Goal: Task Accomplishment & Management: Complete application form

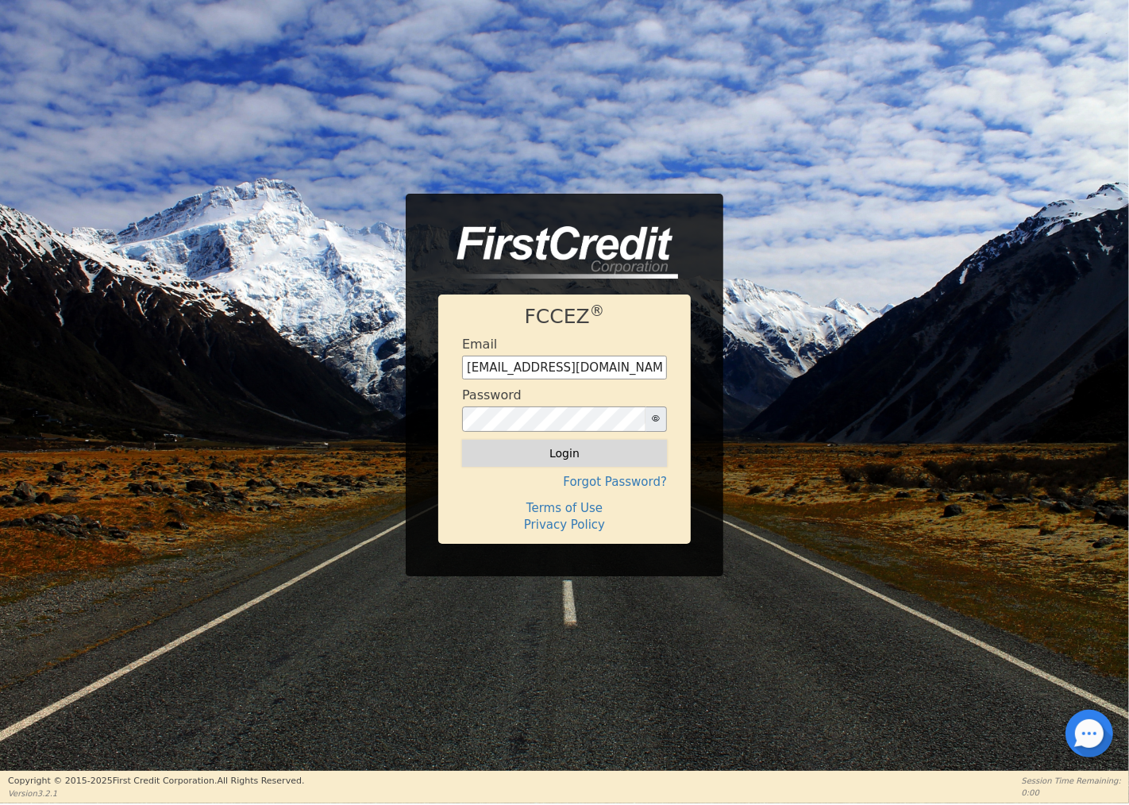
click at [544, 446] on button "Login" at bounding box center [564, 453] width 205 height 27
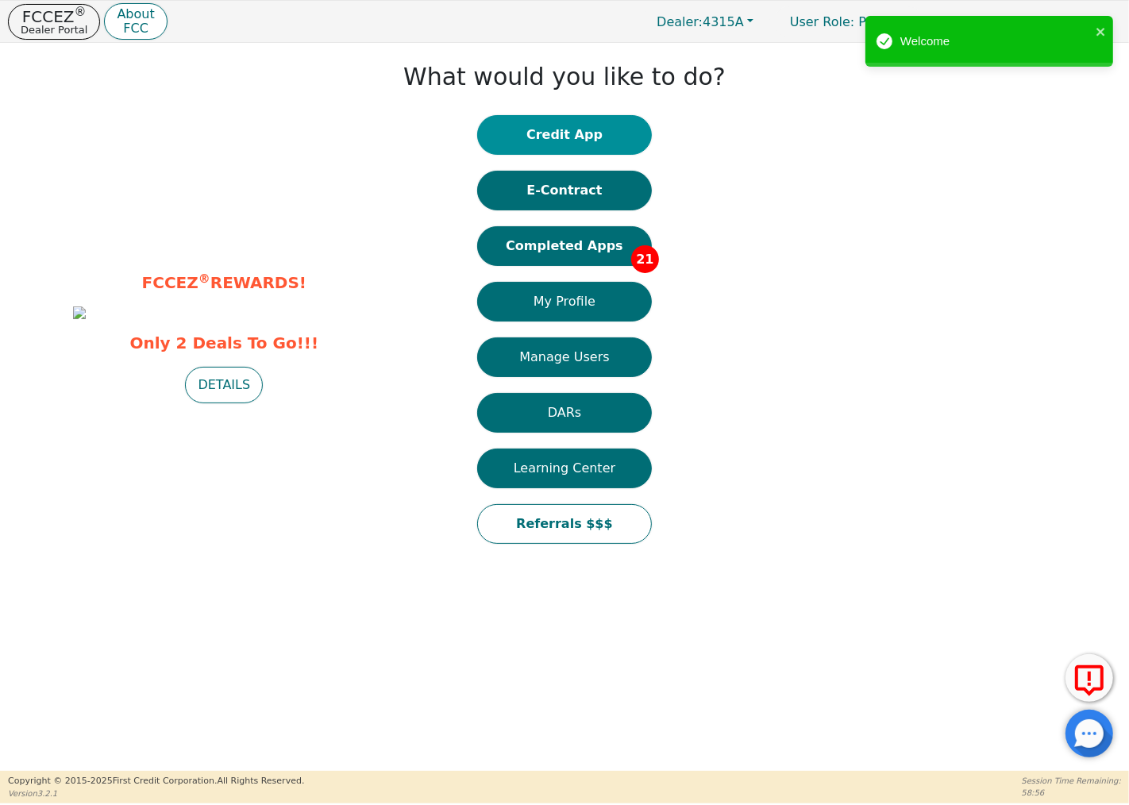
click at [556, 127] on button "Credit App" at bounding box center [564, 135] width 175 height 40
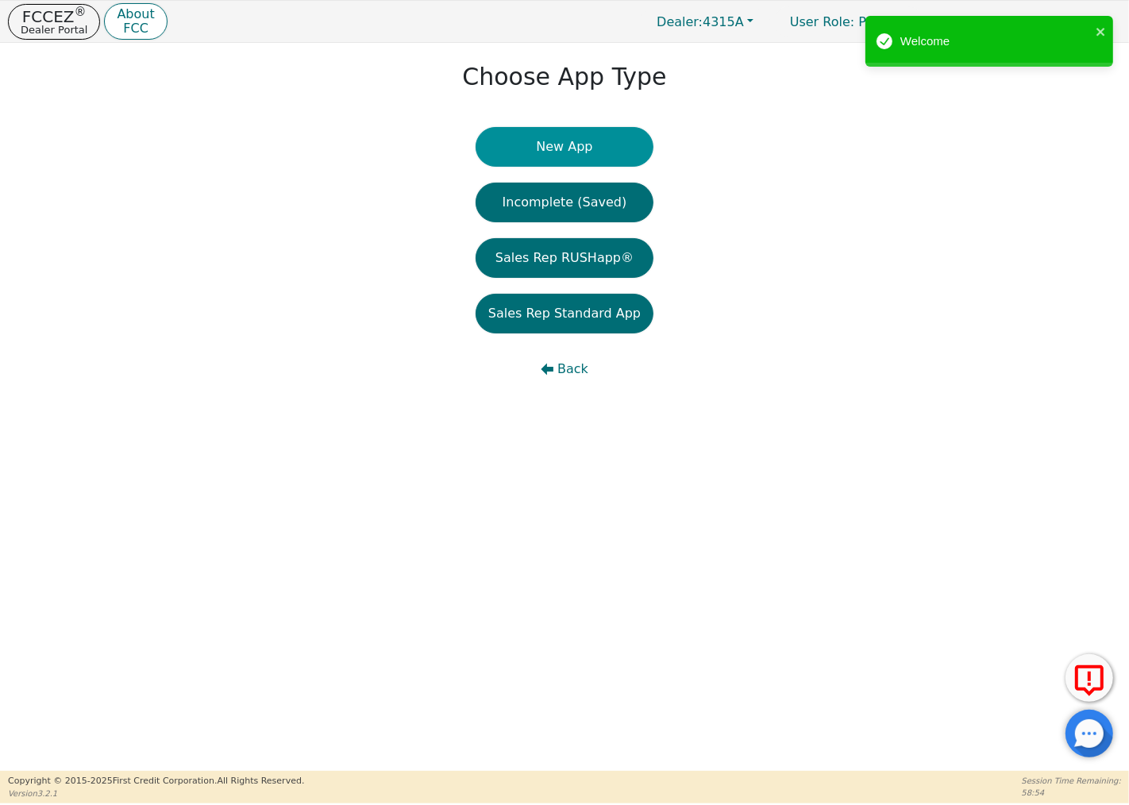
click at [557, 139] on button "New App" at bounding box center [565, 147] width 178 height 40
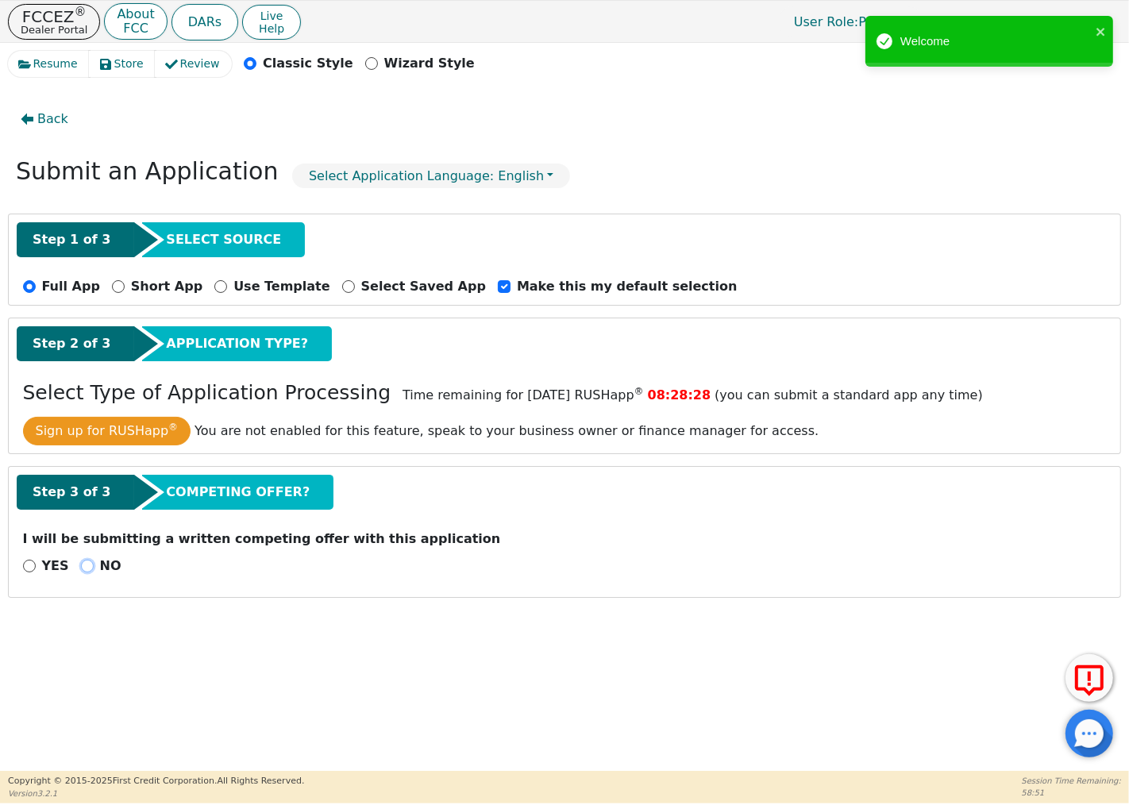
click at [82, 564] on input "NO" at bounding box center [87, 566] width 13 height 13
radio input "true"
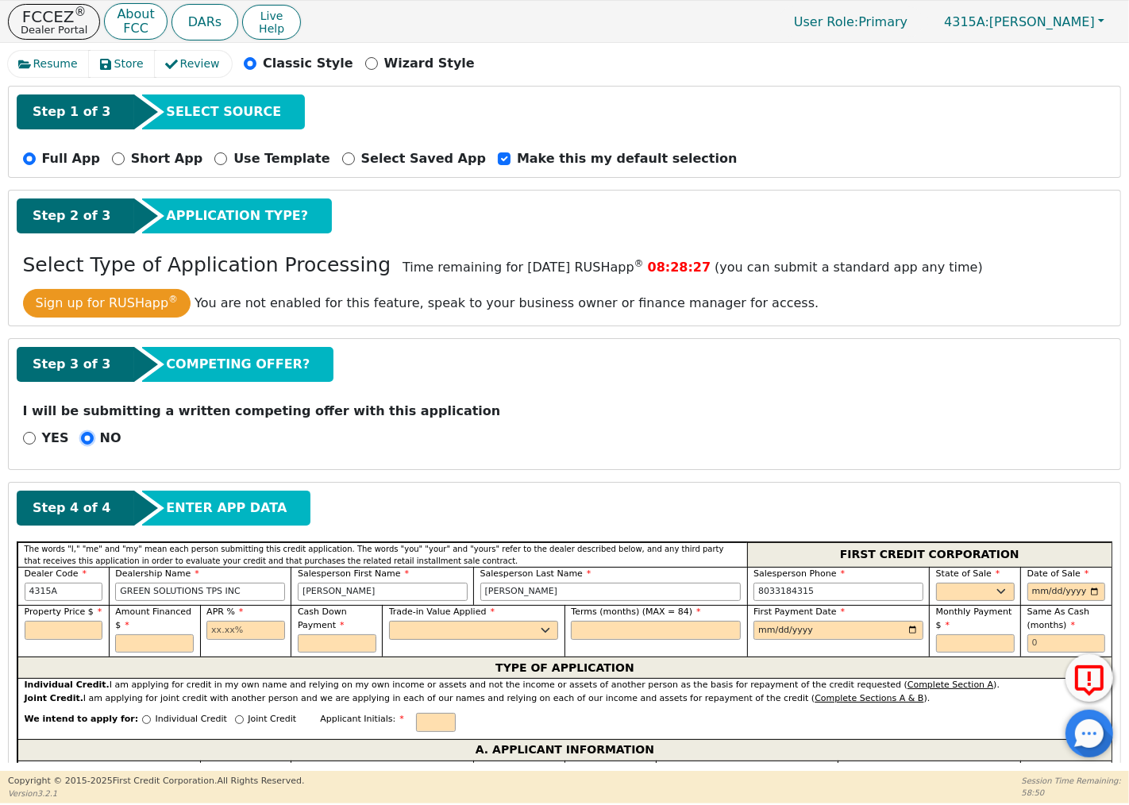
scroll to position [264, 0]
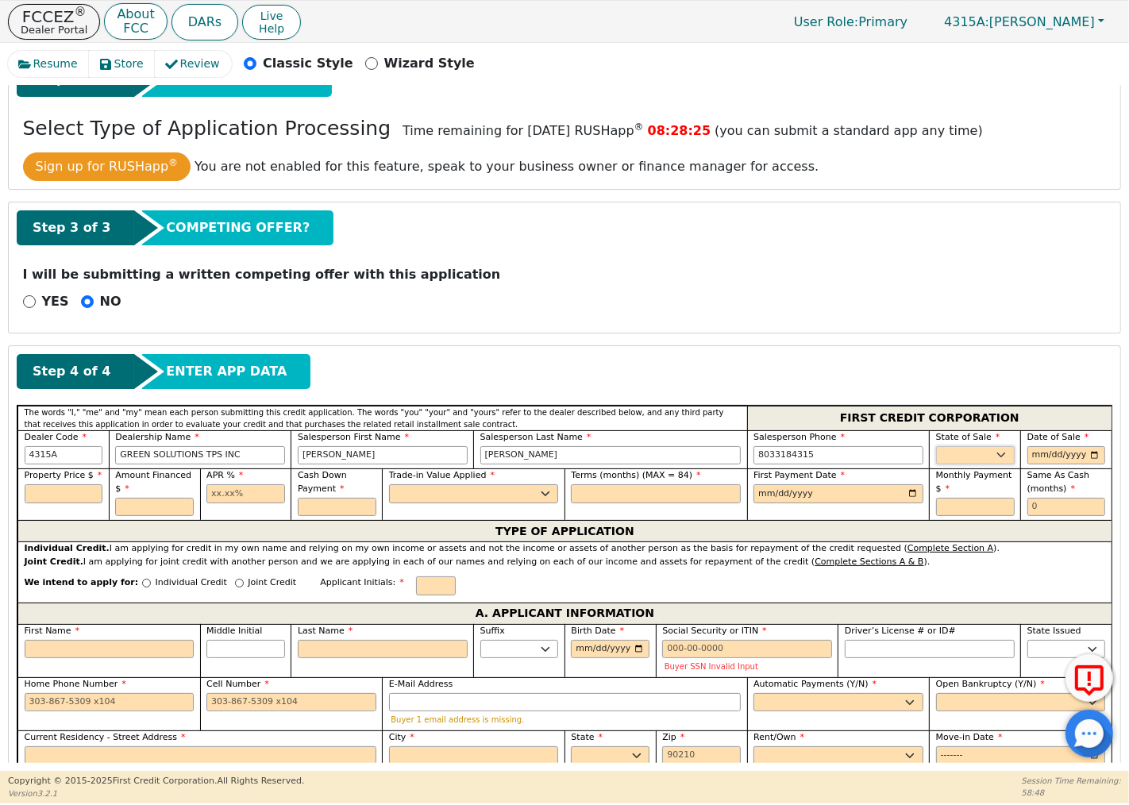
click at [959, 458] on select "AK AL AR AZ CA CO CT DC DE FL [GEOGRAPHIC_DATA] HI IA ID IL IN KS [GEOGRAPHIC_D…" at bounding box center [975, 455] width 79 height 19
select select "SC"
click at [936, 447] on select "AK AL AR AZ CA CO CT DC DE FL [GEOGRAPHIC_DATA] HI IA ID IL IN KS [GEOGRAPHIC_D…" at bounding box center [975, 455] width 79 height 19
click at [1030, 460] on input "date" at bounding box center [1066, 455] width 79 height 19
type input "[DATE]"
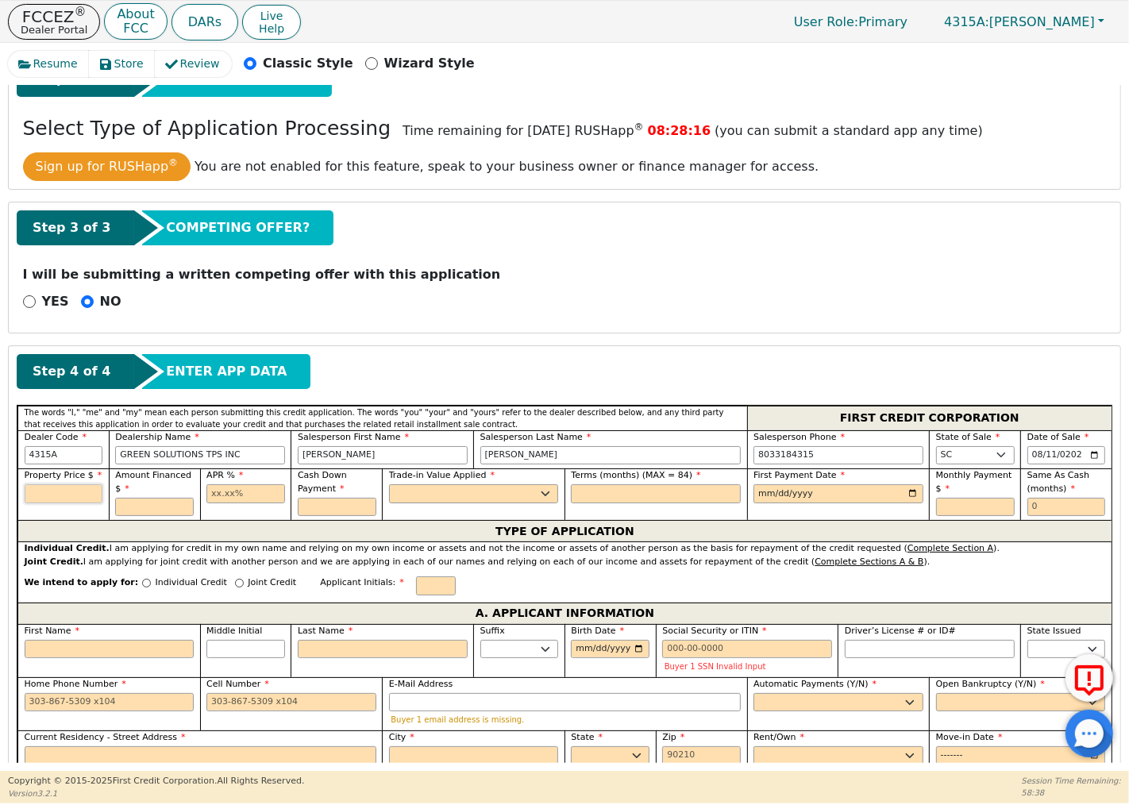
click at [64, 489] on input "text" at bounding box center [64, 493] width 79 height 19
type input "9200.00"
click at [262, 494] on input "text" at bounding box center [245, 493] width 79 height 19
type input "13.50"
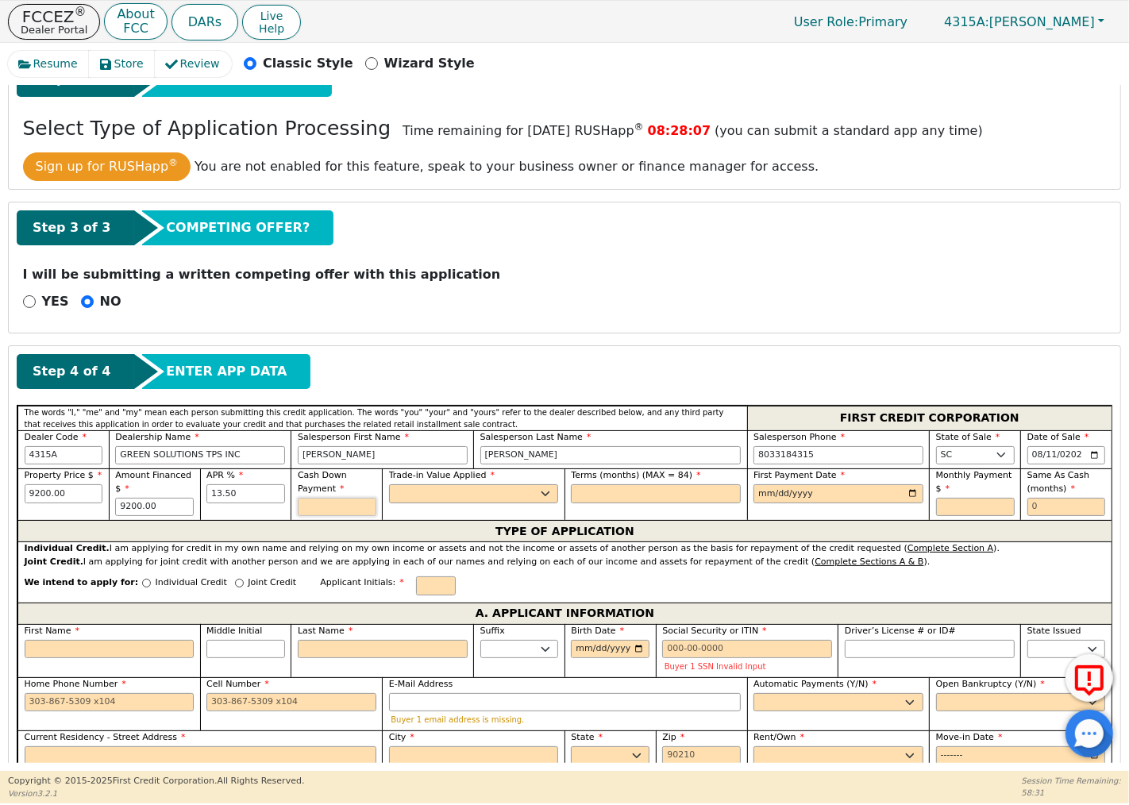
click at [327, 506] on input "text" at bounding box center [337, 507] width 79 height 19
type input "0.00"
click at [424, 492] on select "Yes No" at bounding box center [474, 493] width 170 height 19
select select "n"
click at [389, 486] on select "Yes No" at bounding box center [474, 493] width 170 height 19
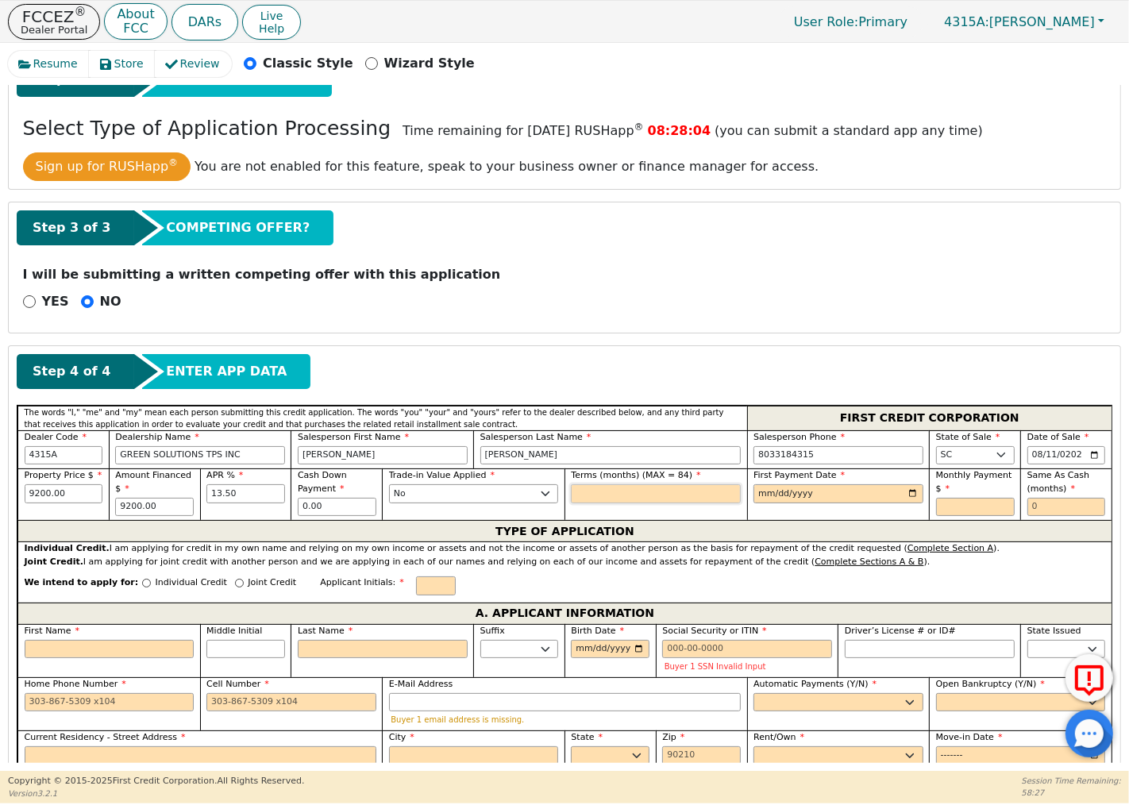
click at [611, 498] on input "text" at bounding box center [656, 493] width 170 height 19
type input "84"
click at [763, 498] on input "date" at bounding box center [838, 493] width 170 height 19
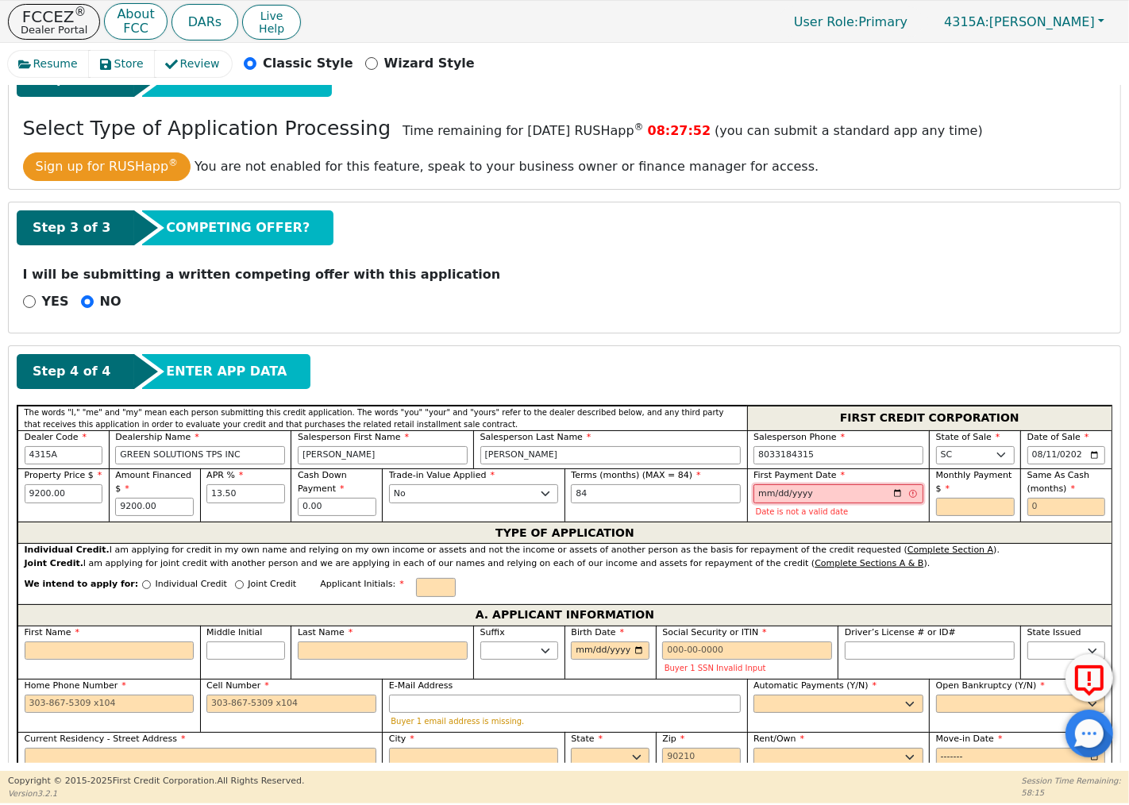
type input "[PHONE_NUMBER]"
click at [800, 495] on input "[PHONE_NUMBER]" at bounding box center [838, 493] width 170 height 19
type input "275760-09-12"
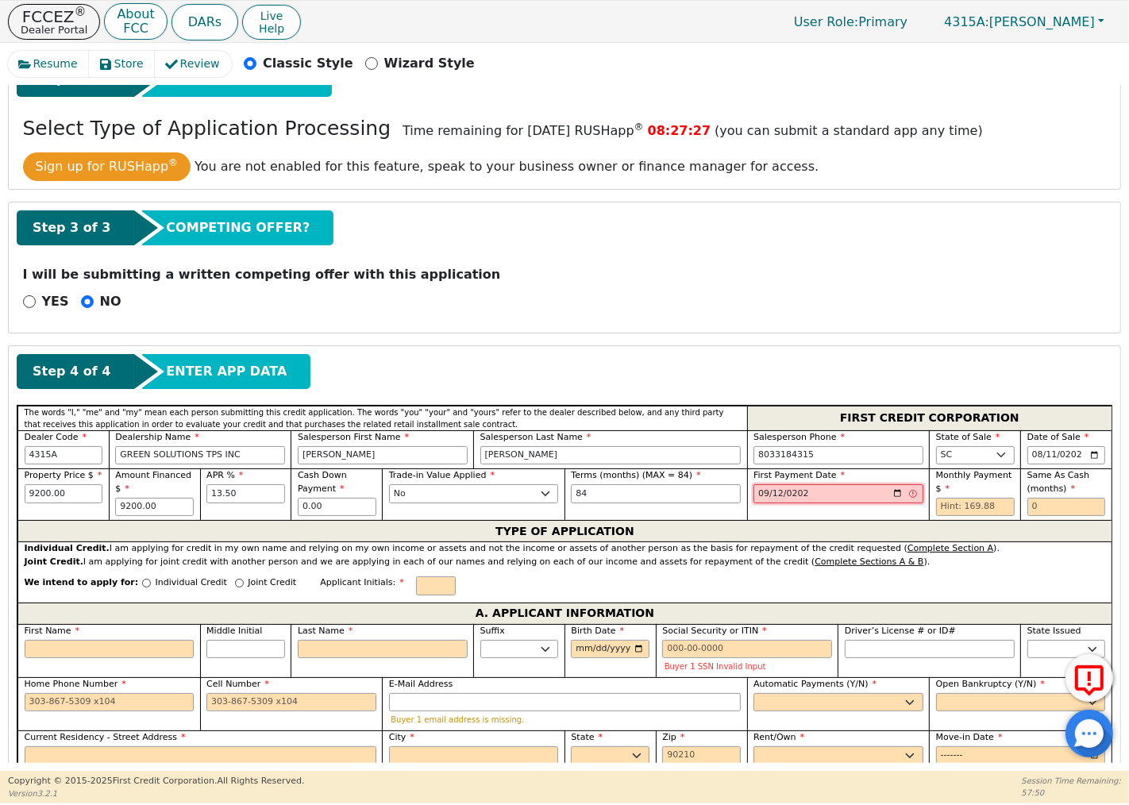
type input "[DATE]"
click at [982, 505] on input "text" at bounding box center [975, 507] width 79 height 19
type input "169.88"
type input "0"
click at [235, 583] on input "Joint Credit" at bounding box center [239, 583] width 9 height 9
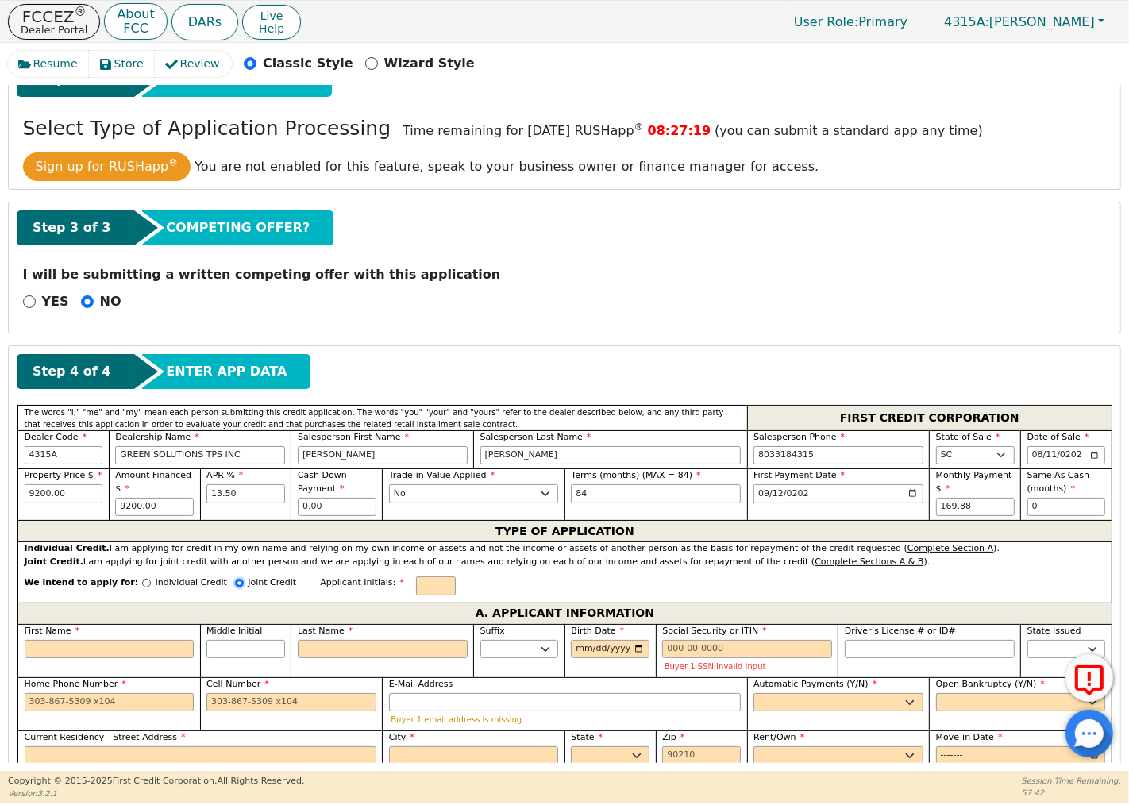
radio input "true"
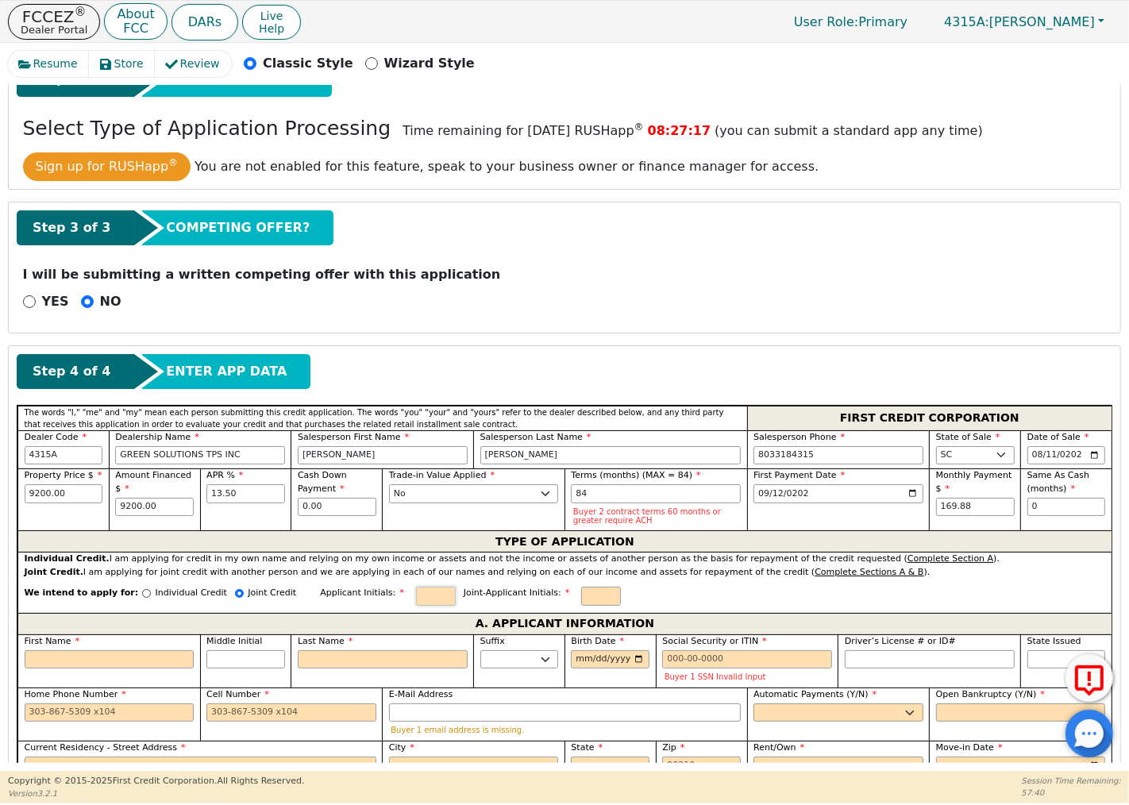
click at [416, 596] on input "text" at bounding box center [436, 596] width 40 height 19
type input "WB"
click at [581, 601] on input "text" at bounding box center [601, 596] width 40 height 19
type input "JB"
click at [52, 668] on input "First Name" at bounding box center [110, 659] width 170 height 19
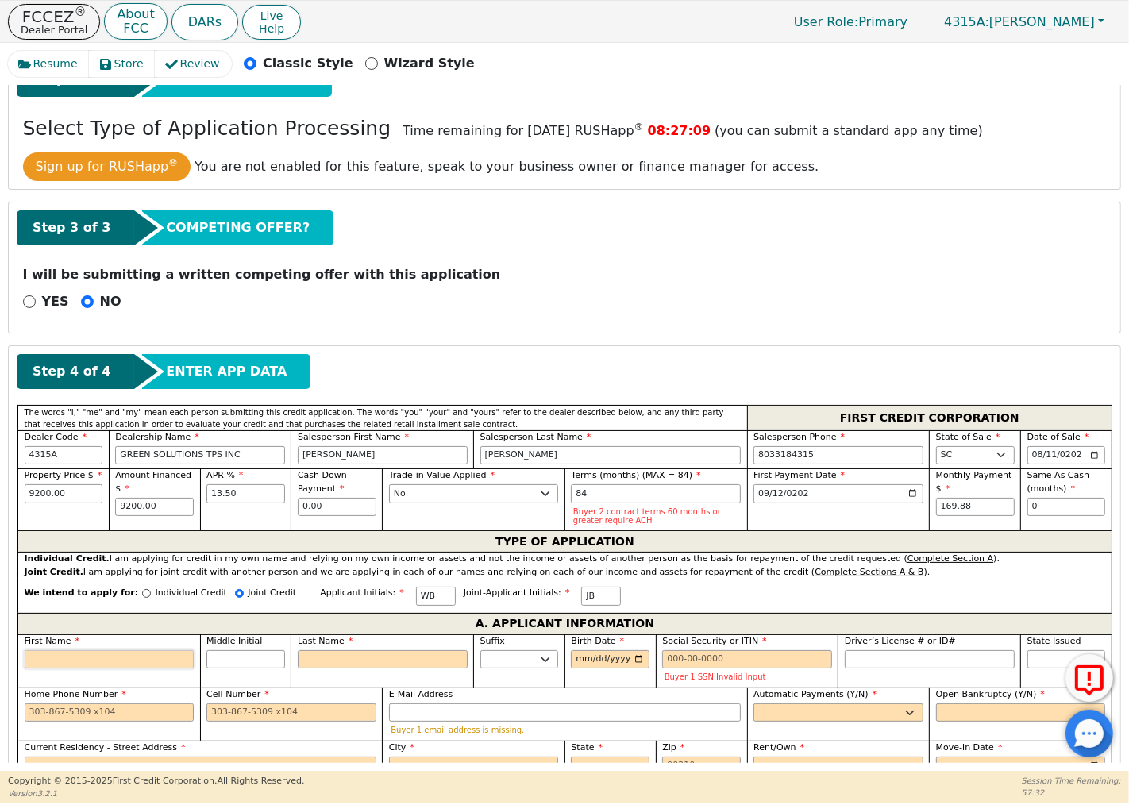
type input "W"
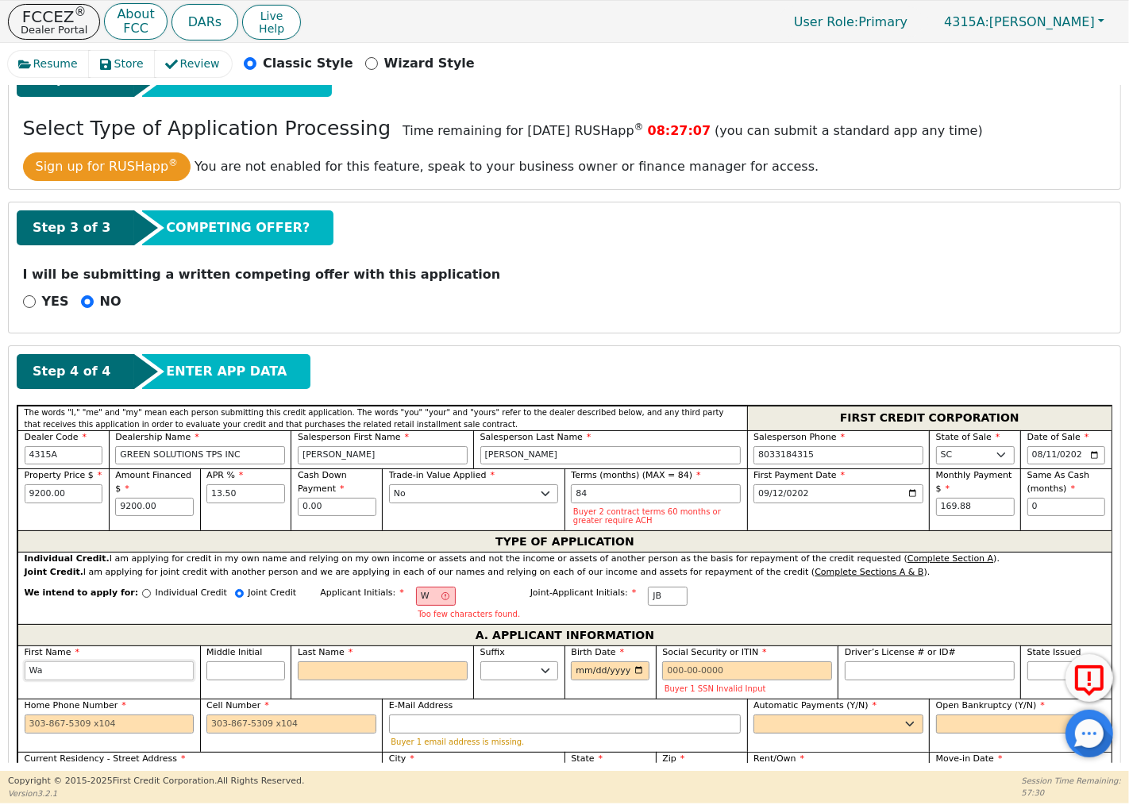
type input "Way"
type input "Wayn"
type input "[PERSON_NAME]"
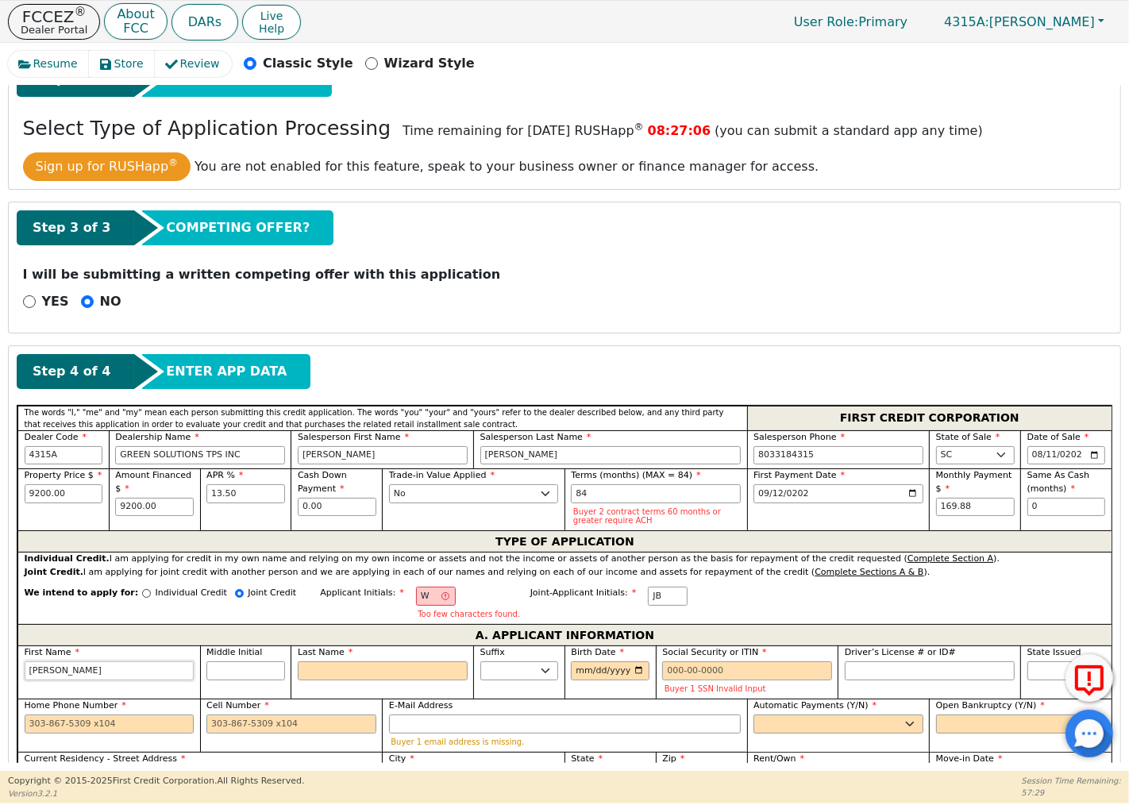
type input "[PERSON_NAME]"
type input "B"
type input "WB"
type input "[PERSON_NAME]"
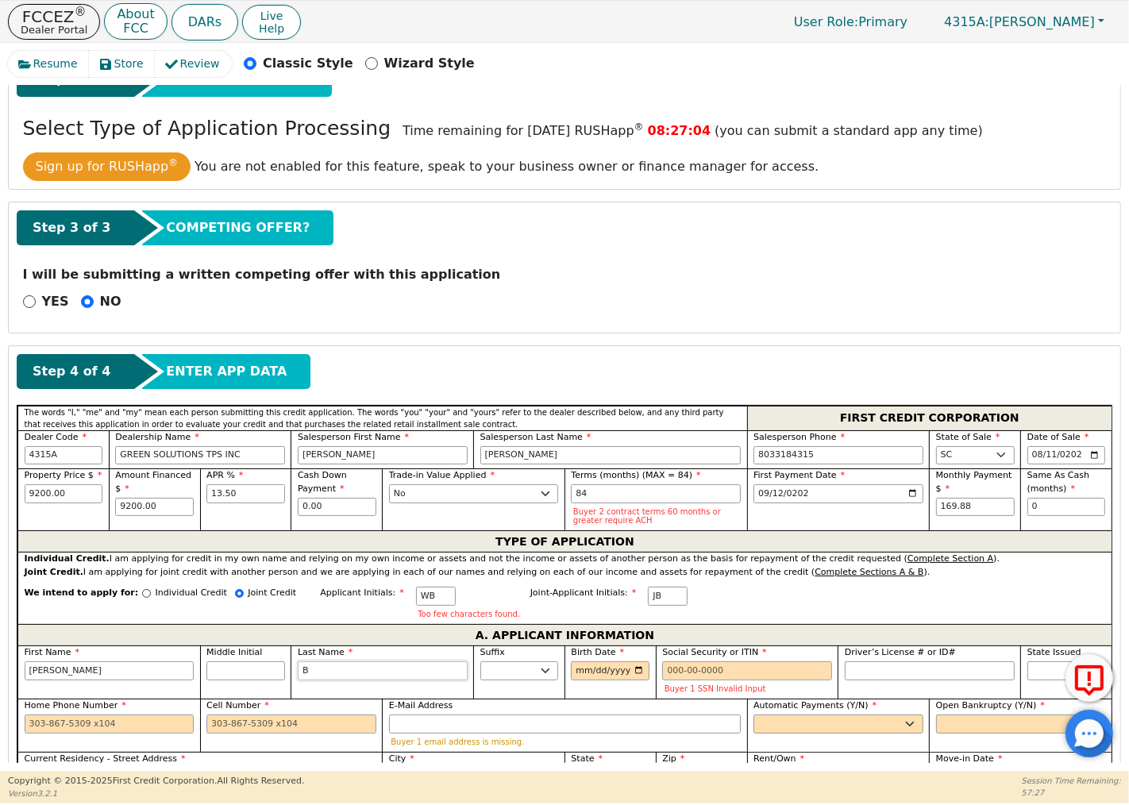
type input "Br"
type input "[PERSON_NAME]"
type input "Bro"
type input "[PERSON_NAME]"
type input "Brow"
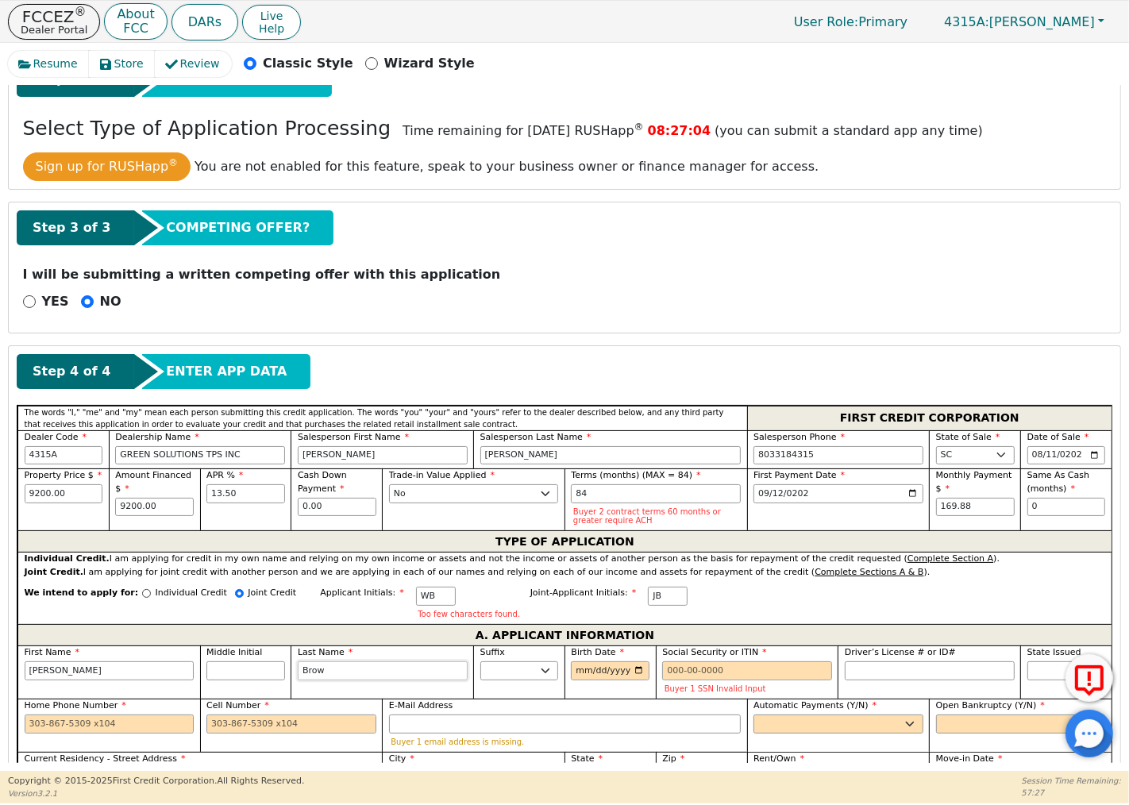
type input "[PERSON_NAME]"
type input "Brown"
type input "[PERSON_NAME]"
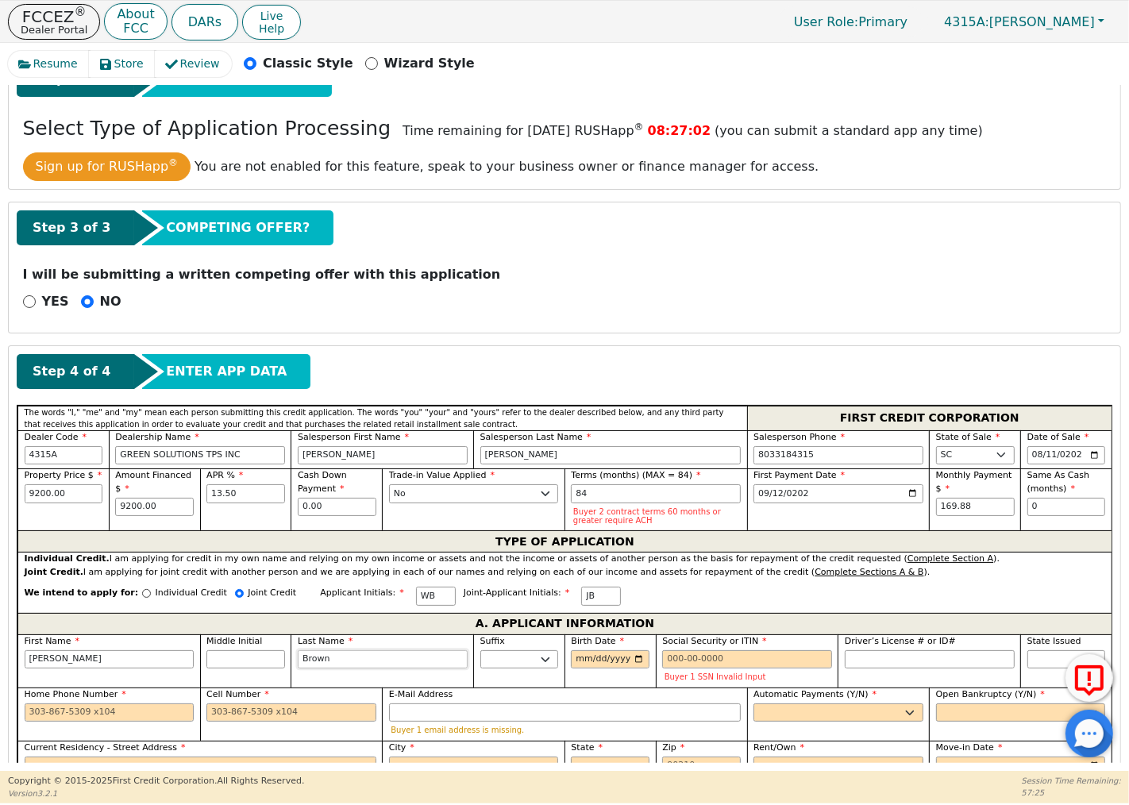
type input "Brown"
type input "[DATE]"
click at [664, 663] on input "Social Security or ITIN" at bounding box center [747, 659] width 170 height 19
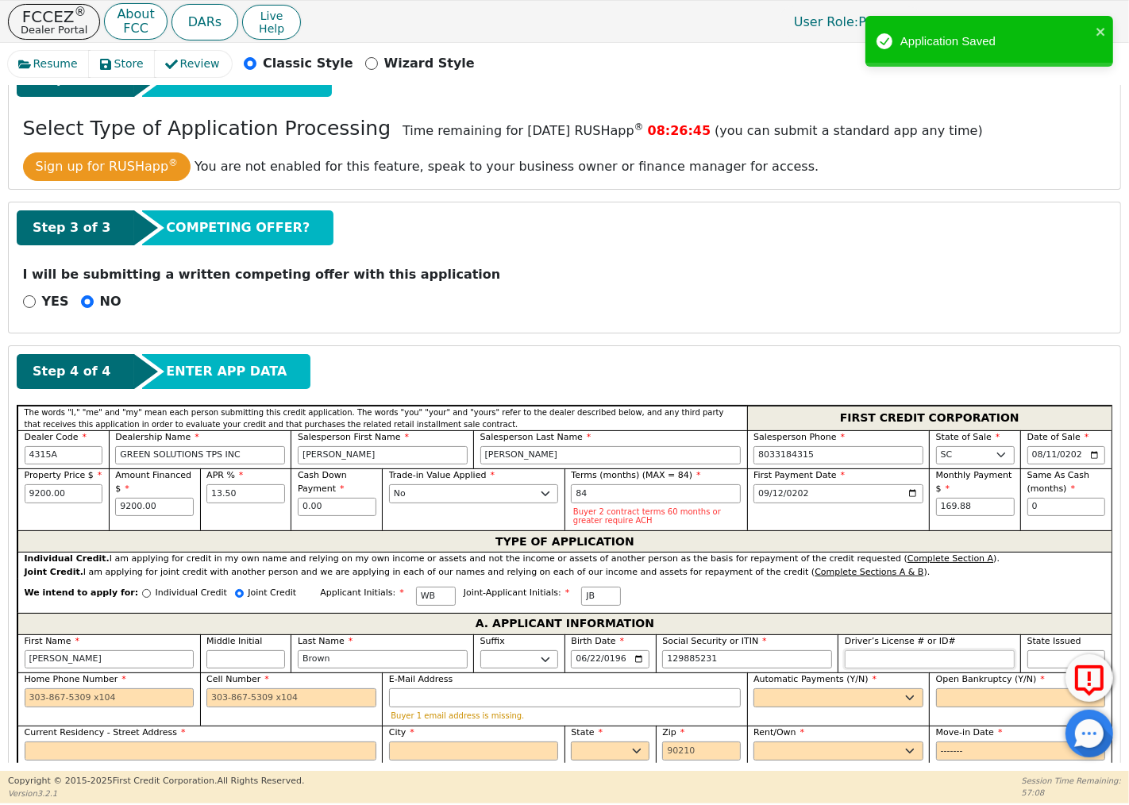
click at [886, 661] on input "Driver’s License # or ID#" at bounding box center [930, 659] width 170 height 19
type input "***-**-5231"
type input "*********"
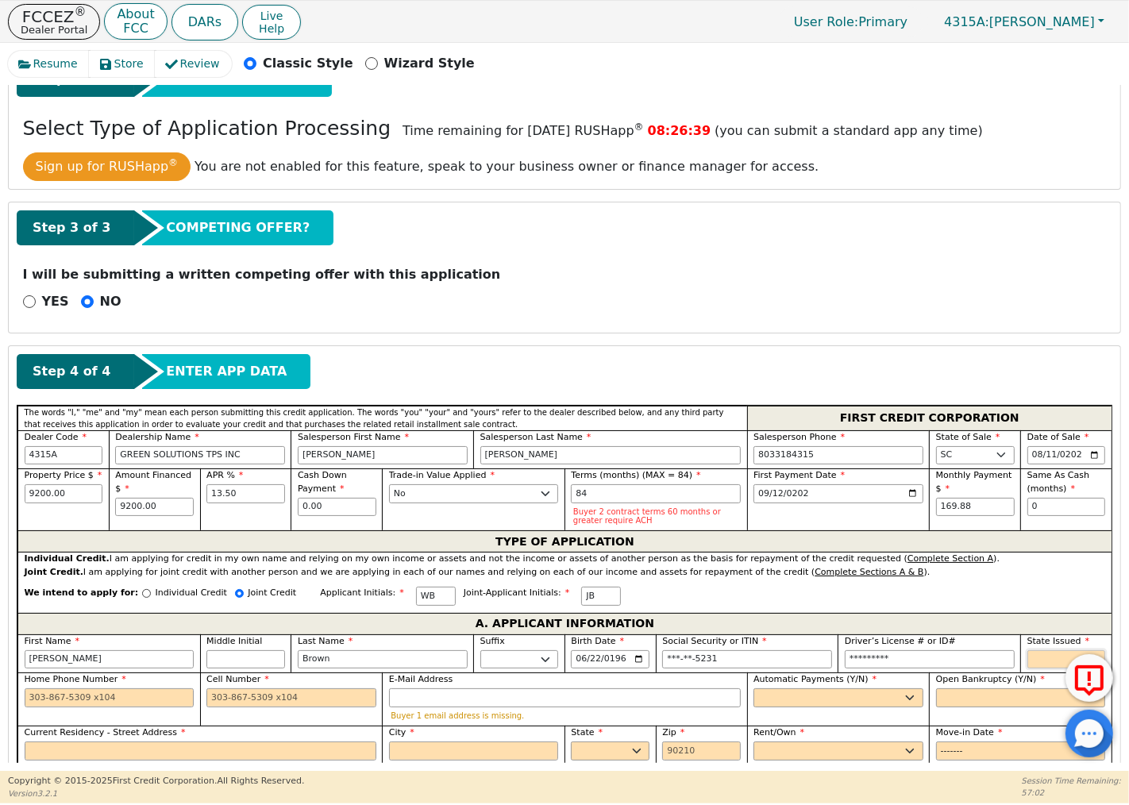
select select "SC"
drag, startPoint x: 101, startPoint y: 699, endPoint x: 27, endPoint y: 693, distance: 74.1
click at [27, 693] on input "Home Phone Number" at bounding box center [110, 697] width 170 height 19
type input "[PHONE_NUMBER]"
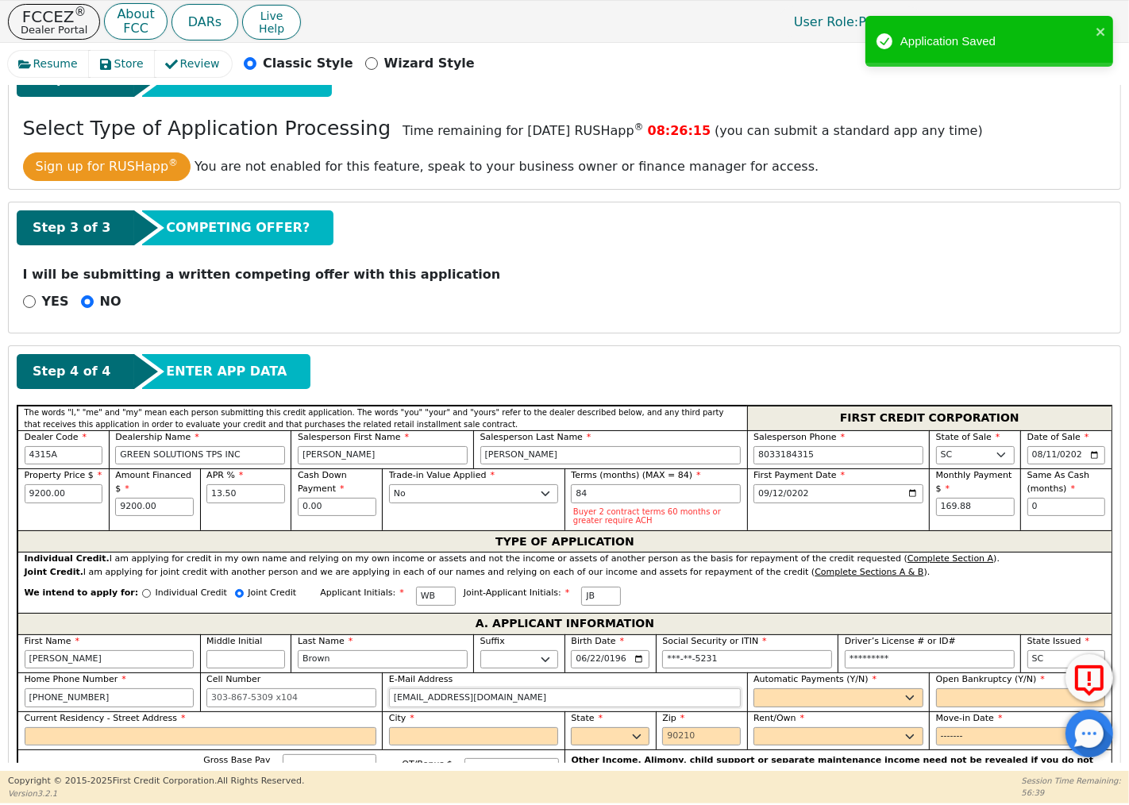
type input "[EMAIL_ADDRESS][DOMAIN_NAME]"
click at [791, 701] on select "Yes No" at bounding box center [838, 697] width 170 height 19
select select "y"
click at [753, 691] on select "Yes No" at bounding box center [838, 697] width 170 height 19
type input "[PERSON_NAME]"
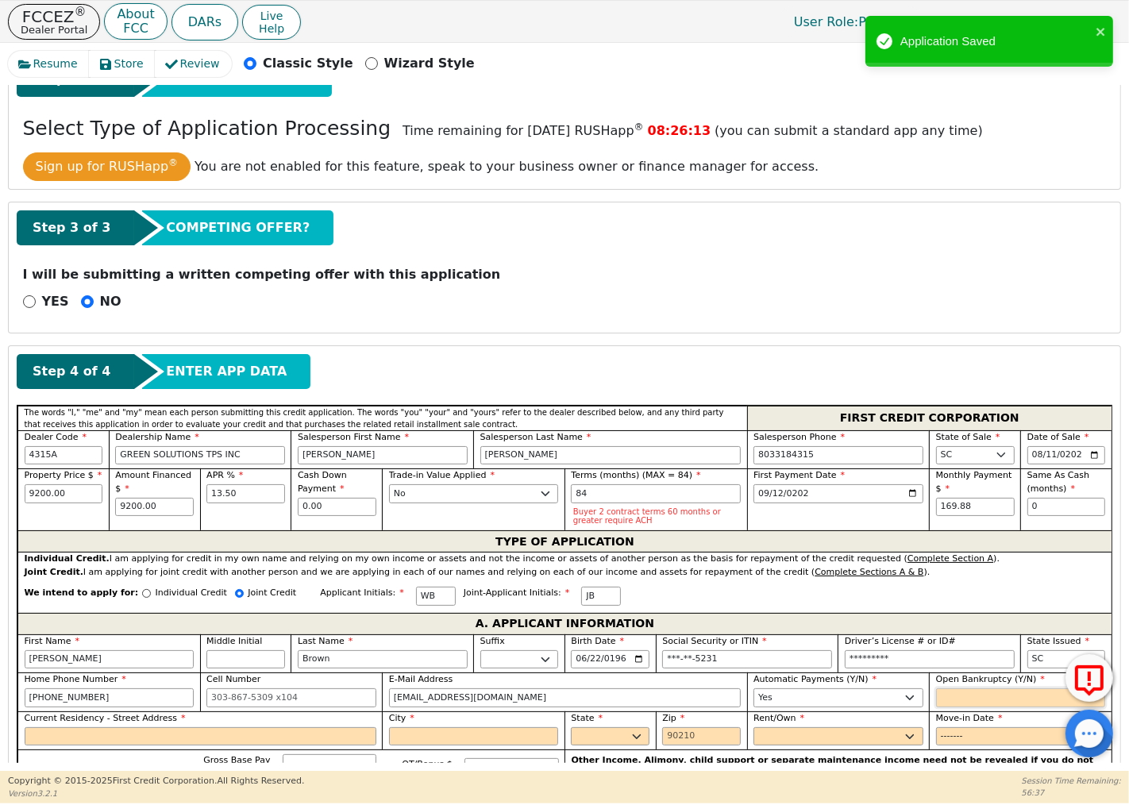
click at [947, 701] on select "Yes No" at bounding box center [1021, 697] width 170 height 19
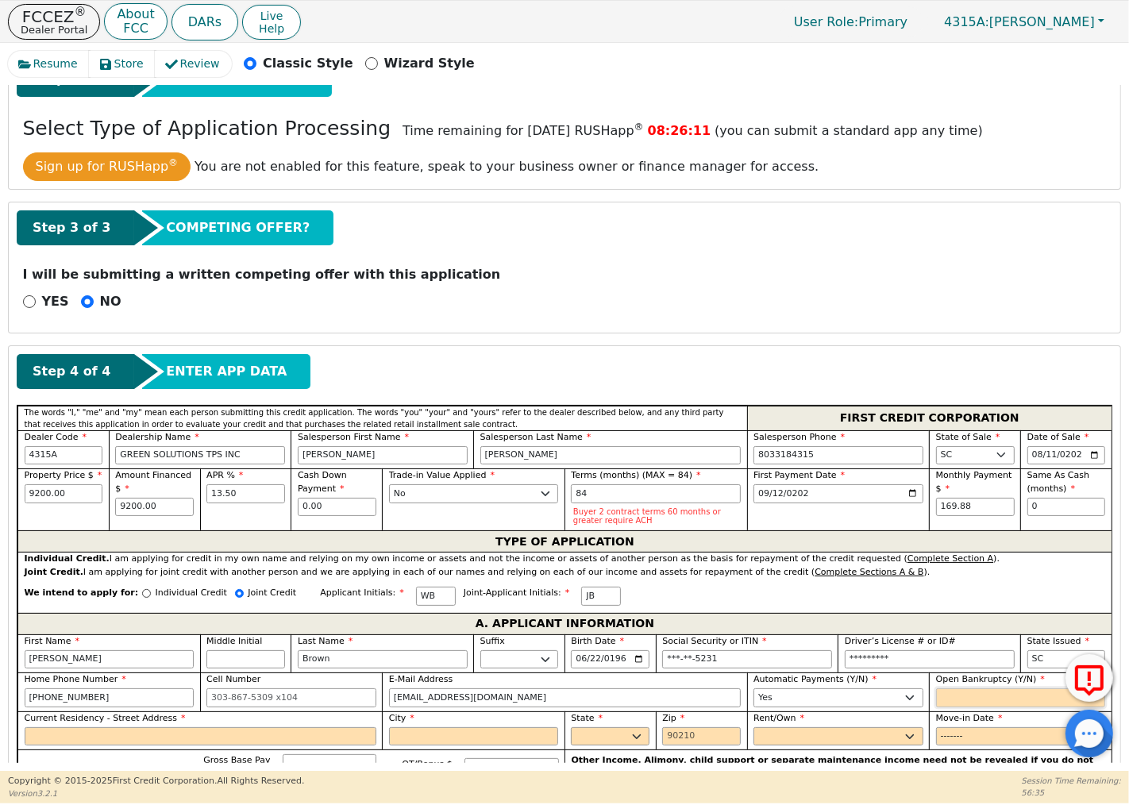
select select "n"
click at [936, 691] on select "Yes No" at bounding box center [1021, 697] width 170 height 19
click at [44, 734] on input "Current Residency - Street Address" at bounding box center [201, 736] width 352 height 19
type input "[STREET_ADDRESS][PERSON_NAME]"
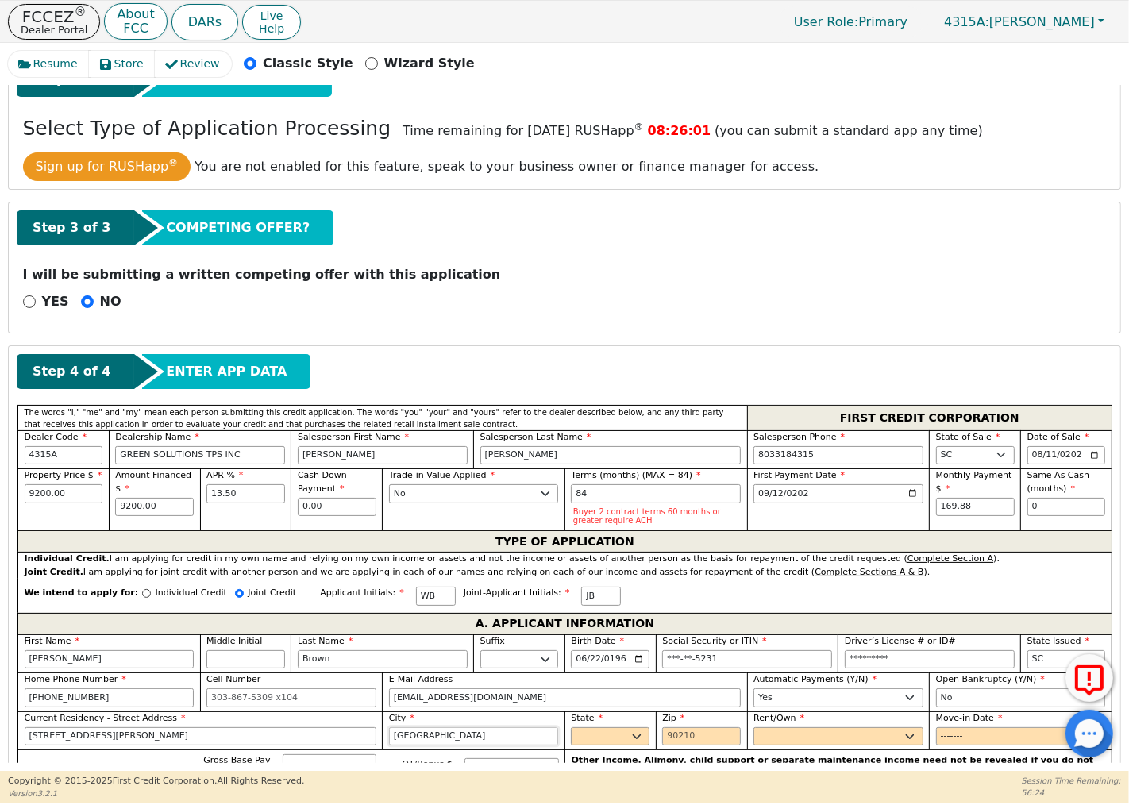
type input "[GEOGRAPHIC_DATA]"
select select "SC"
type input "29501"
click at [781, 734] on select "Rent Own" at bounding box center [838, 736] width 170 height 19
select select "Own"
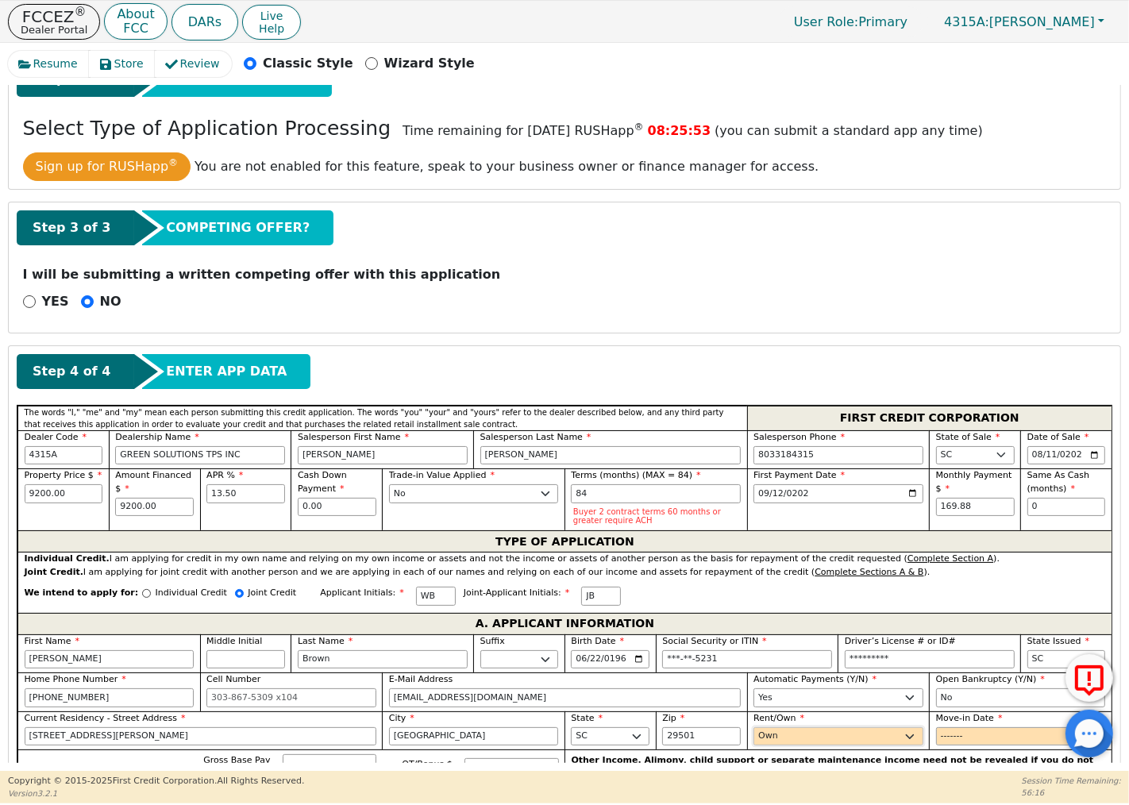
click at [753, 730] on select "Rent Own" at bounding box center [838, 736] width 170 height 19
click at [946, 737] on input "Move-in Date" at bounding box center [1021, 736] width 170 height 19
type input "2018-03"
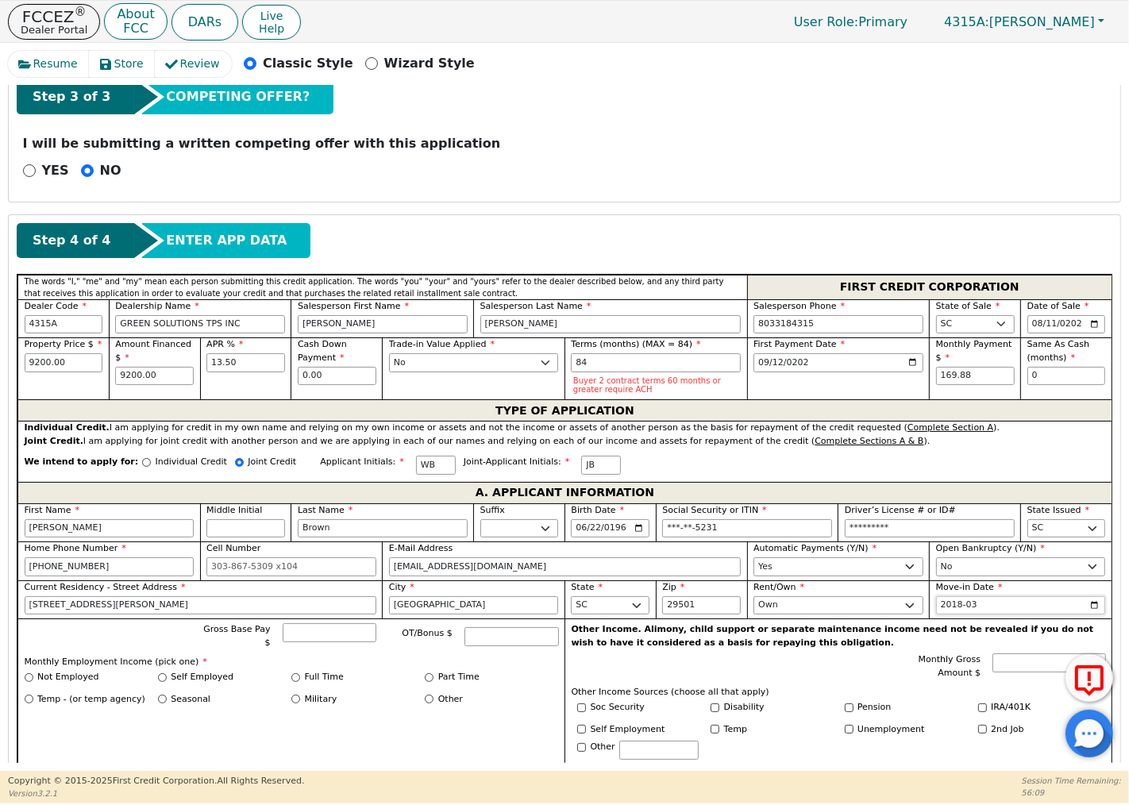
scroll to position [617, 0]
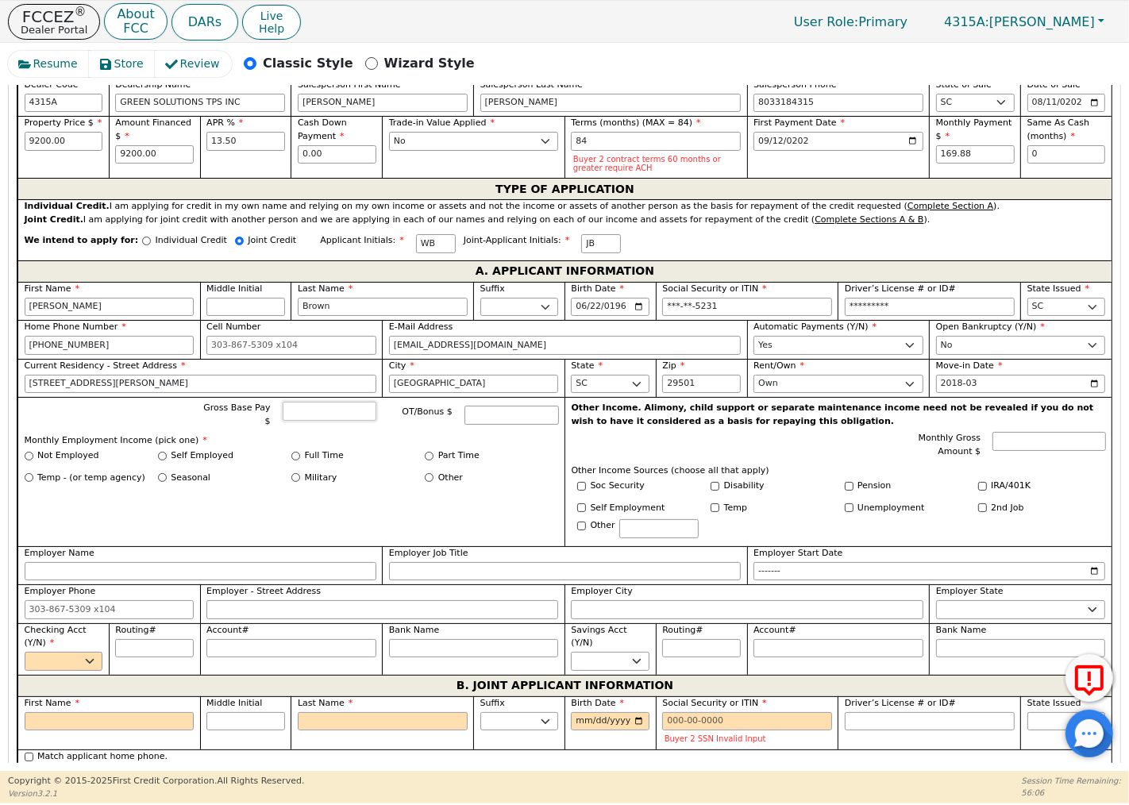
click at [321, 415] on input "Gross Base Pay $" at bounding box center [330, 411] width 94 height 19
type input "1073.00"
click at [30, 452] on input "Not Employed" at bounding box center [29, 456] width 9 height 9
radio input "true"
click at [52, 568] on input "Employer Name" at bounding box center [201, 571] width 352 height 19
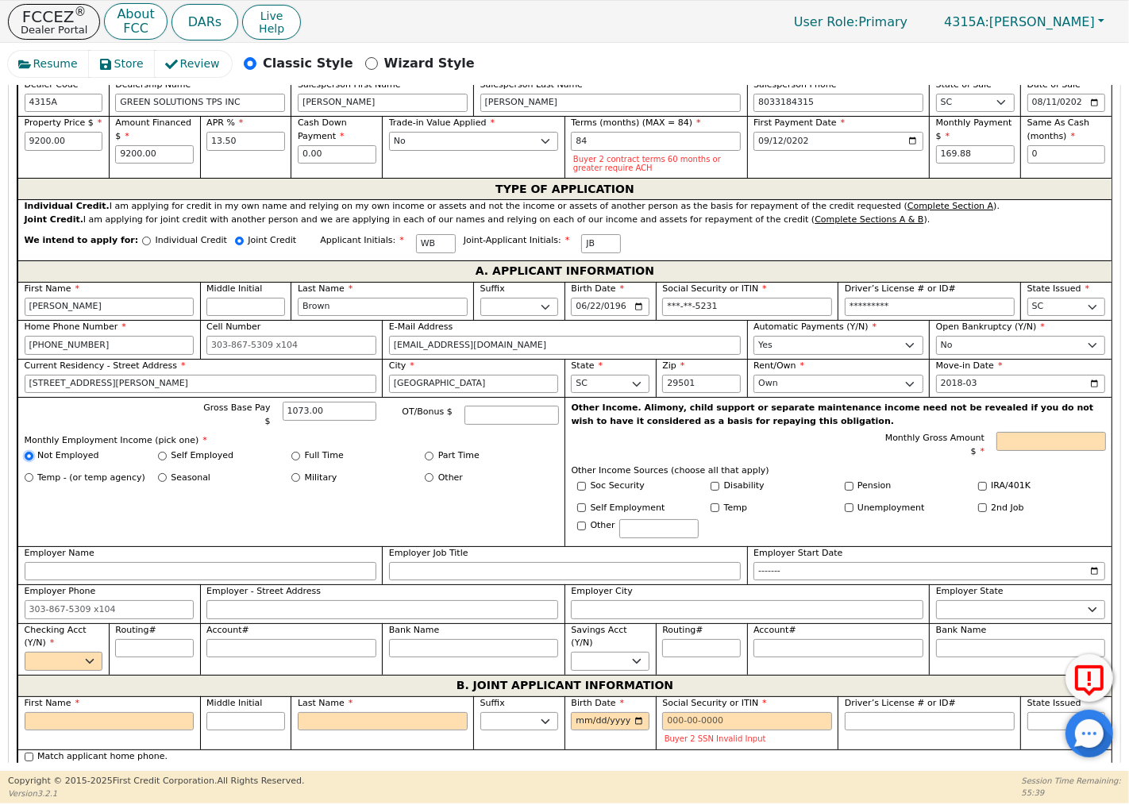
click at [28, 452] on input "Not Employed" at bounding box center [29, 456] width 9 height 9
click at [427, 473] on input "Other" at bounding box center [429, 477] width 9 height 9
radio input "true"
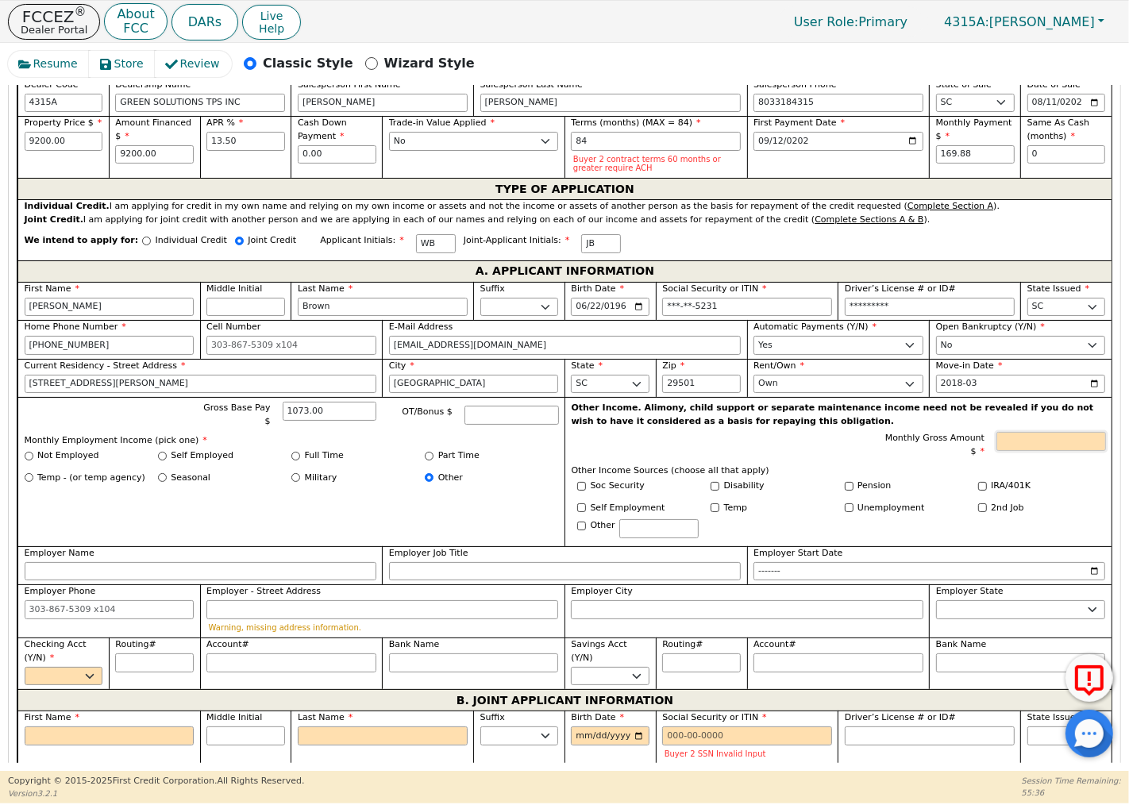
click at [1011, 442] on input "Monthly Gross Amount $" at bounding box center [1050, 441] width 109 height 19
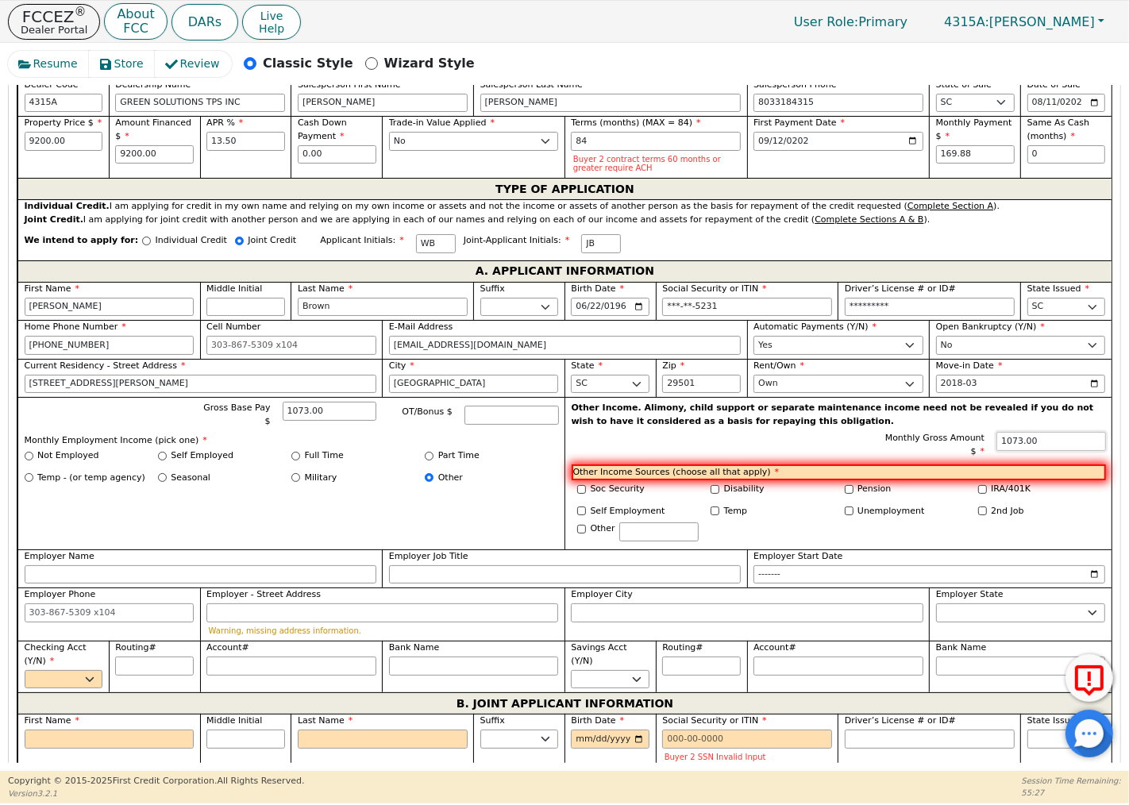
type input "1073.00"
click at [845, 488] on input "Pension" at bounding box center [849, 489] width 9 height 9
checkbox input "true"
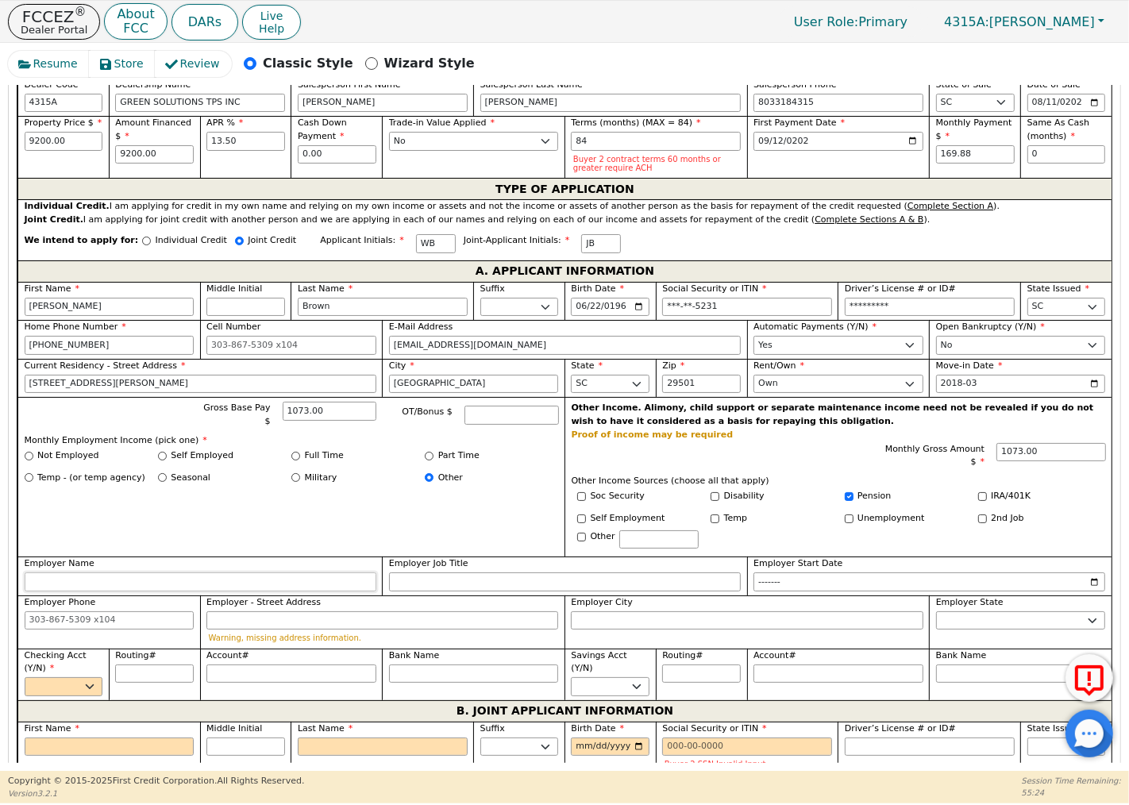
click at [87, 582] on input "Employer Name" at bounding box center [201, 581] width 352 height 19
type input "Retired"
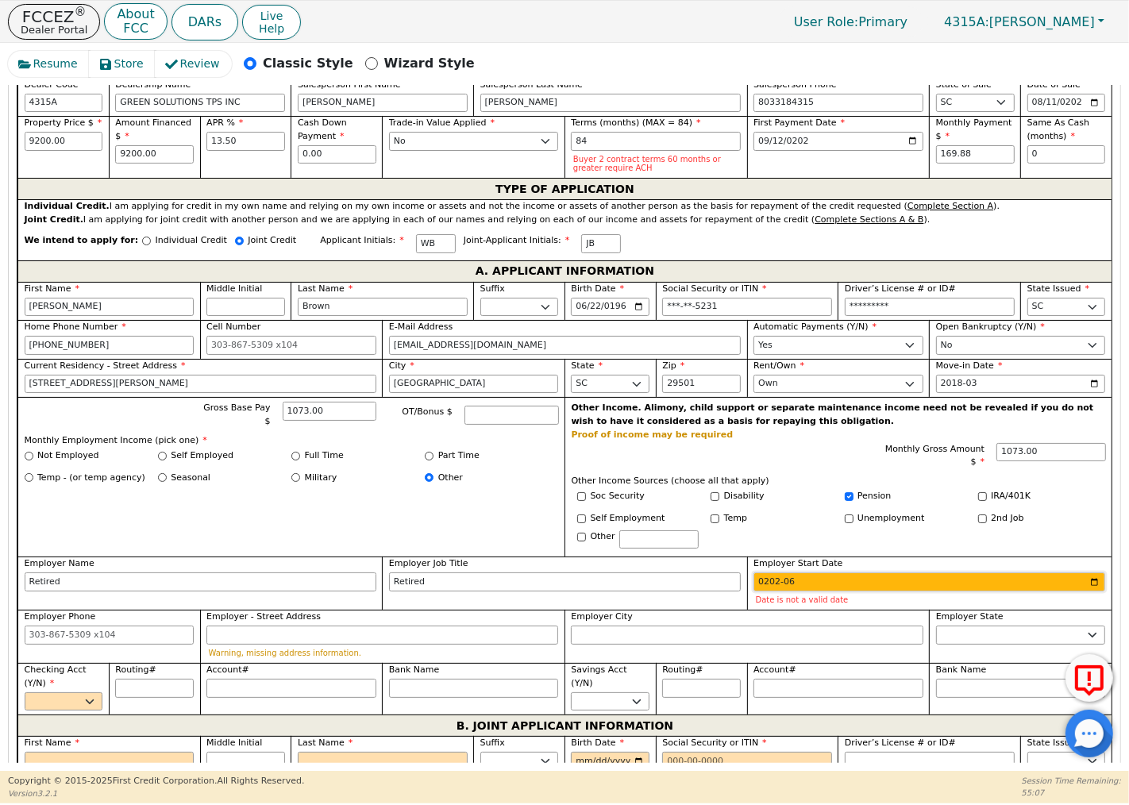
type input "2020-06"
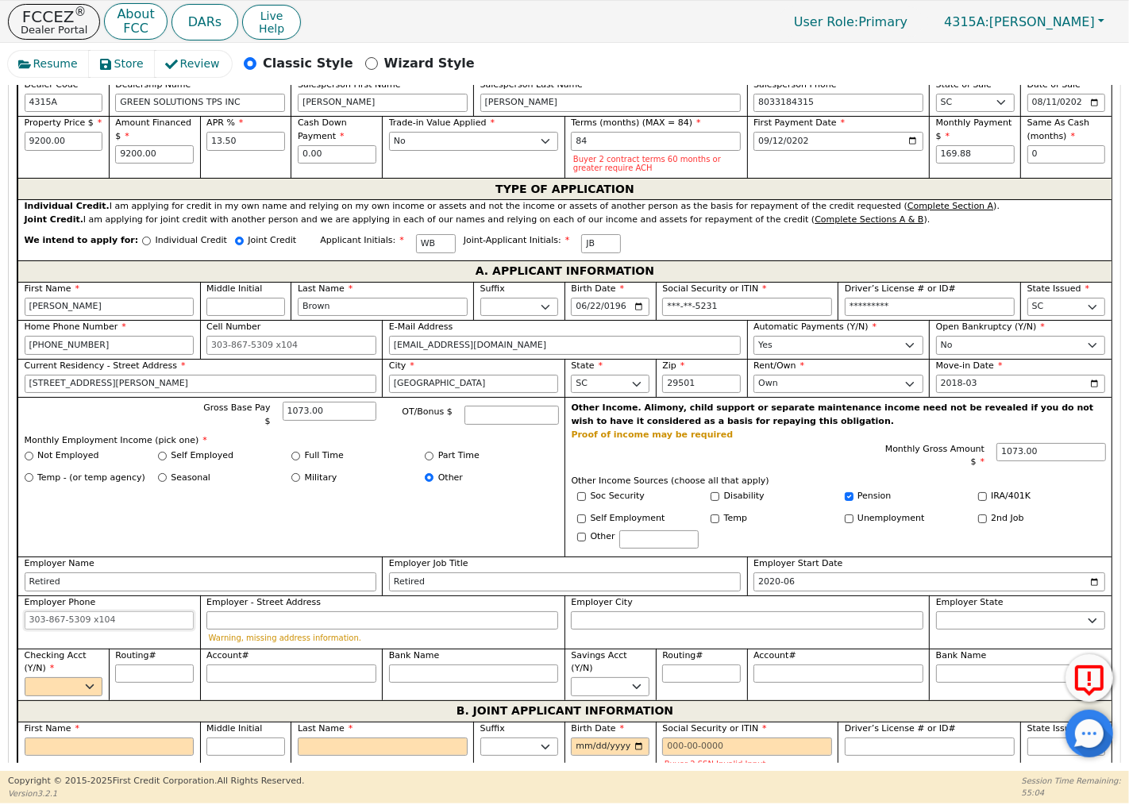
click at [112, 624] on input "Employer Phone" at bounding box center [110, 620] width 170 height 19
click at [70, 691] on select "Yes No" at bounding box center [64, 686] width 79 height 19
type input "[PHONE_NUMBER]"
select select "y"
click at [25, 680] on select "Yes No" at bounding box center [64, 686] width 79 height 19
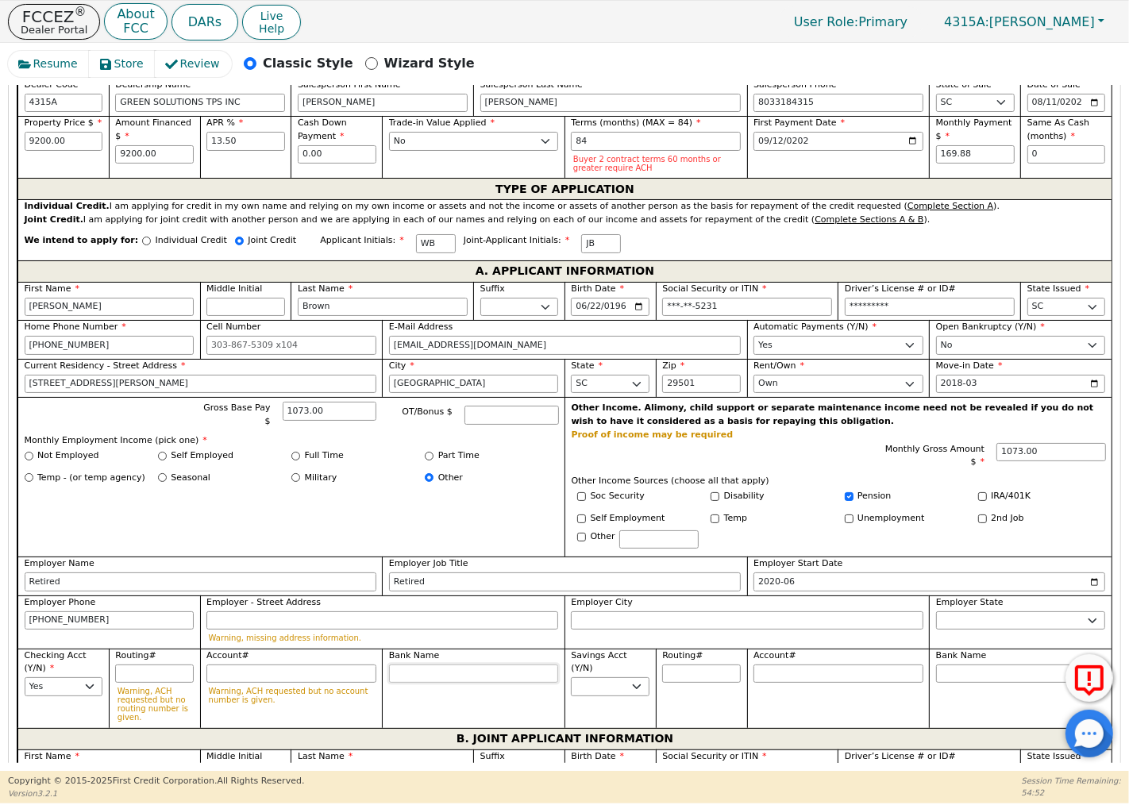
click at [418, 678] on input "Bank Name" at bounding box center [474, 673] width 170 height 19
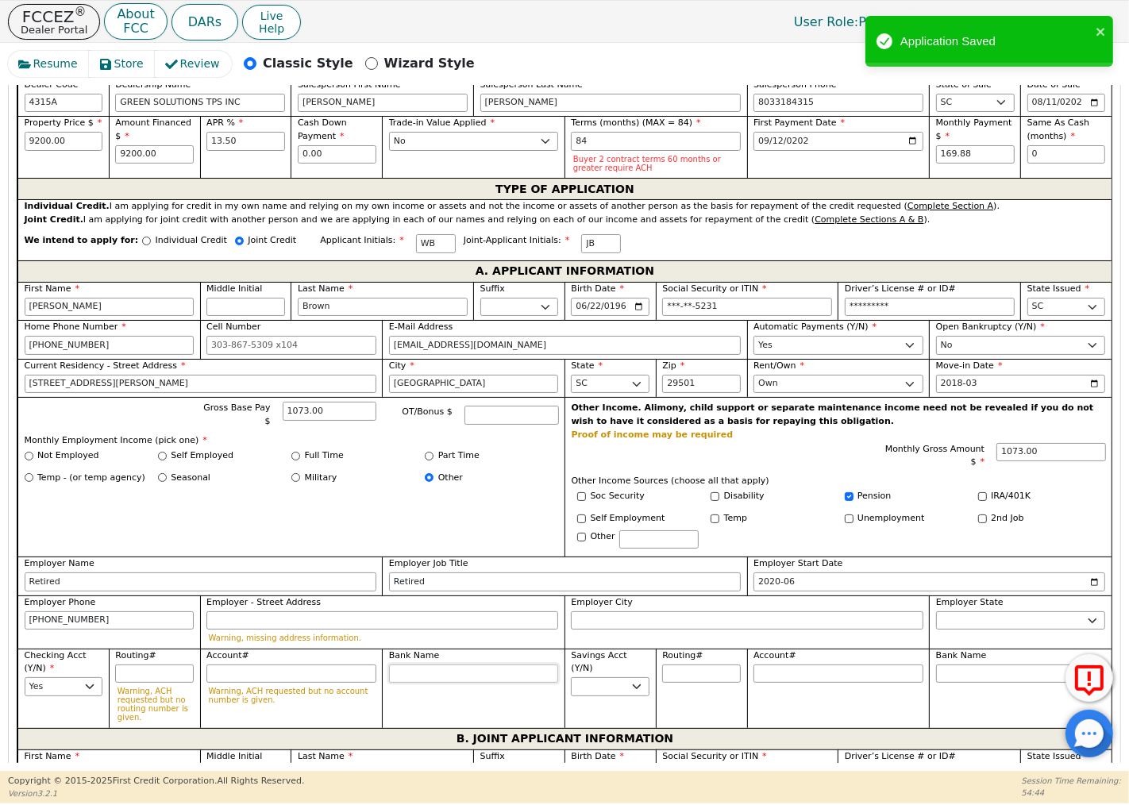
type input "N"
type input "Na"
type input "Nav"
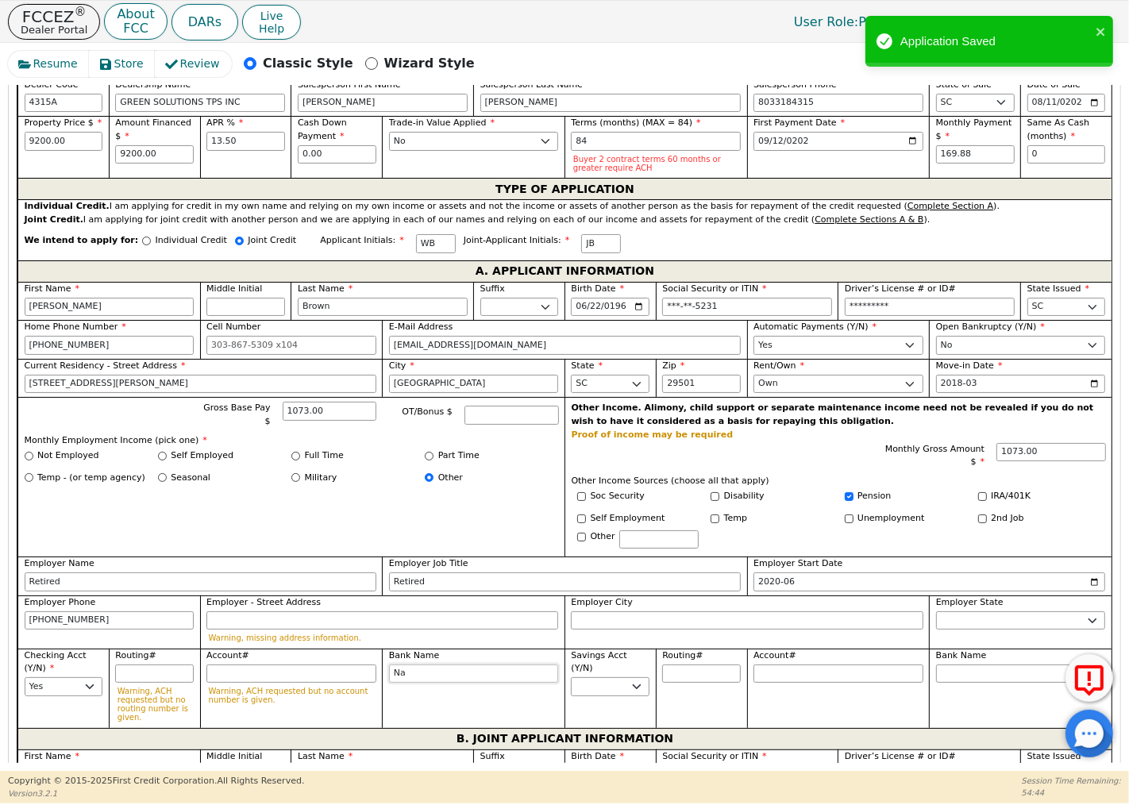
type input "Nav"
type input "Navy"
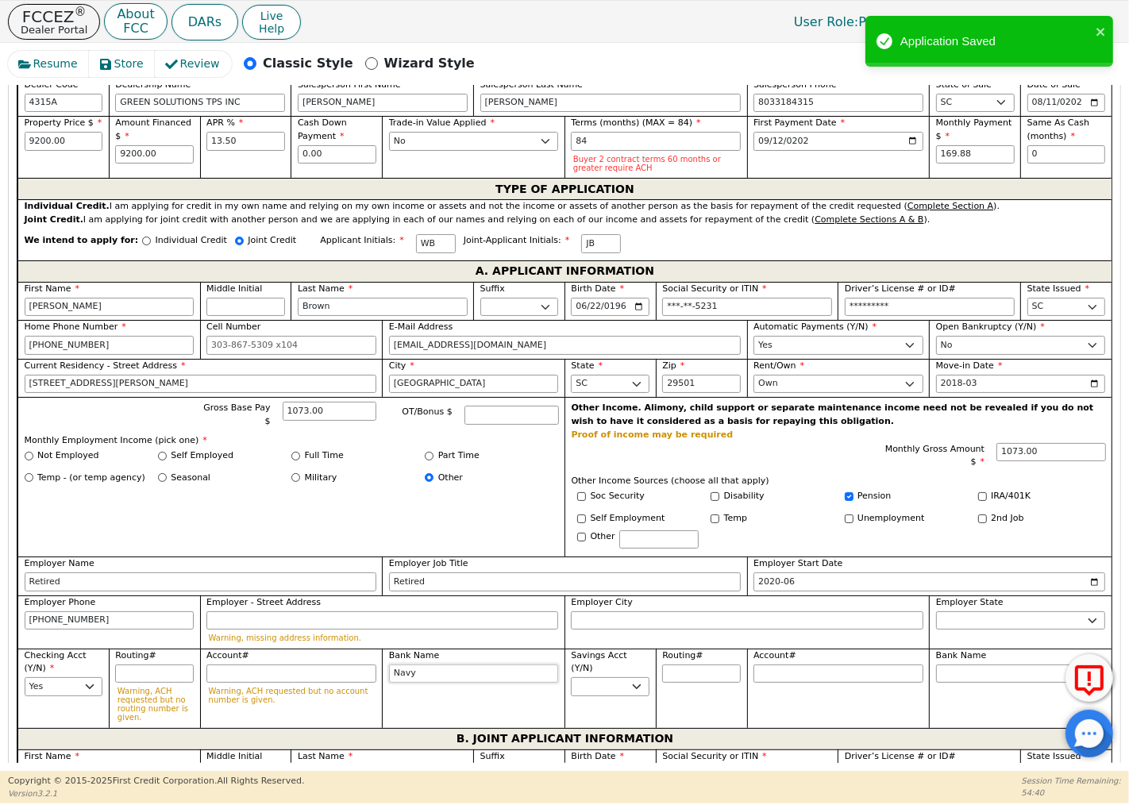
type input "Navy F"
type input "Navy Fe"
type input "Navy Fed"
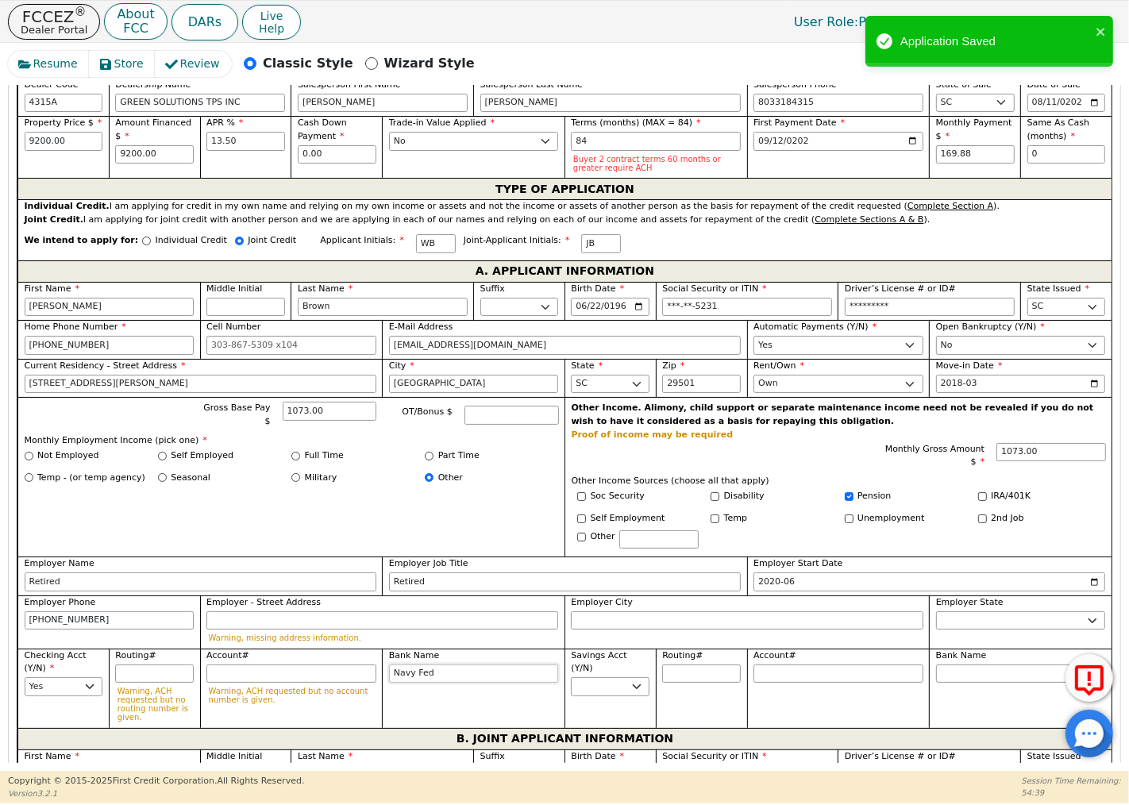
type input "Navy Fed"
type input "Navy Federal"
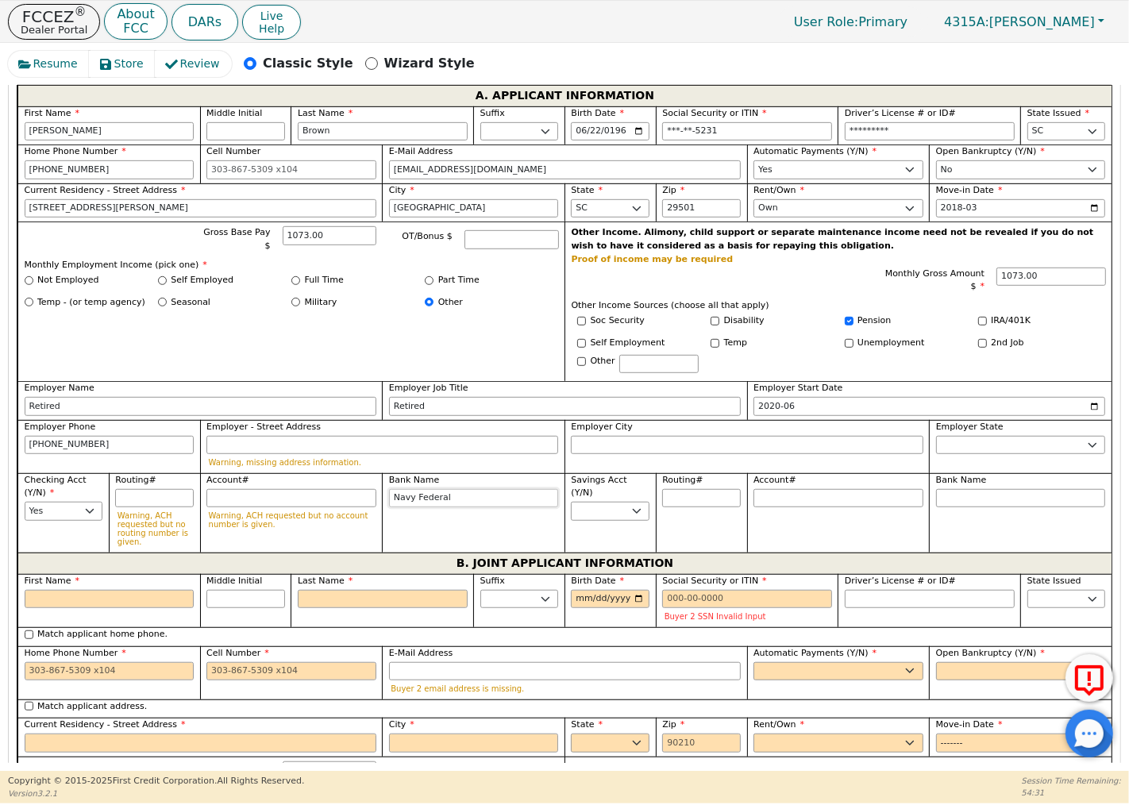
scroll to position [794, 0]
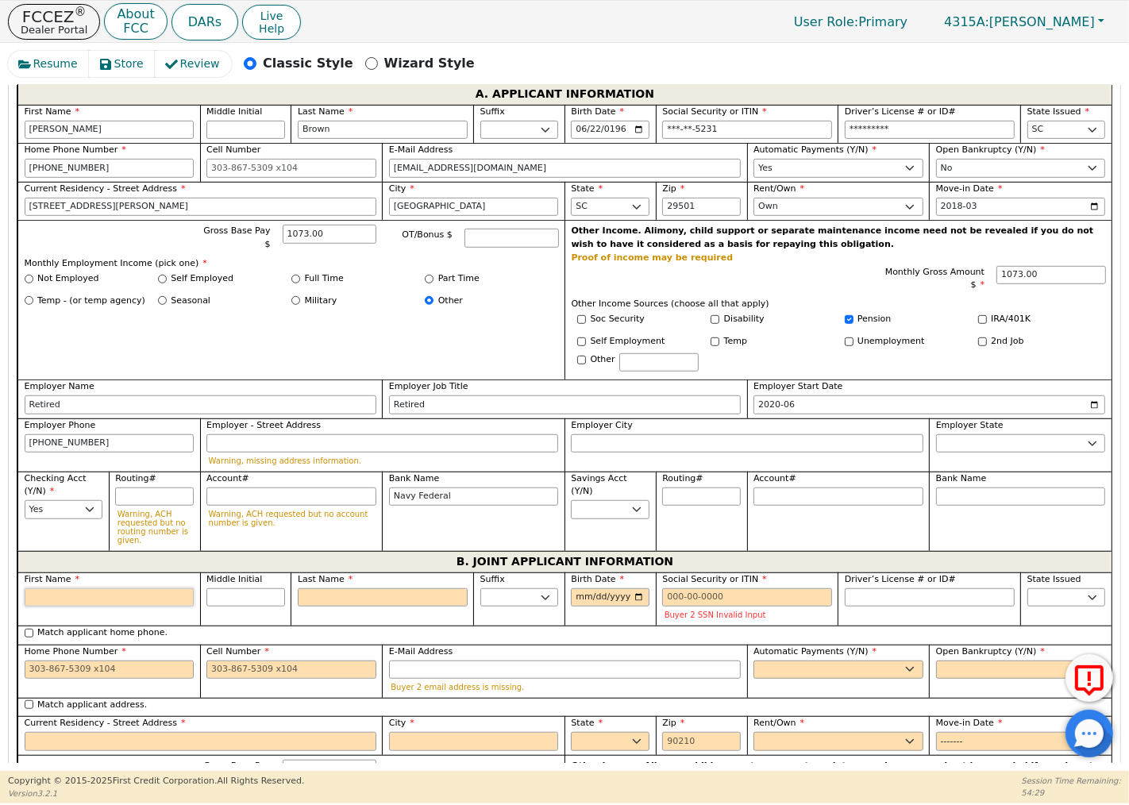
click at [88, 600] on input "First Name" at bounding box center [110, 597] width 170 height 19
type input "J"
type input "[PERSON_NAME]"
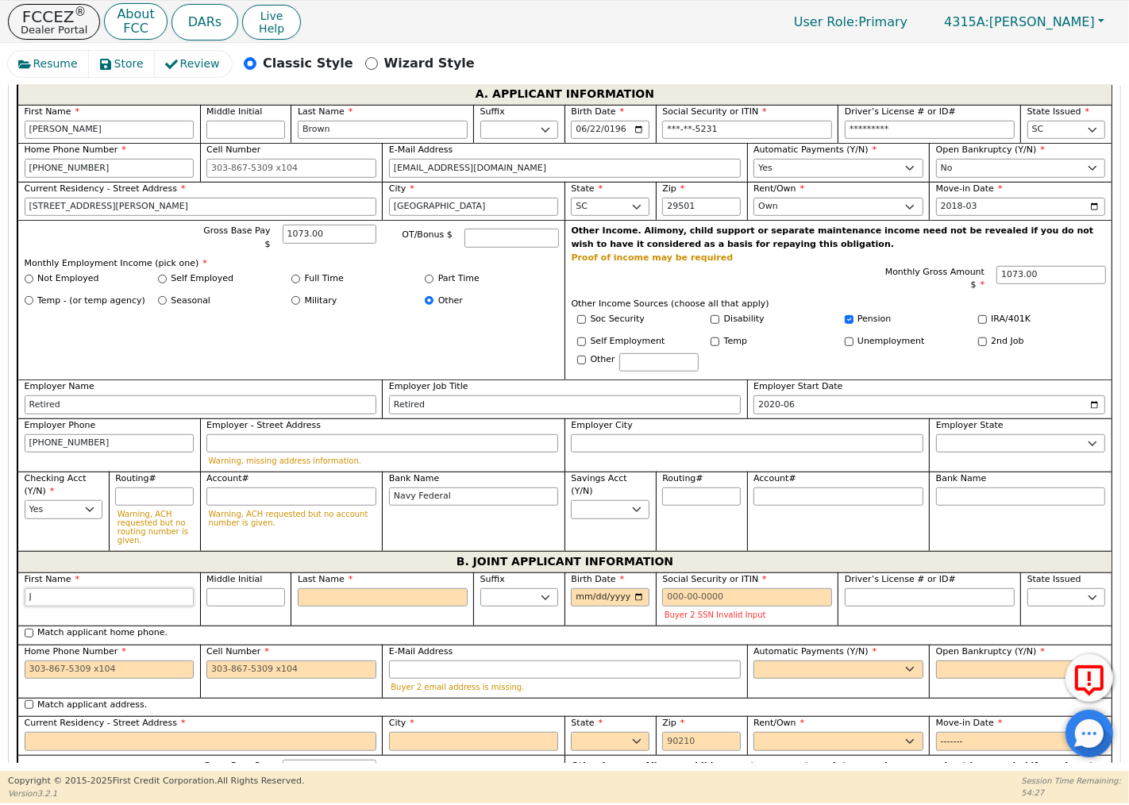
type input "[PERSON_NAME]"
type input "Jac"
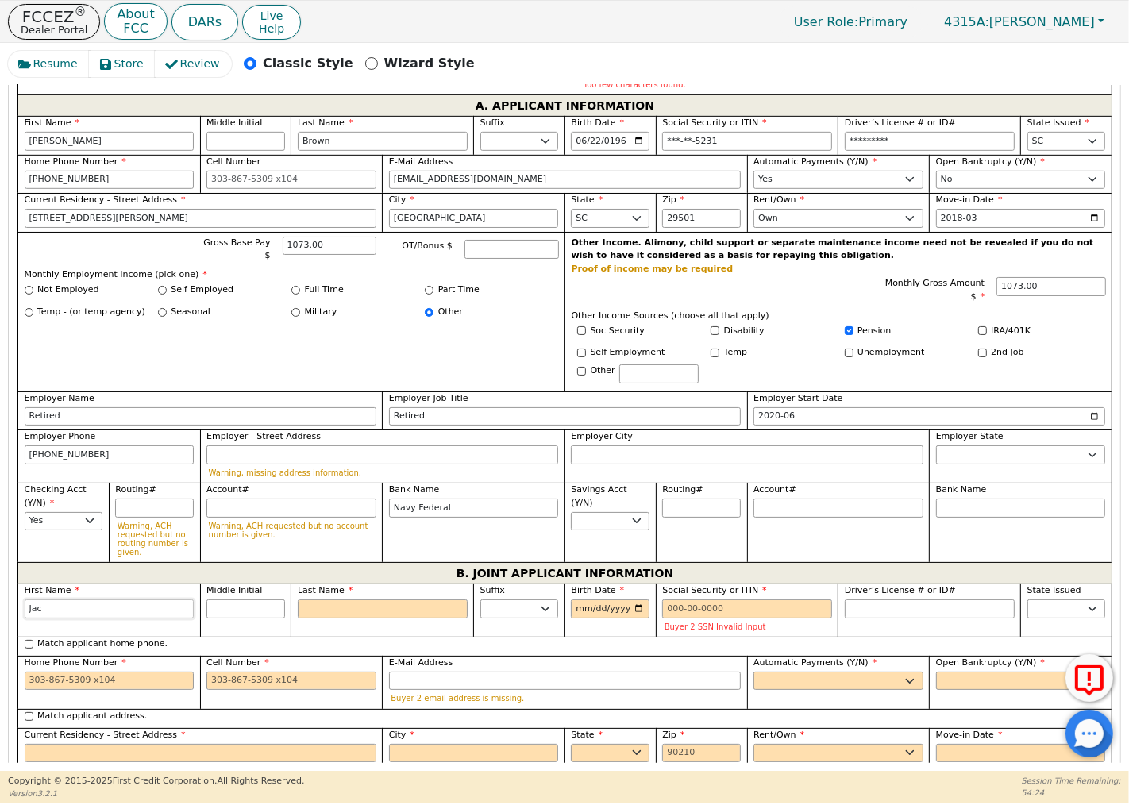
type input "Jacq"
type input "Jacqu"
type input "[PERSON_NAME]"
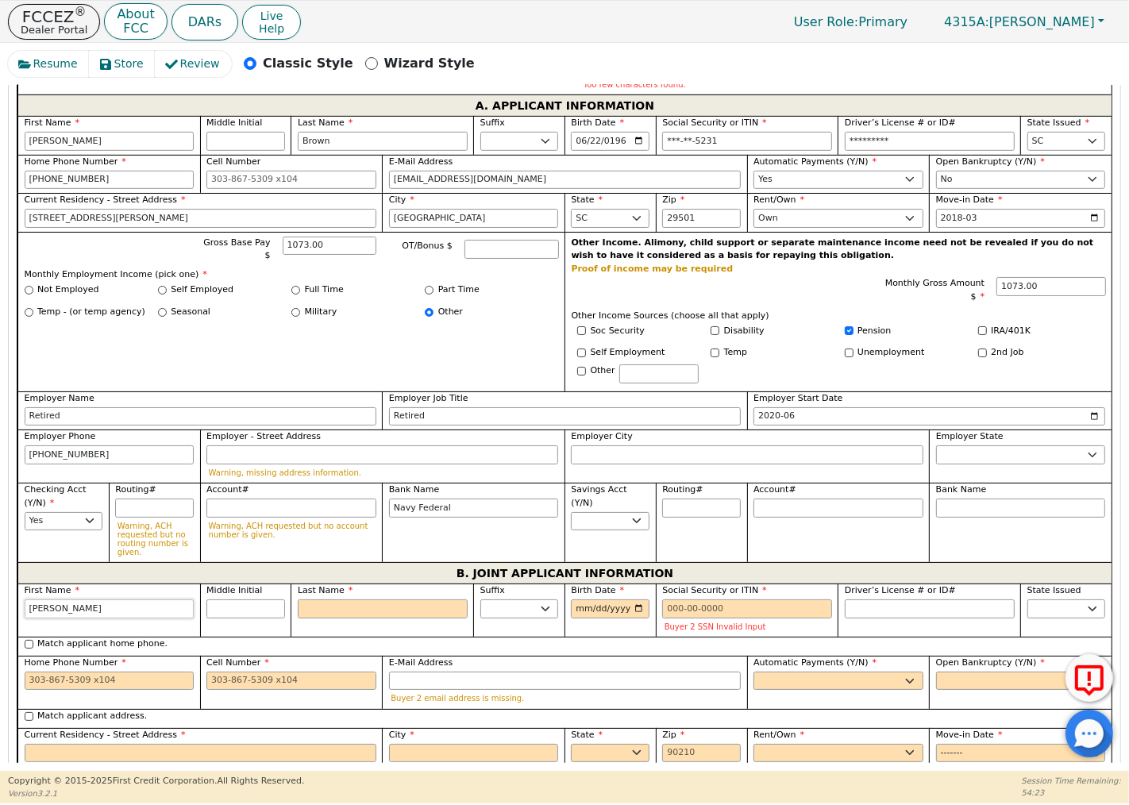
type input "[PERSON_NAME]"
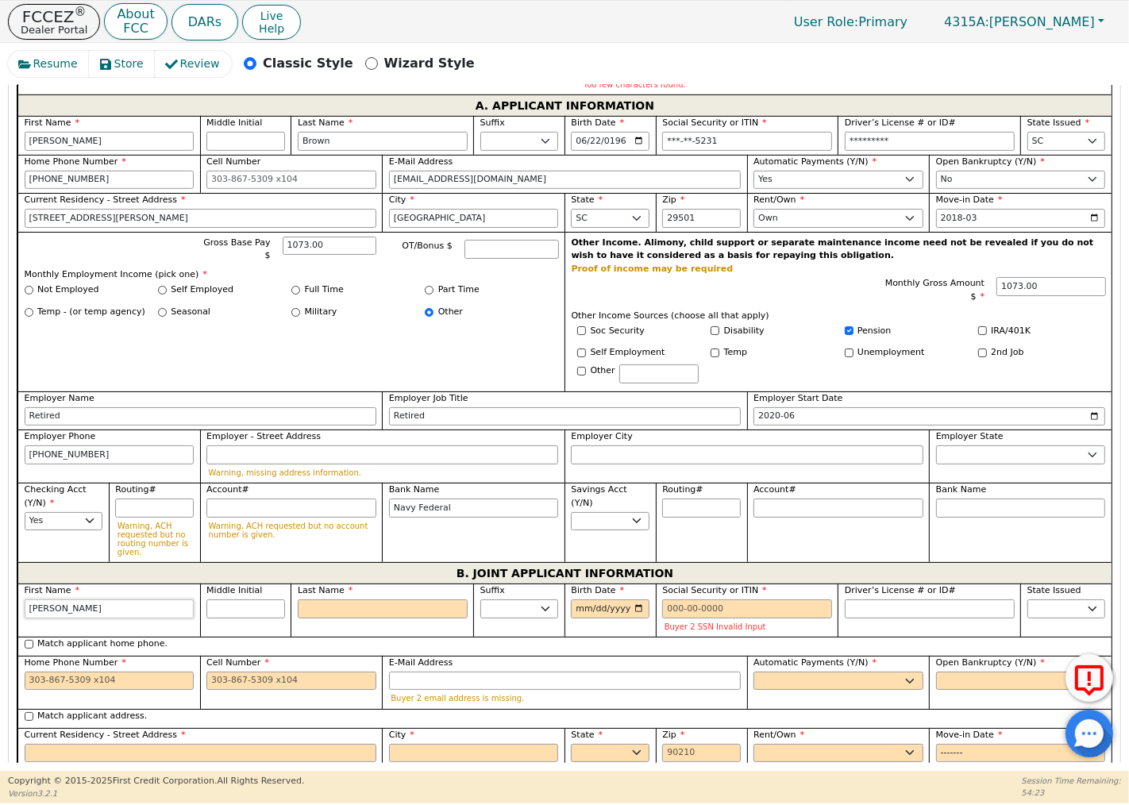
type input "[PERSON_NAME]"
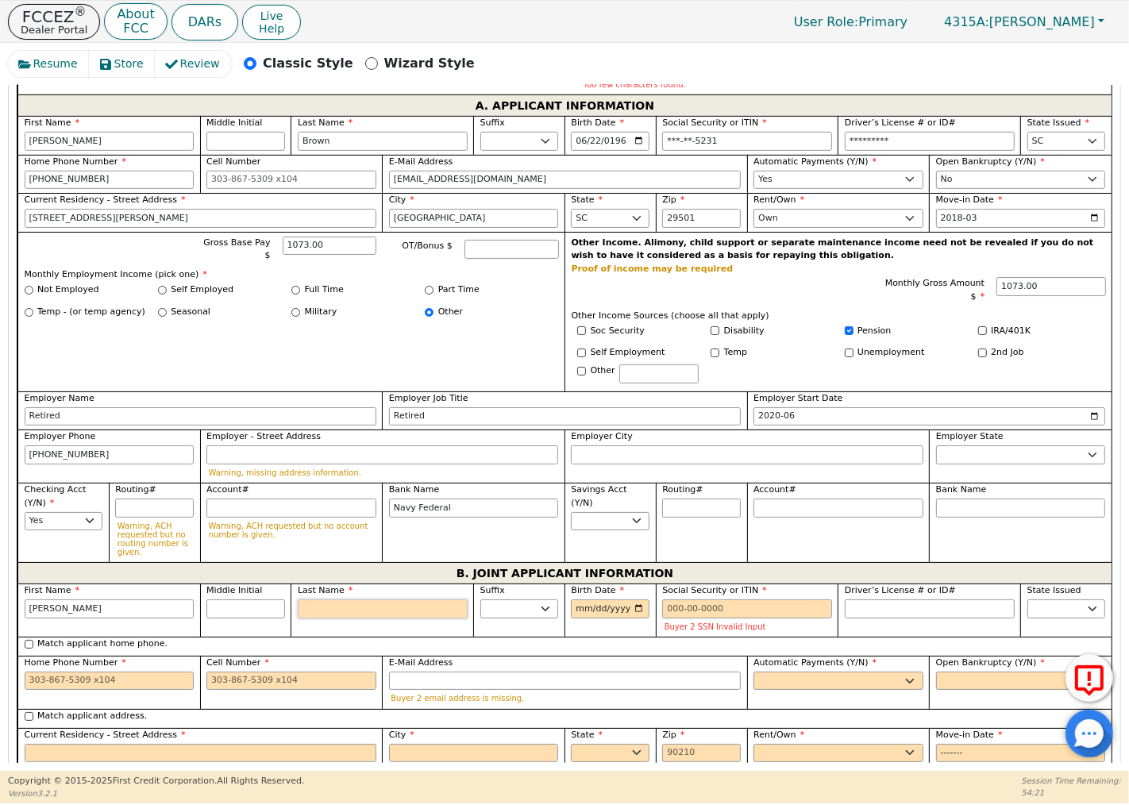
type input "B"
type input "JB"
type input "[PERSON_NAME]"
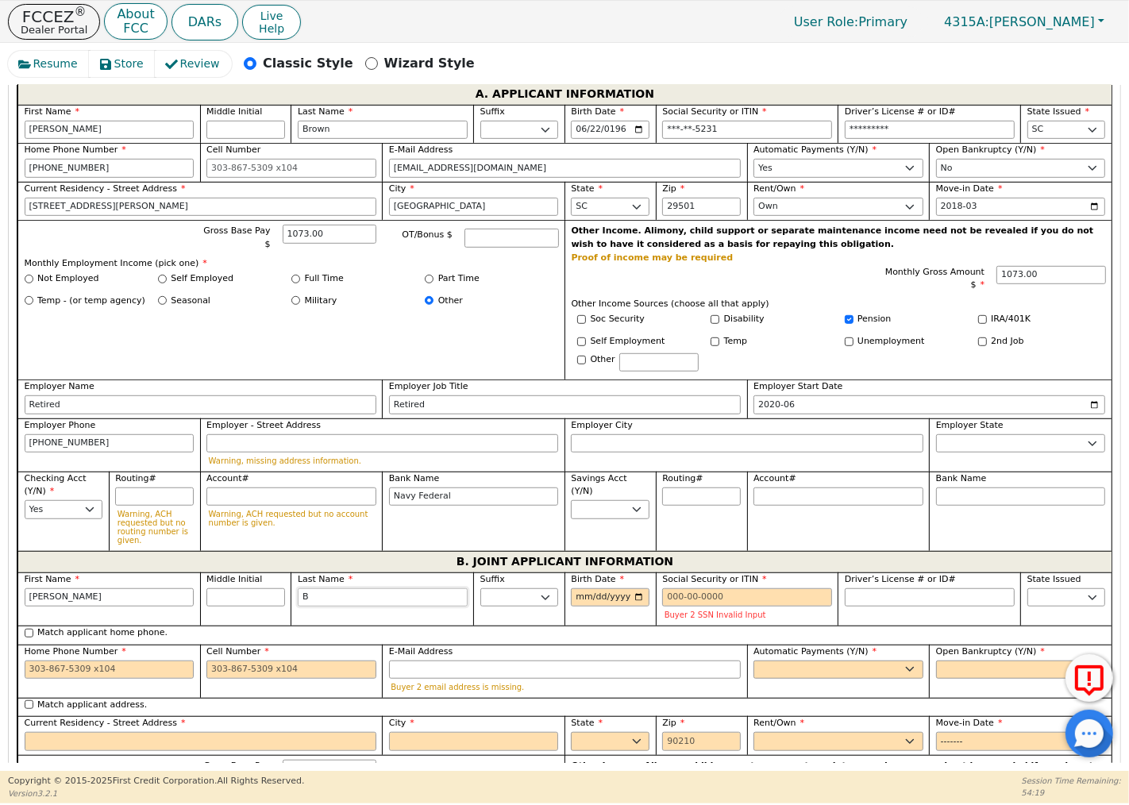
type input "Br"
type input "[PERSON_NAME]"
type input "Bro"
type input "[PERSON_NAME]"
type input "Brow"
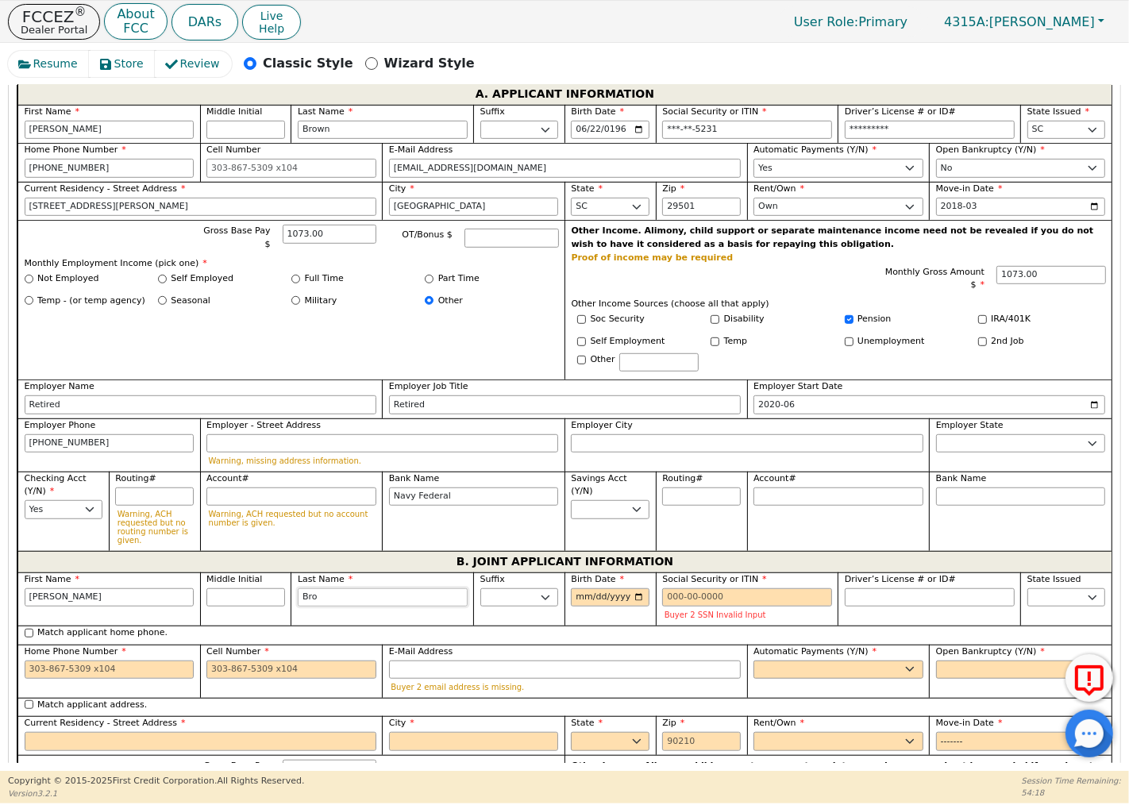
type input "[PERSON_NAME]"
type input "Brown"
type input "[PERSON_NAME]"
type input "Brown"
click at [591, 604] on input "Birth Date" at bounding box center [610, 597] width 79 height 19
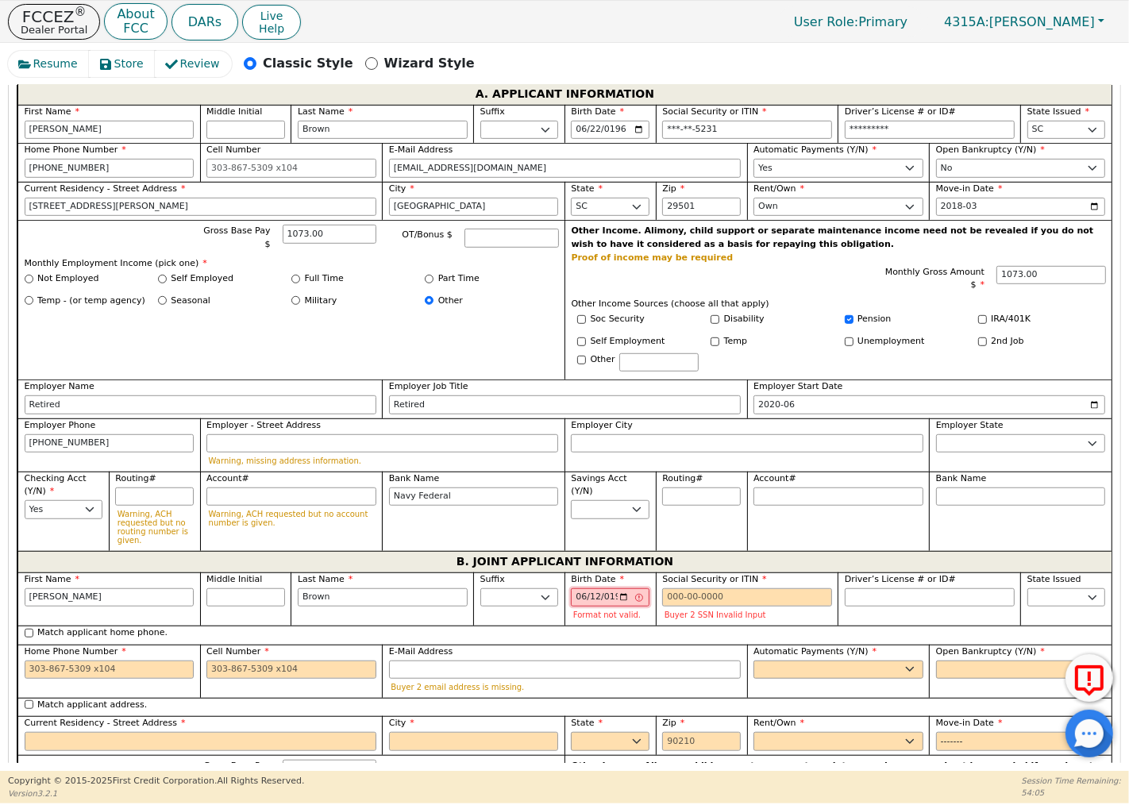
type input "[DATE]"
click at [663, 600] on input "Social Security or ITIN" at bounding box center [747, 597] width 170 height 19
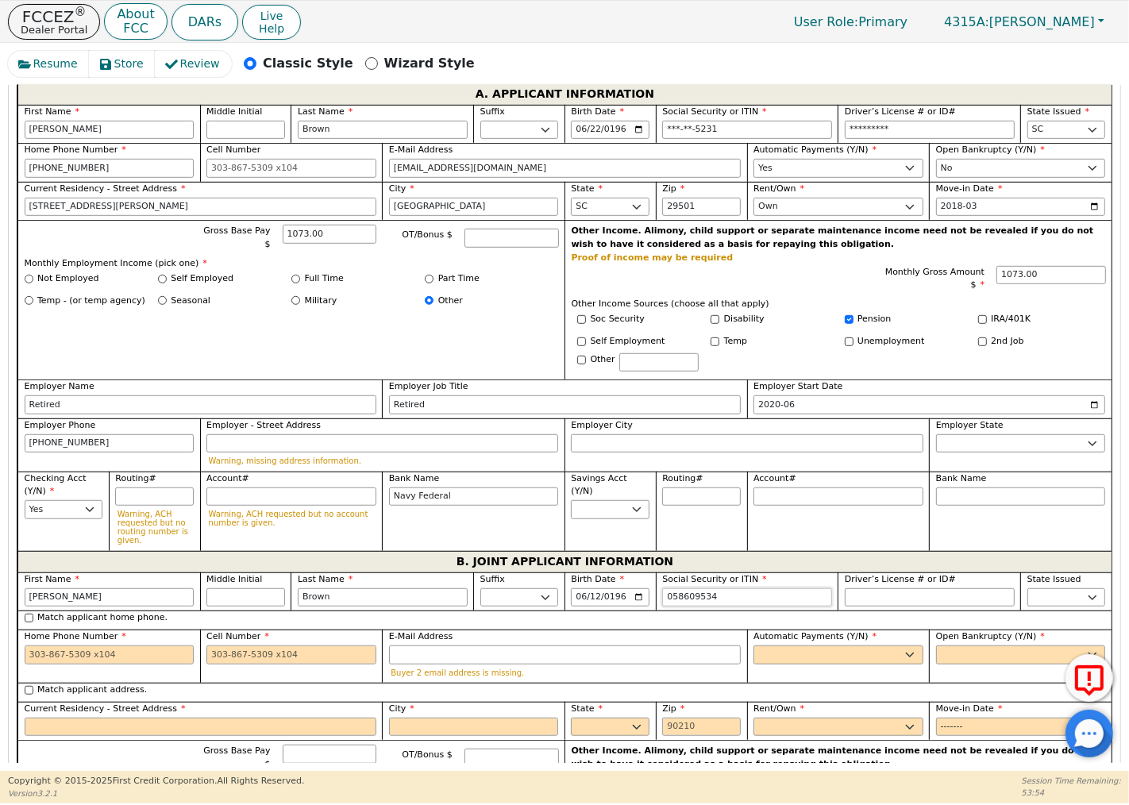
type input "058609534"
click at [29, 622] on input "Match applicant home phone." at bounding box center [29, 618] width 9 height 9
checkbox input "true"
type input "***-**-9534"
type input "[PHONE_NUMBER]"
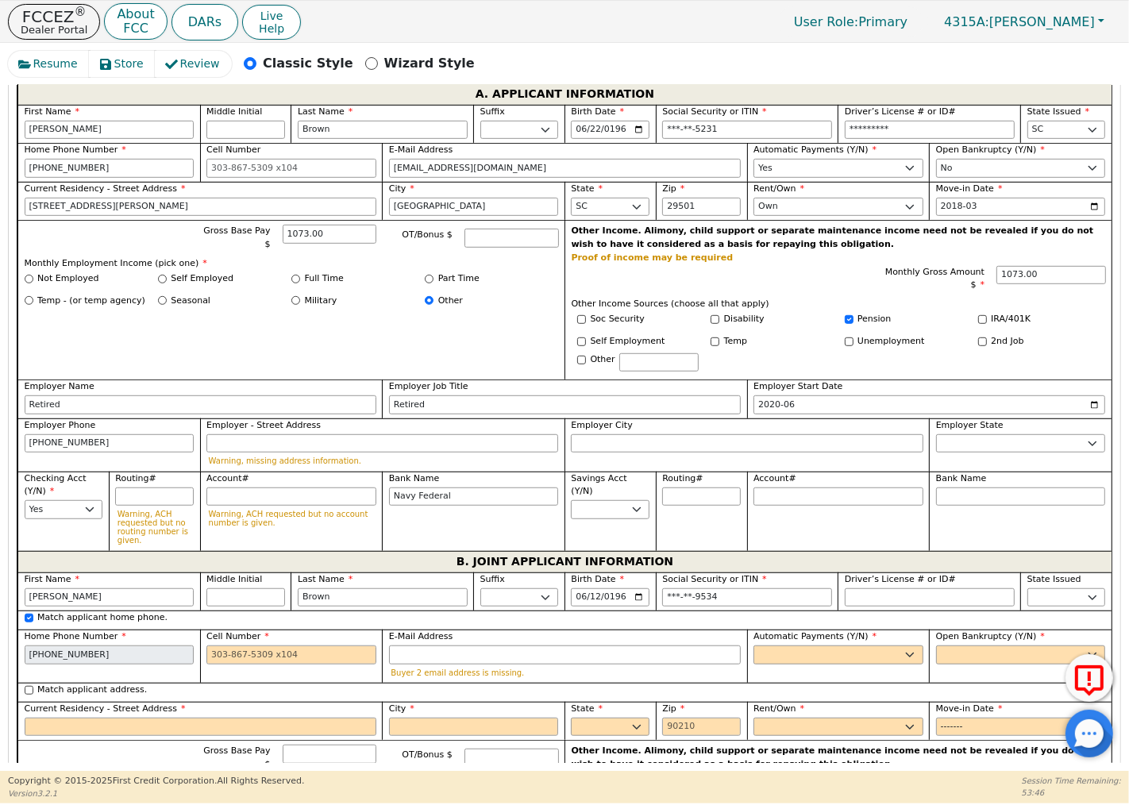
click at [30, 657] on input "[PHONE_NUMBER]" at bounding box center [110, 654] width 170 height 19
click at [413, 661] on input "E-Mail Address" at bounding box center [565, 654] width 352 height 19
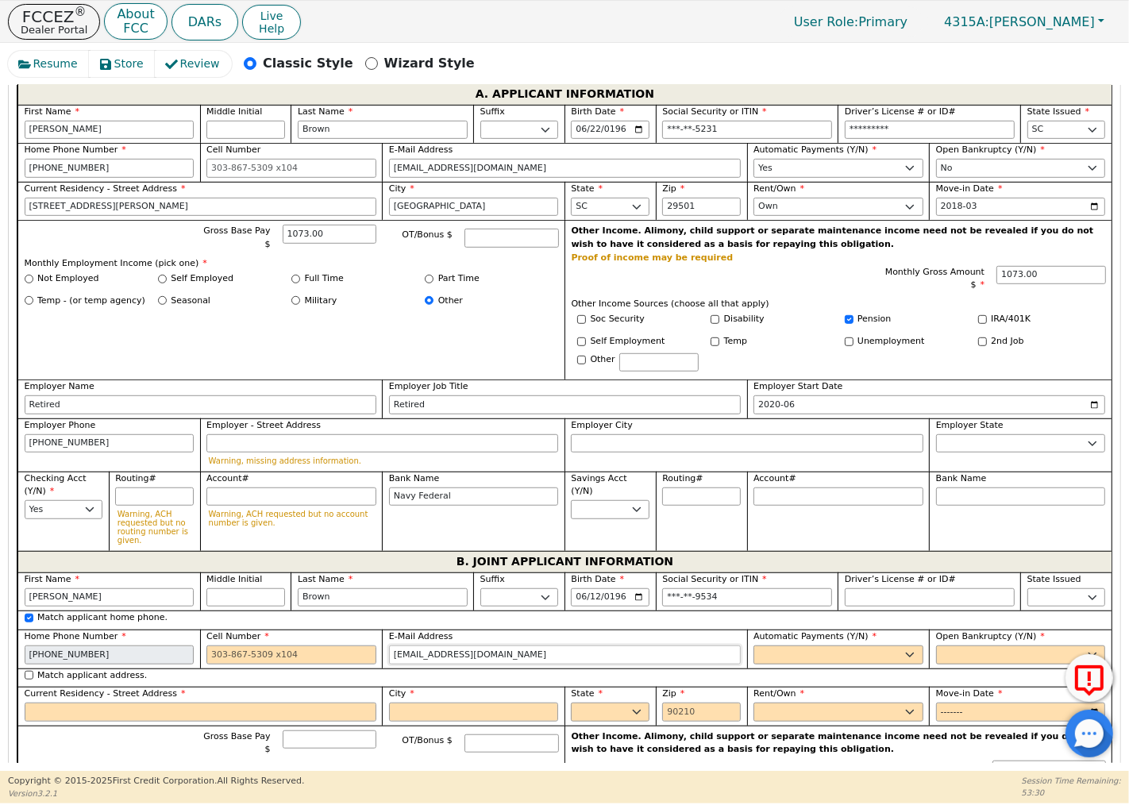
type input "[EMAIL_ADDRESS][DOMAIN_NAME]"
click at [764, 657] on select "Yes No" at bounding box center [838, 654] width 170 height 19
select select "y"
click at [753, 650] on select "Yes No" at bounding box center [838, 654] width 170 height 19
type input "[PERSON_NAME]"
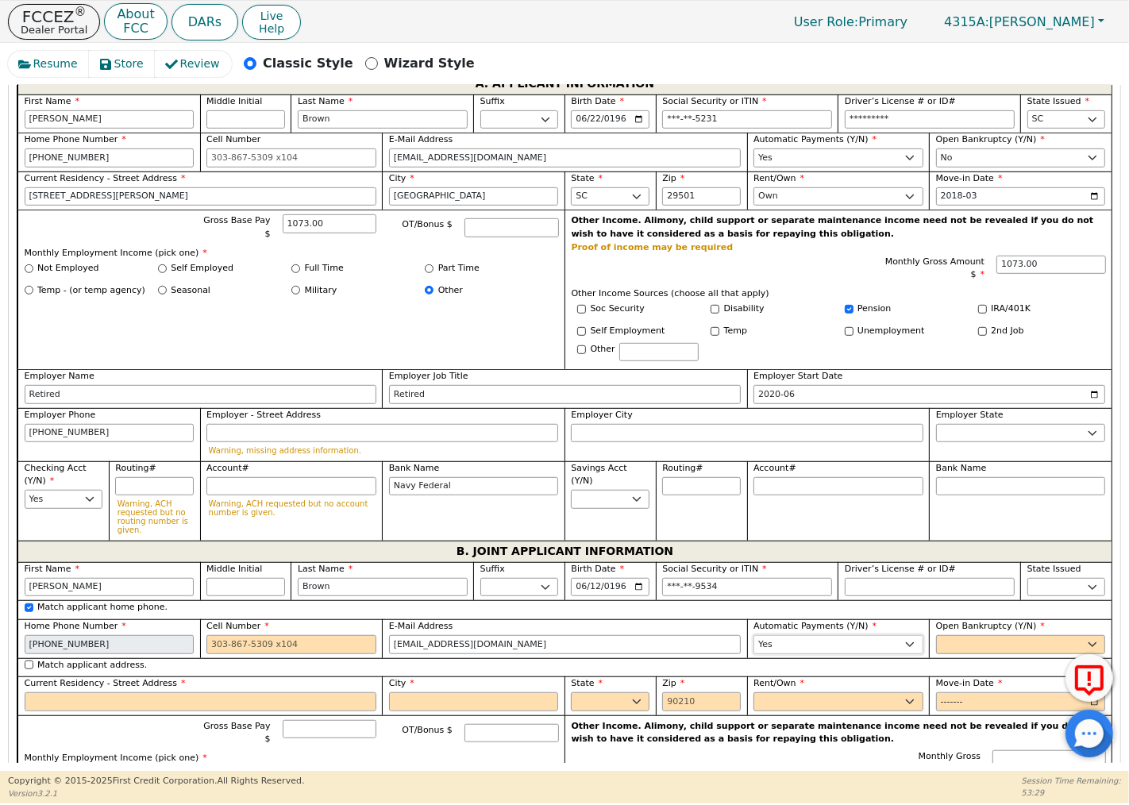
scroll to position [783, 0]
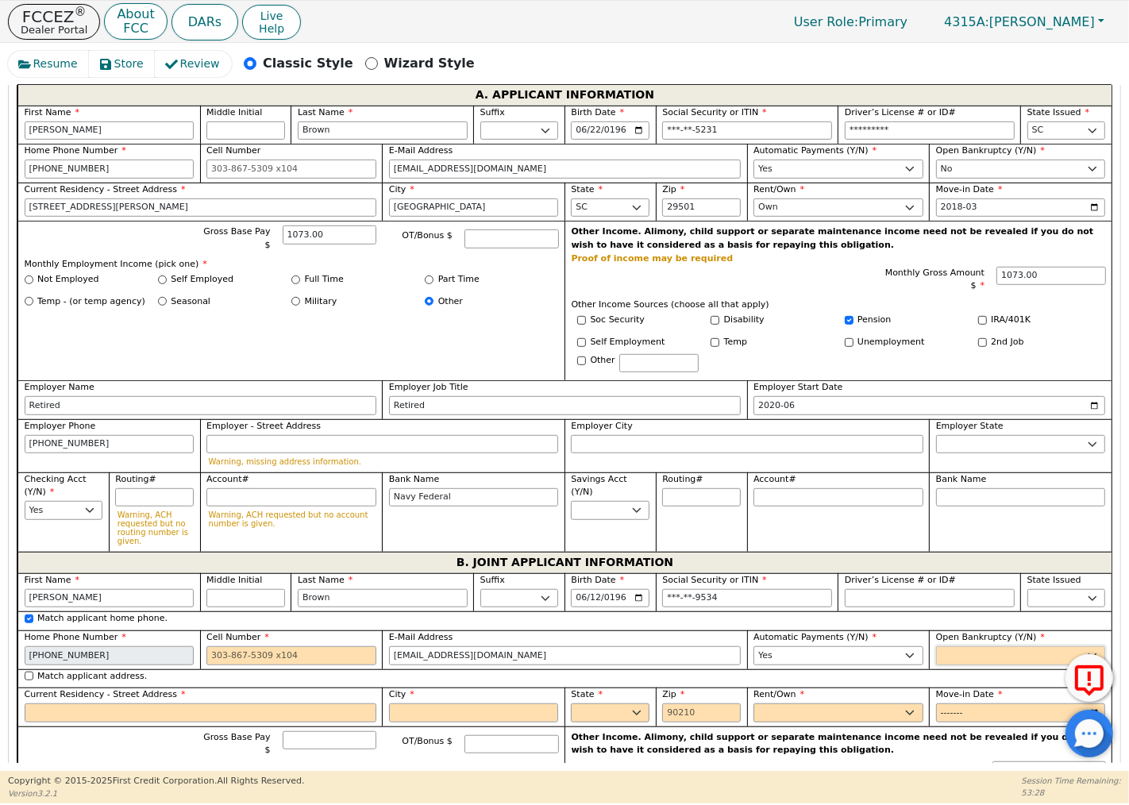
click at [949, 660] on select "Yes No" at bounding box center [1021, 655] width 170 height 19
select select "n"
click at [936, 650] on select "Yes No" at bounding box center [1021, 655] width 170 height 19
click at [29, 679] on input "Match applicant address." at bounding box center [29, 676] width 9 height 9
checkbox input "true"
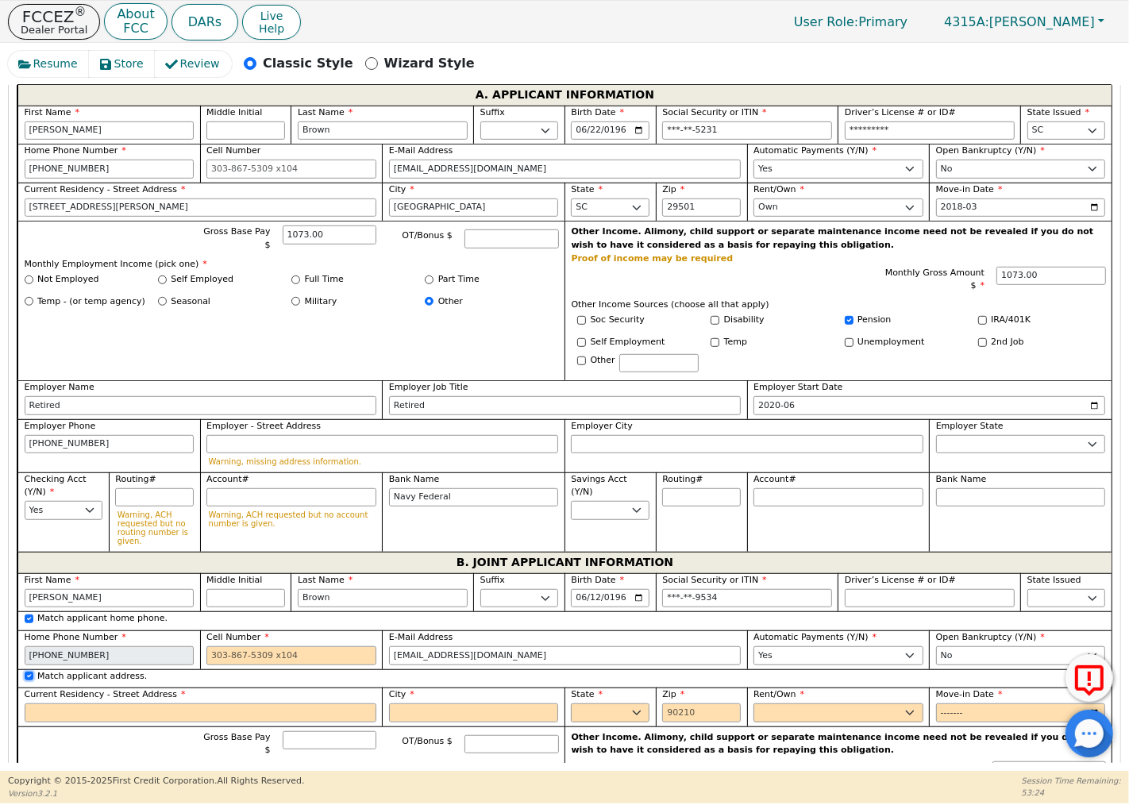
type input "[STREET_ADDRESS][PERSON_NAME]"
type input "[GEOGRAPHIC_DATA]"
select select "SC"
type input "29501"
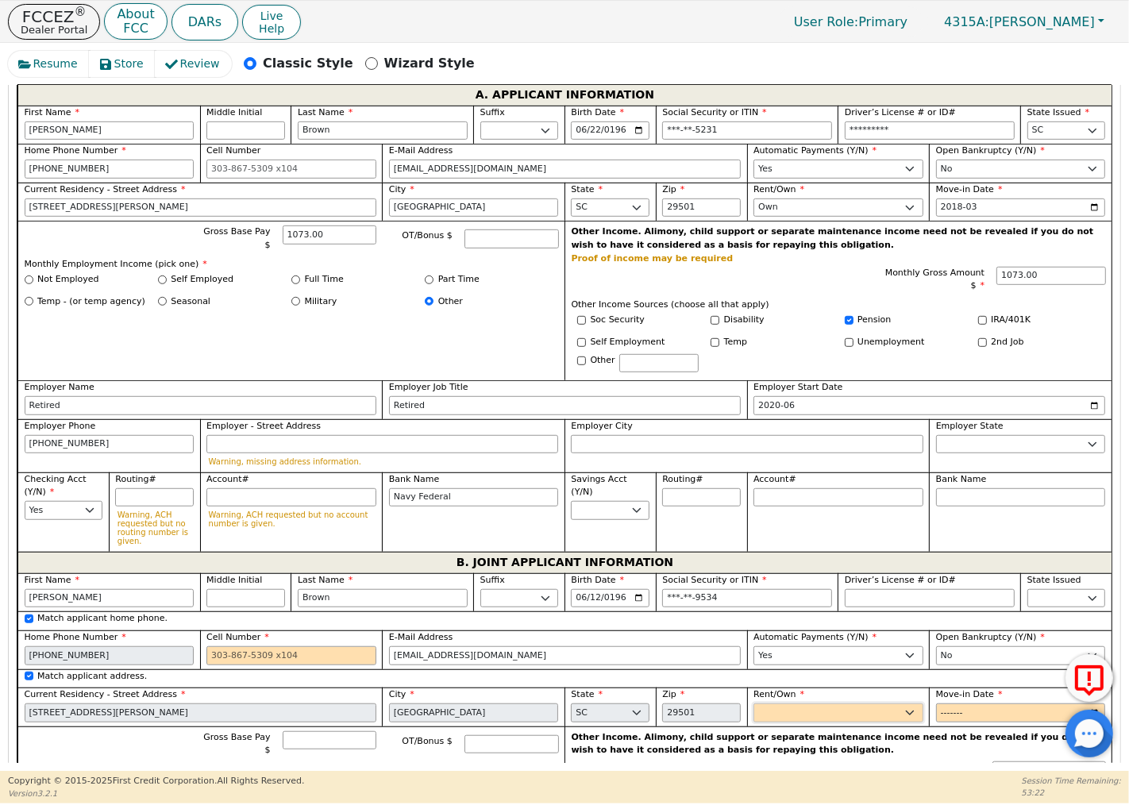
click at [786, 721] on select "Rent Own" at bounding box center [838, 712] width 170 height 19
select select "Own"
click at [753, 708] on select "Rent Own" at bounding box center [838, 712] width 170 height 19
click at [949, 713] on input "Move-in Date" at bounding box center [1021, 712] width 170 height 19
type input "2018-03"
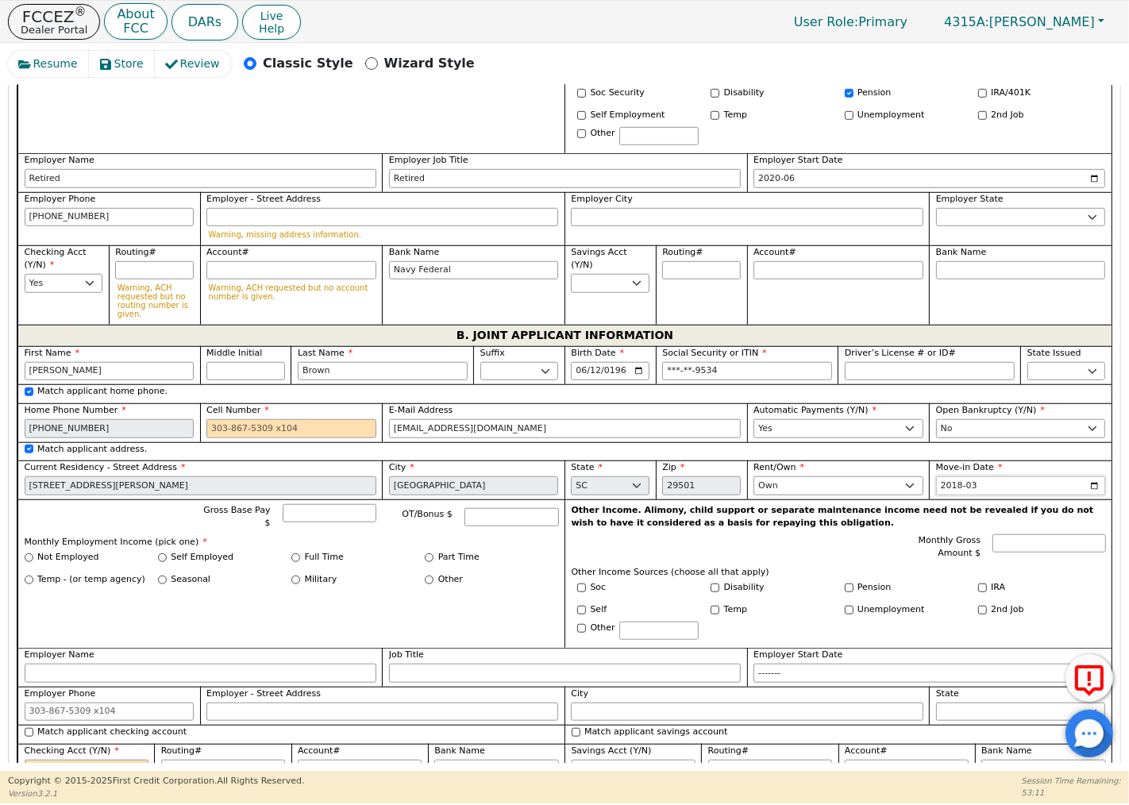
scroll to position [1048, 0]
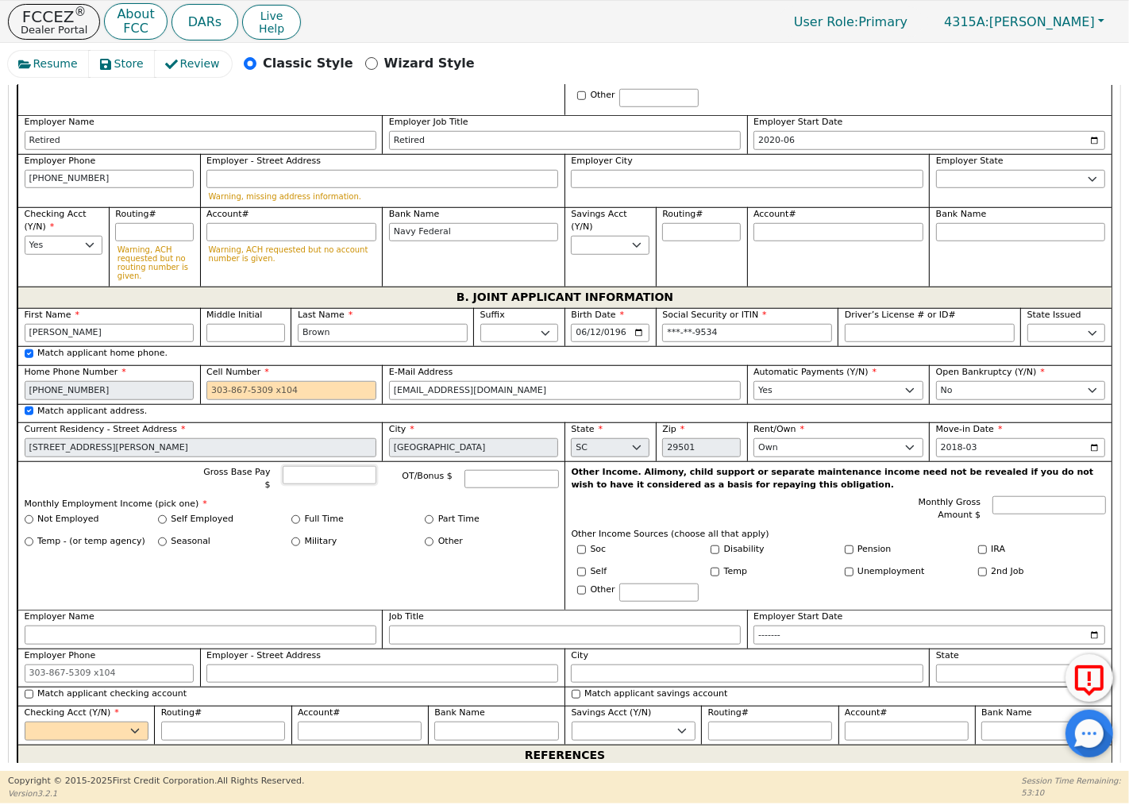
click at [319, 479] on input "Gross Base Pay $" at bounding box center [330, 475] width 94 height 19
type input "1286"
click at [429, 538] on input "Other" at bounding box center [429, 541] width 9 height 9
radio input "true"
type input "1286.00"
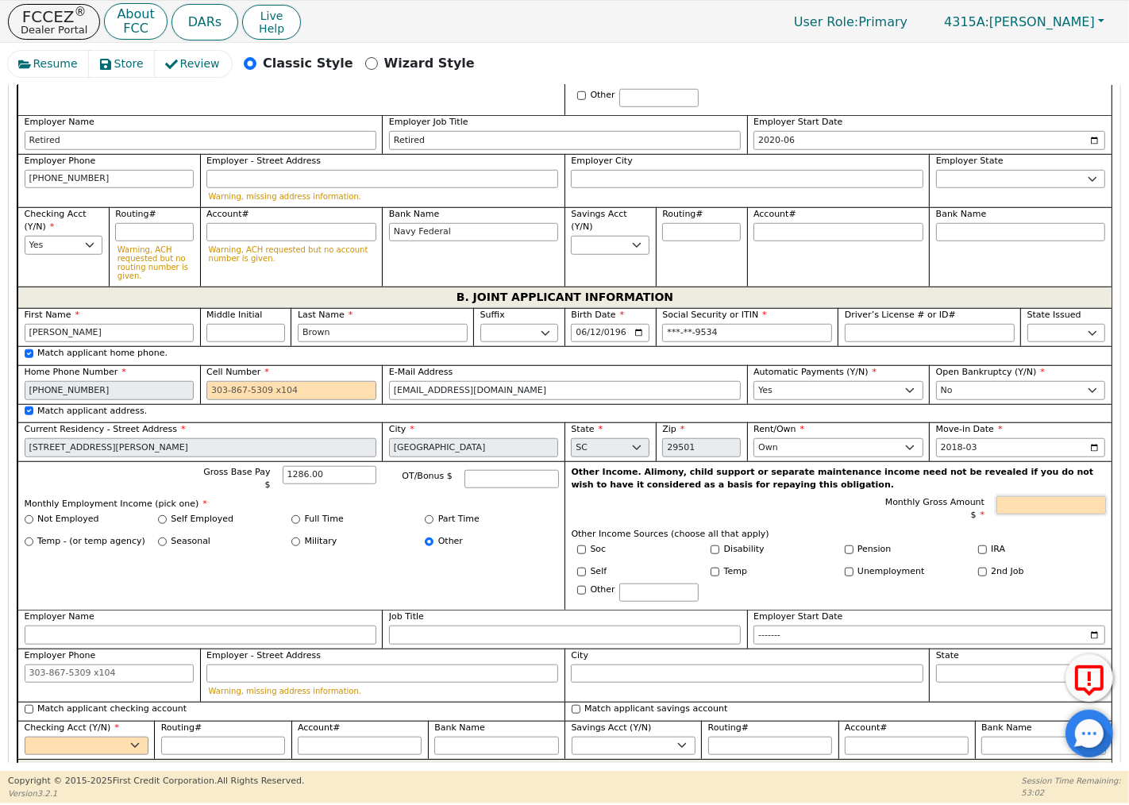
click at [1010, 515] on input "Monthly Gross Amount $" at bounding box center [1050, 505] width 109 height 19
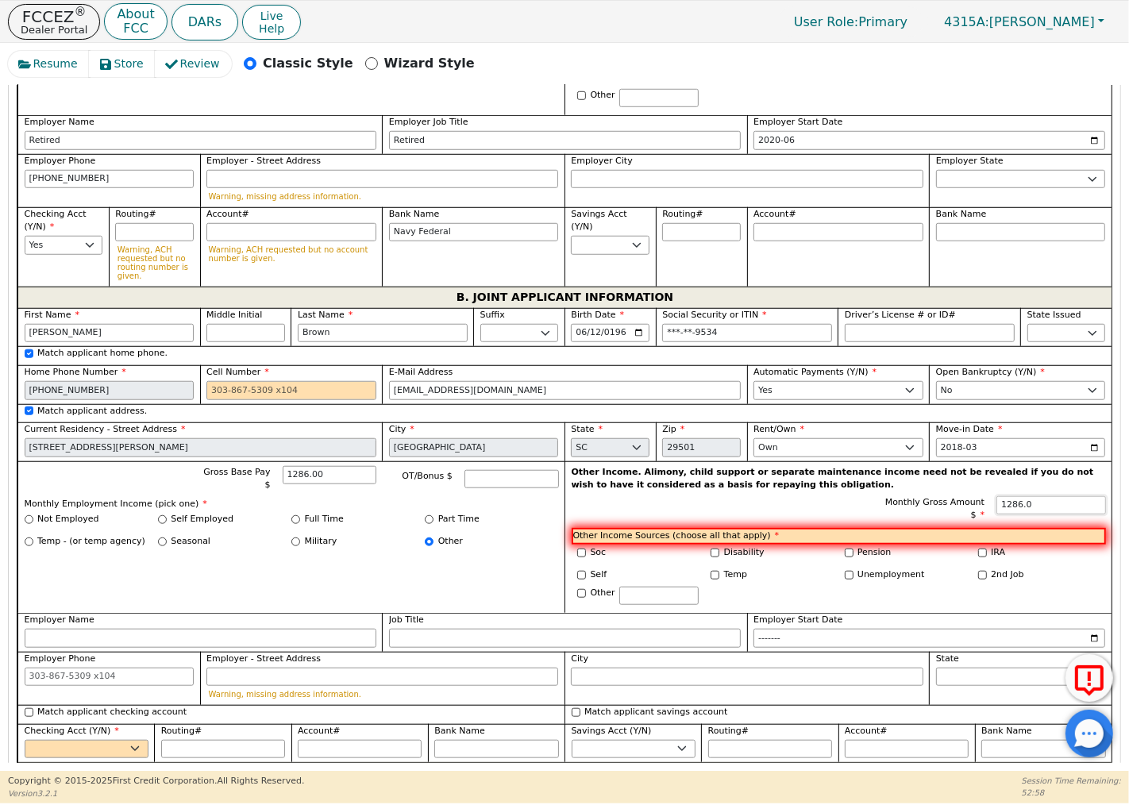
type input "1286.0"
click at [845, 553] on input "Pension" at bounding box center [849, 553] width 9 height 9
checkbox input "true"
type input "1286.00"
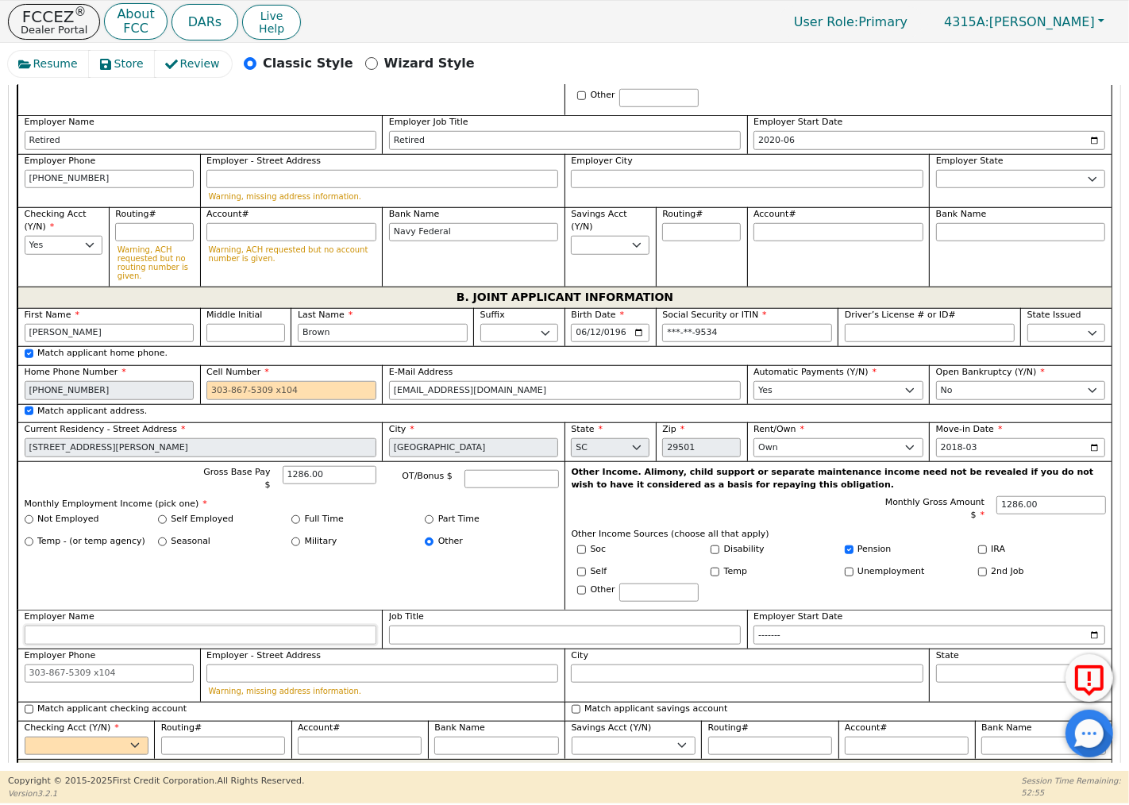
click at [133, 641] on input "Employer Name" at bounding box center [201, 635] width 352 height 19
type input "Retired"
click at [422, 639] on input "Job Title" at bounding box center [565, 635] width 352 height 19
type input "Retired"
click at [766, 637] on input "Employer Start Date" at bounding box center [929, 635] width 352 height 19
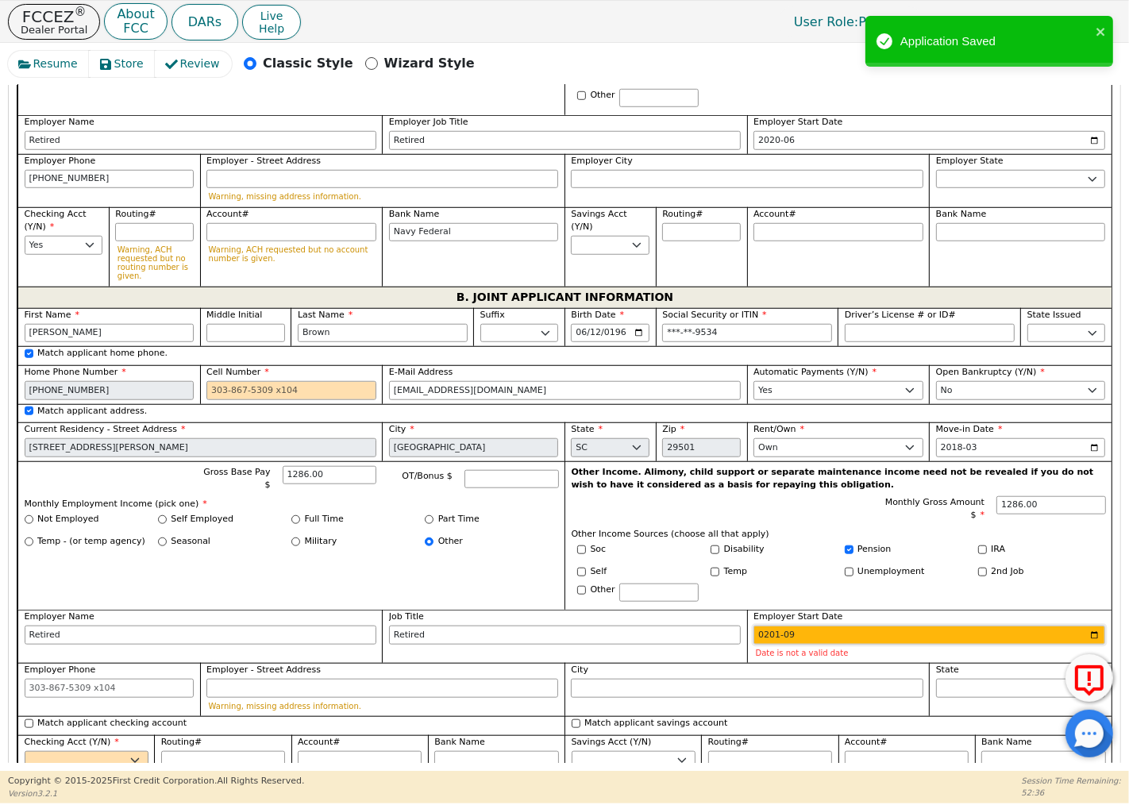
type input "2010-09"
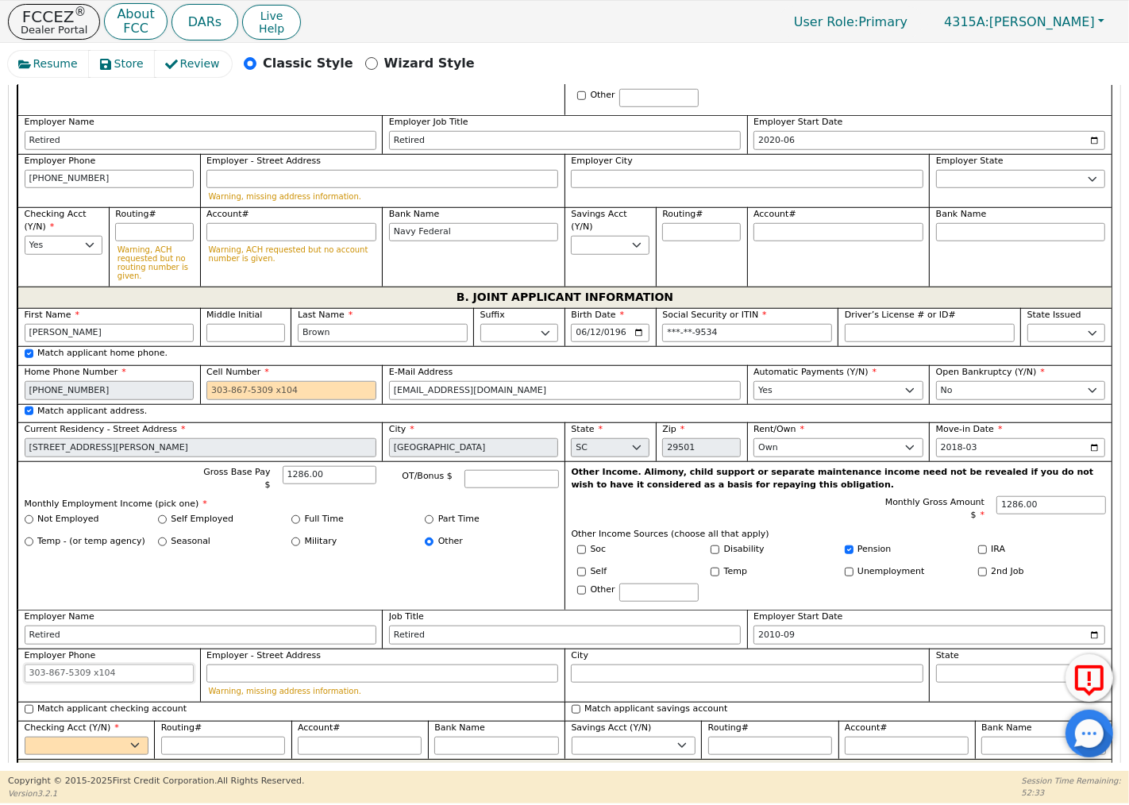
click at [103, 679] on input "Employer Phone" at bounding box center [110, 673] width 170 height 19
click at [28, 707] on div "Match applicant checking account" at bounding box center [290, 711] width 547 height 19
type input "[PHONE_NUMBER]"
click at [25, 714] on input "Match applicant checking account" at bounding box center [29, 709] width 9 height 9
checkbox input "true"
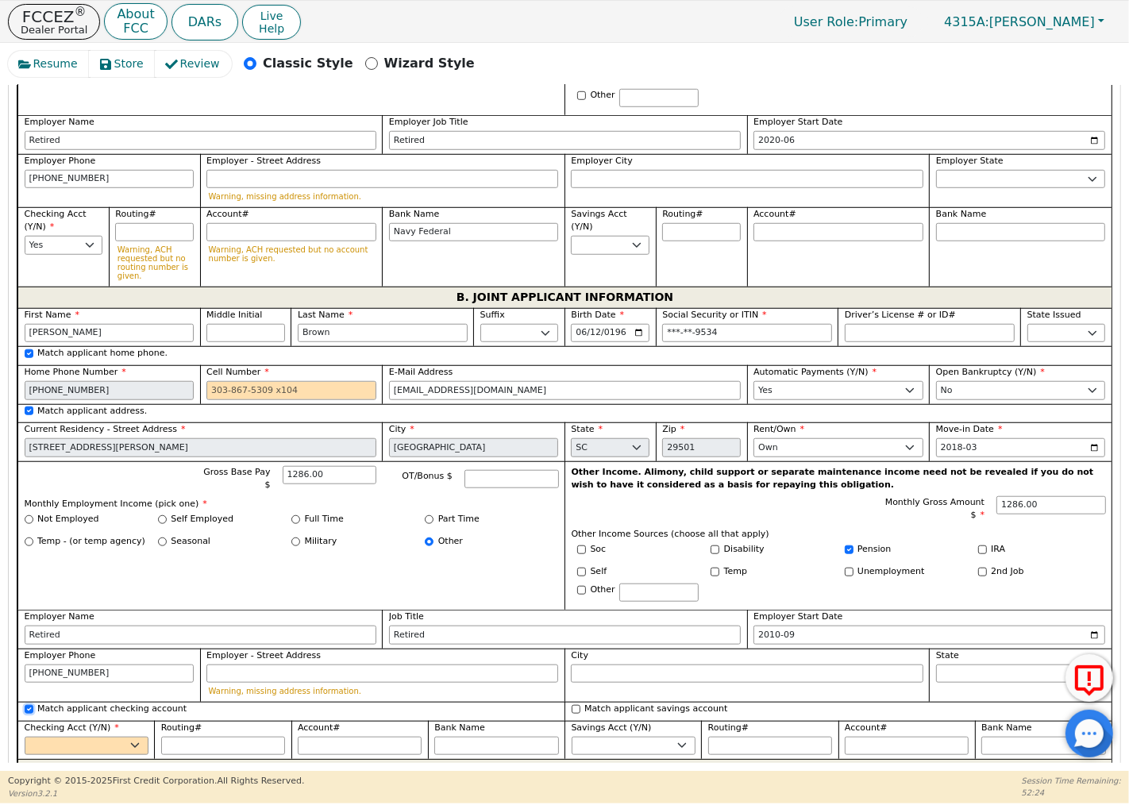
select select "y"
type input "Navy Federal"
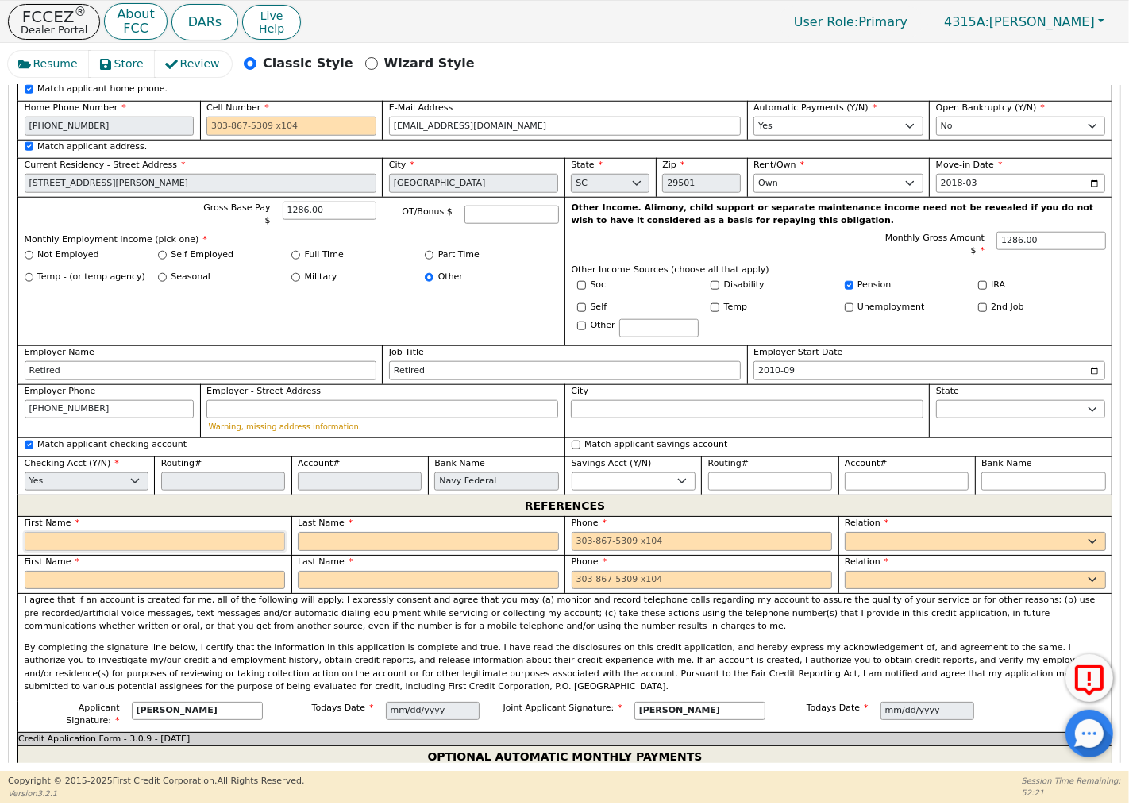
click at [65, 551] on input "text" at bounding box center [155, 541] width 261 height 19
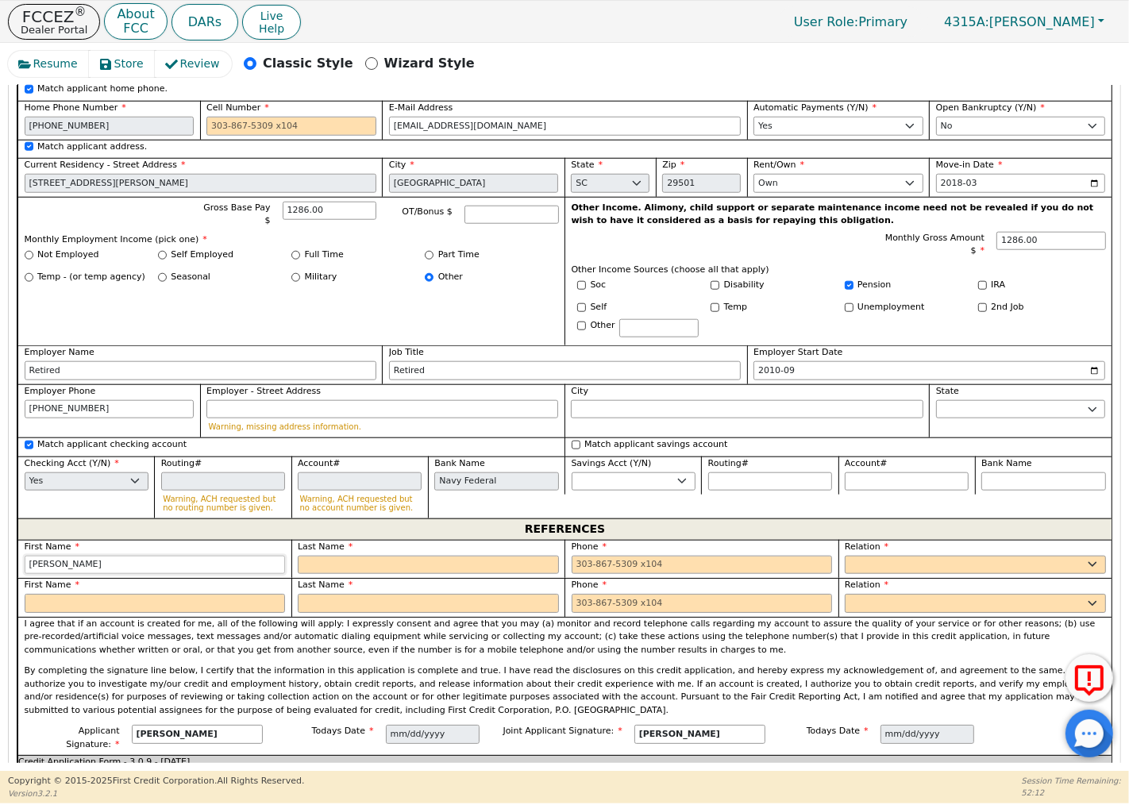
type input "[PERSON_NAME]"
type input "Brown"
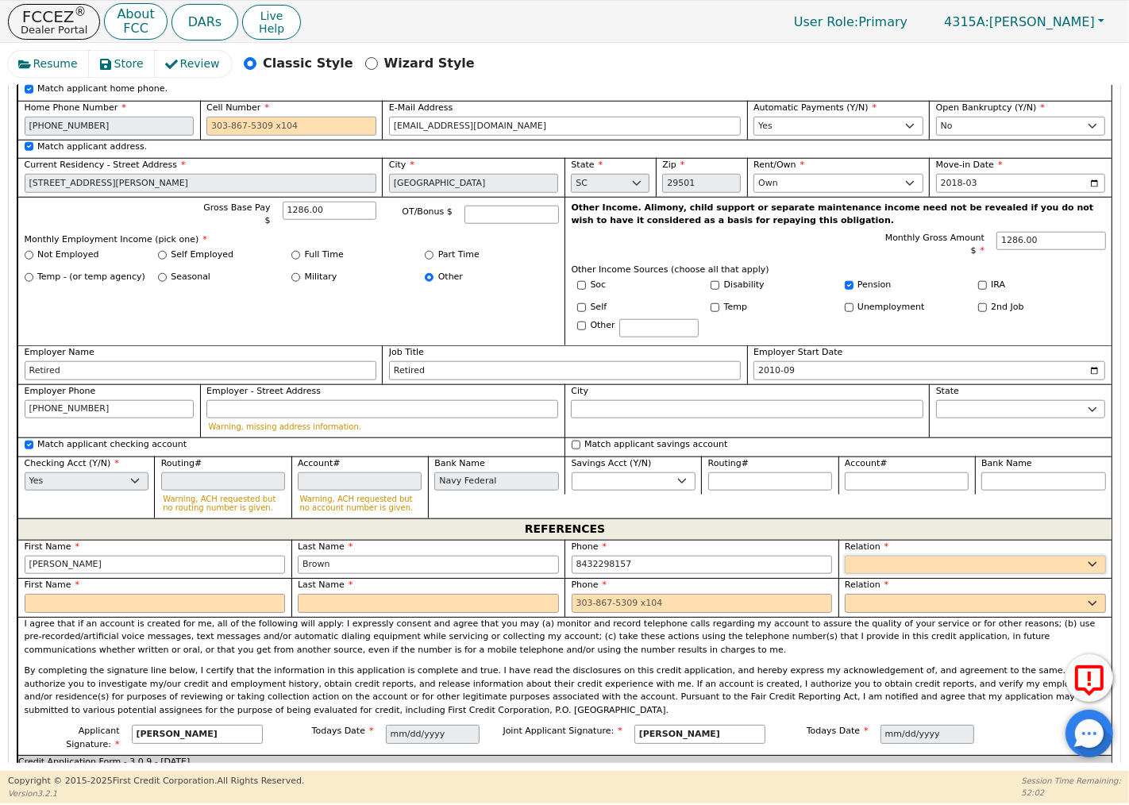
click at [861, 569] on select "FATHER MOTHER SISTER BROTHER DAUGHTER SON CO-WORKER NEIGHBOR FRIEND COUSIN G-MO…" at bounding box center [975, 565] width 261 height 19
type input "[PHONE_NUMBER]"
select select "SON"
click at [845, 561] on select "FATHER MOTHER SISTER BROTHER DAUGHTER SON CO-WORKER NEIGHBOR FRIEND COUSIN G-MO…" at bounding box center [975, 565] width 261 height 19
click at [78, 605] on input "text" at bounding box center [155, 603] width 261 height 19
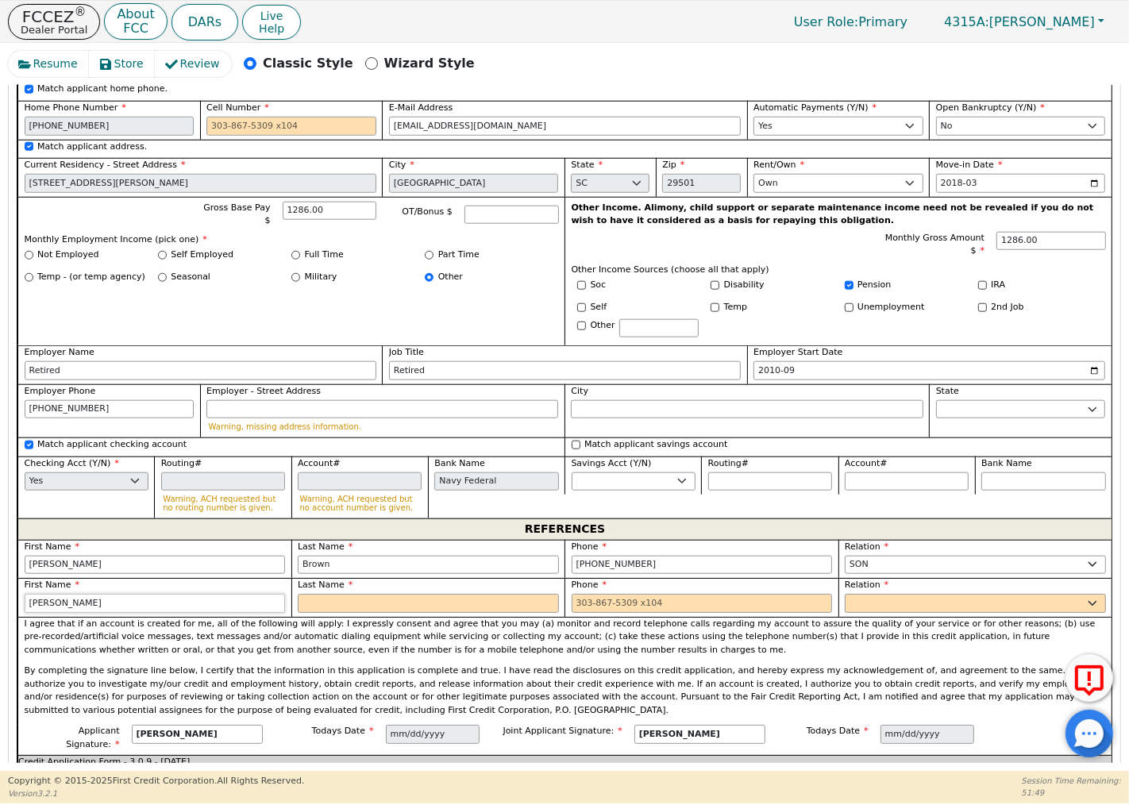
type input "[PERSON_NAME]"
type input "Young"
click at [871, 611] on select "FATHER MOTHER SISTER BROTHER DAUGHTER SON CO-WORKER NEIGHBOR FRIEND COUSIN G-MO…" at bounding box center [975, 603] width 261 height 19
type input "[PHONE_NUMBER]"
select select "FRIEND"
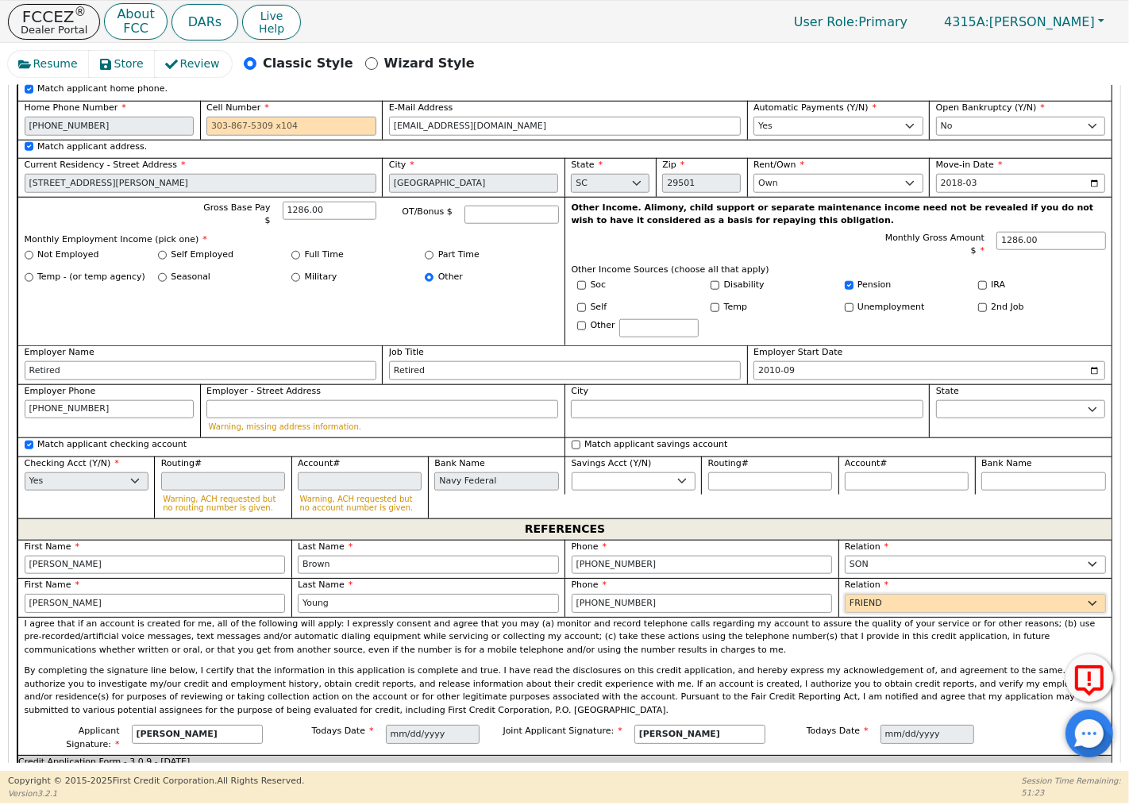
click at [845, 600] on select "FATHER MOTHER SISTER BROTHER DAUGHTER SON CO-WORKER NEIGHBOR FRIEND COUSIN G-MO…" at bounding box center [975, 603] width 261 height 19
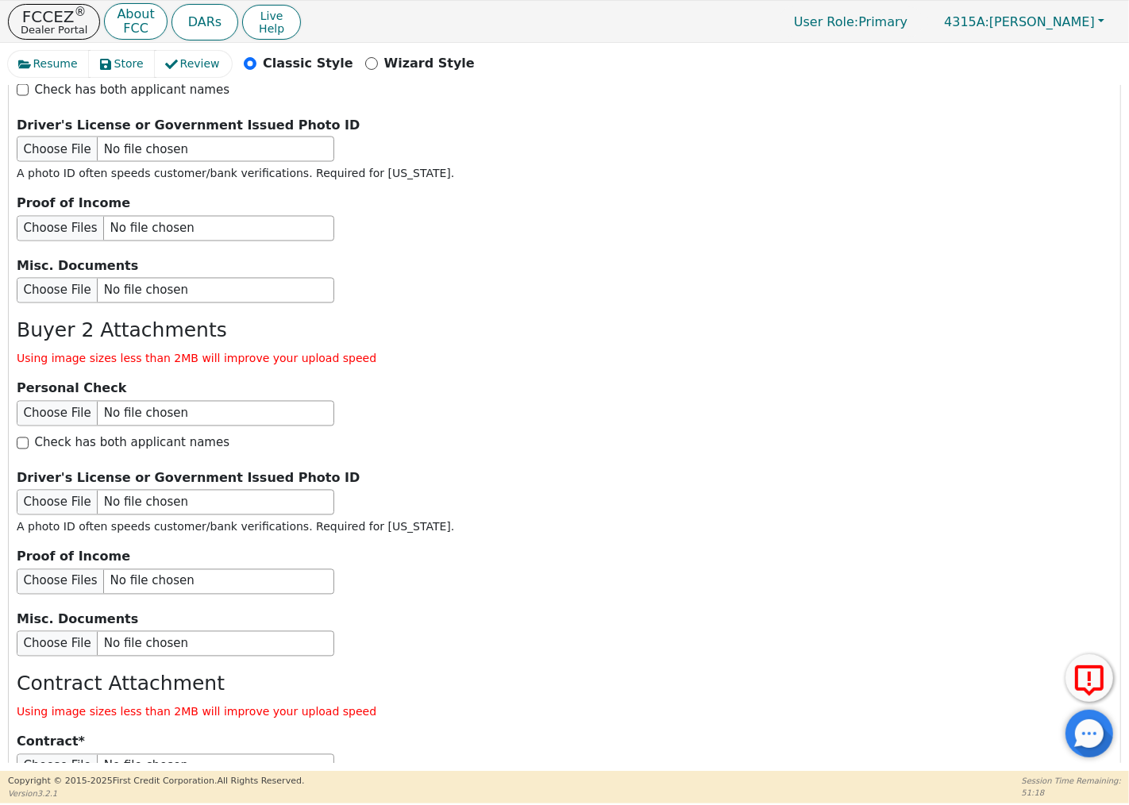
scroll to position [2596, 0]
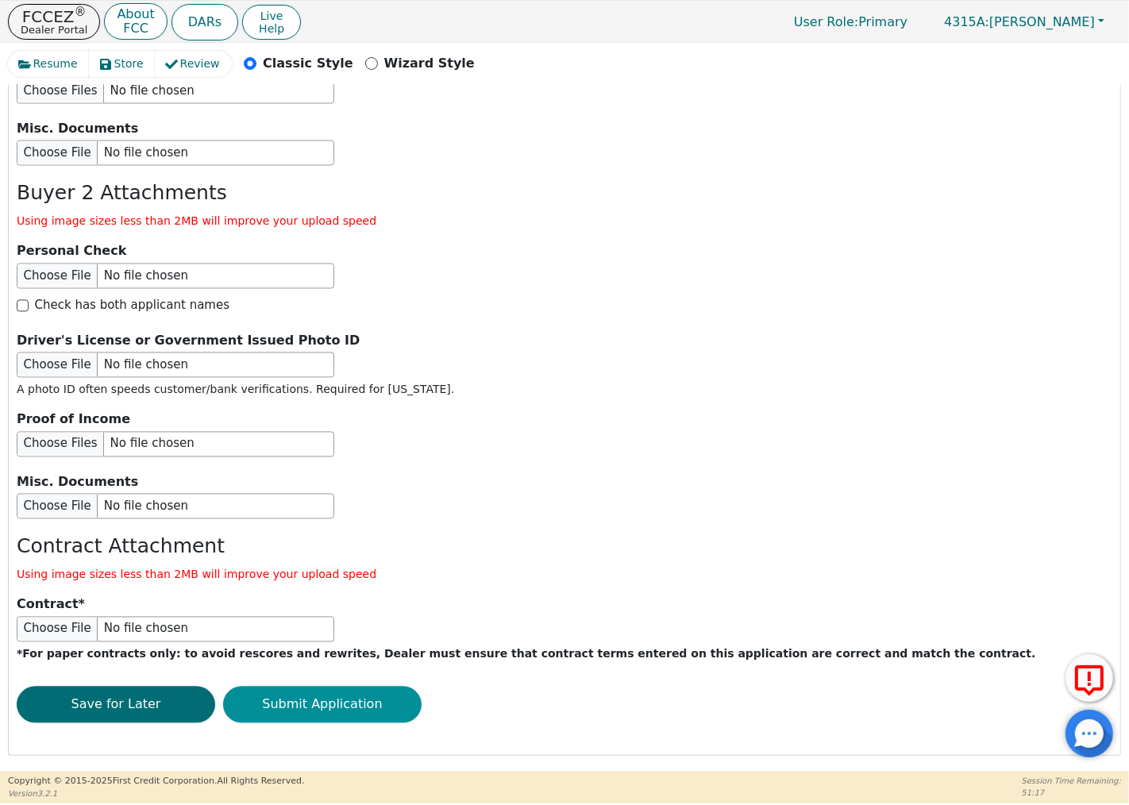
click at [328, 694] on button "Submit Application" at bounding box center [322, 705] width 198 height 37
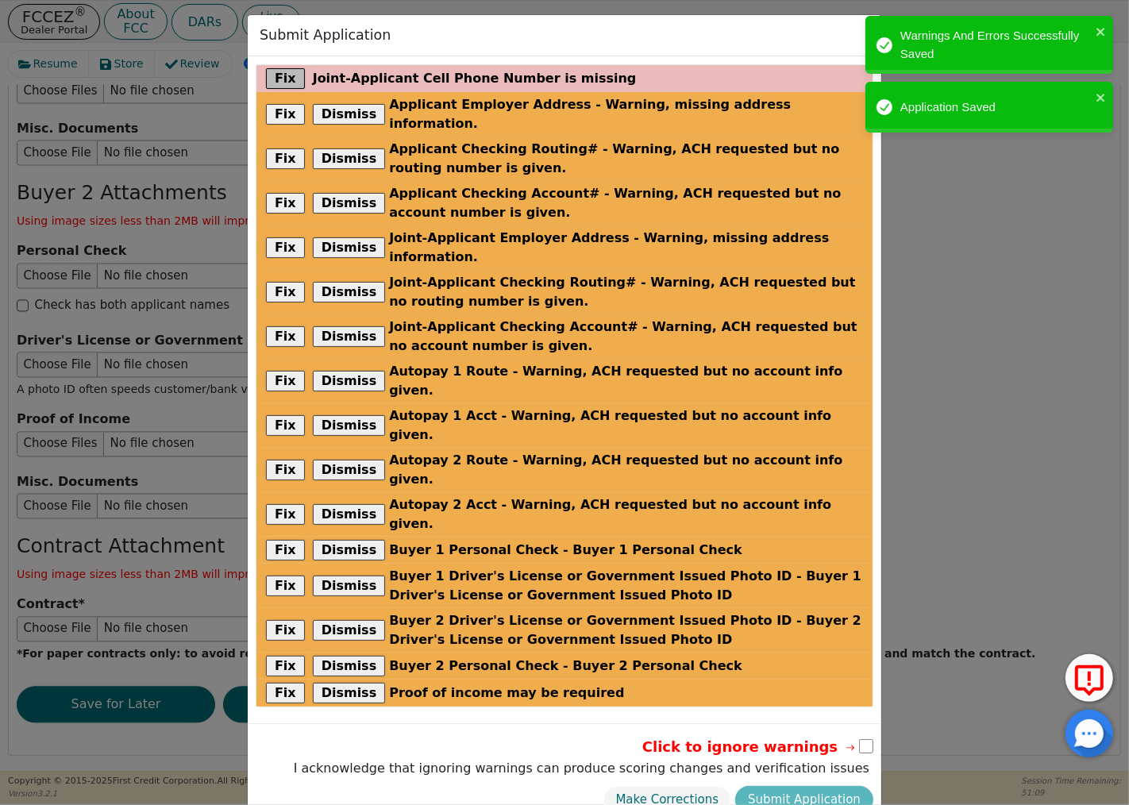
click at [279, 77] on button "Fix" at bounding box center [285, 78] width 39 height 21
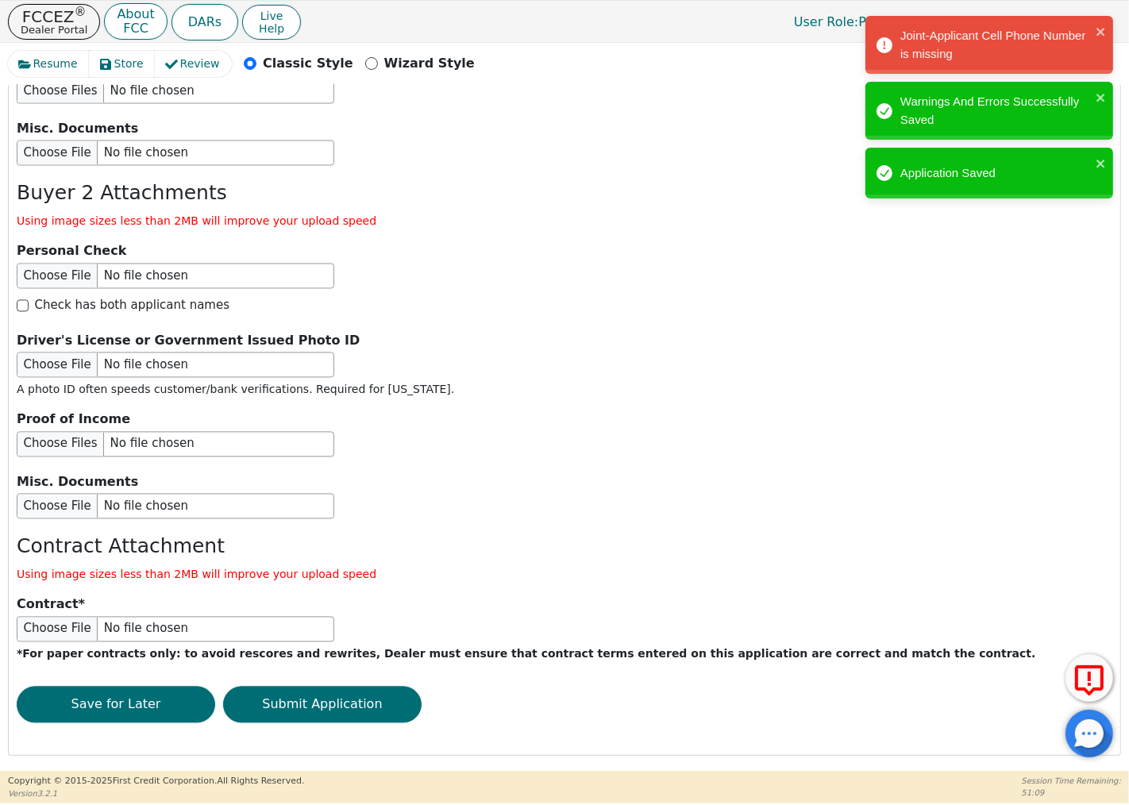
scroll to position [1019, 0]
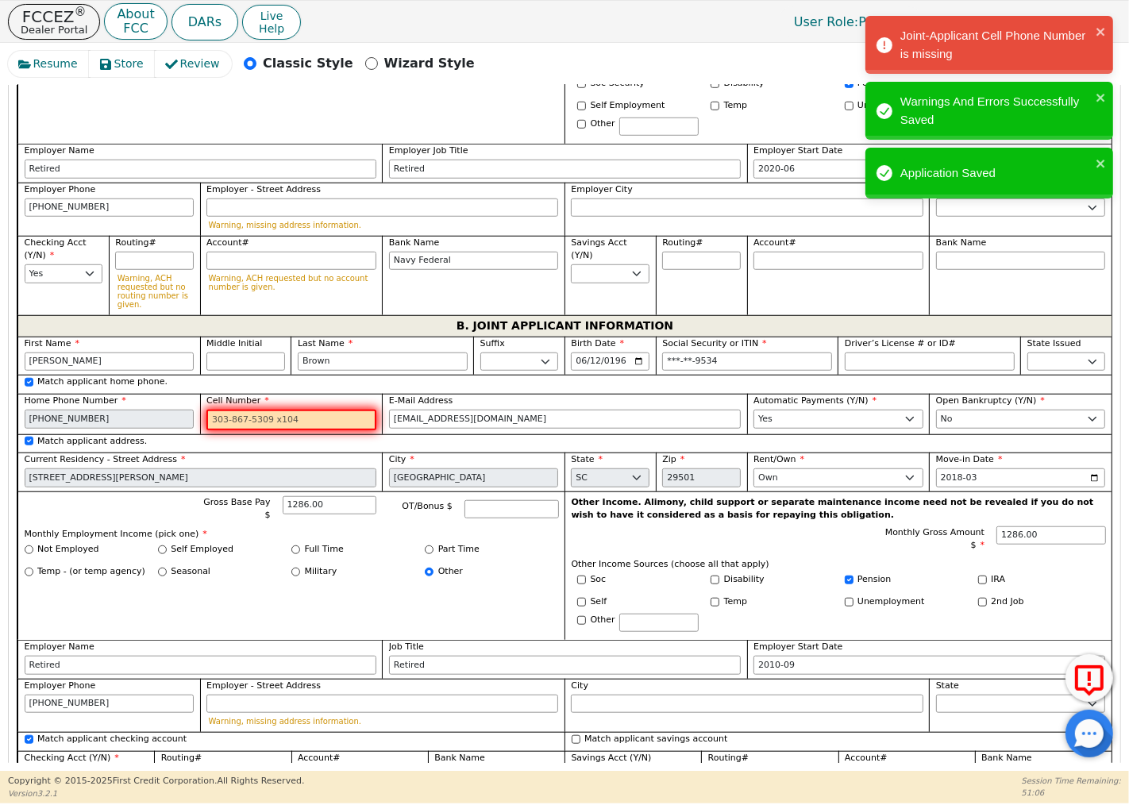
click at [216, 425] on input "Cell Number" at bounding box center [291, 420] width 170 height 21
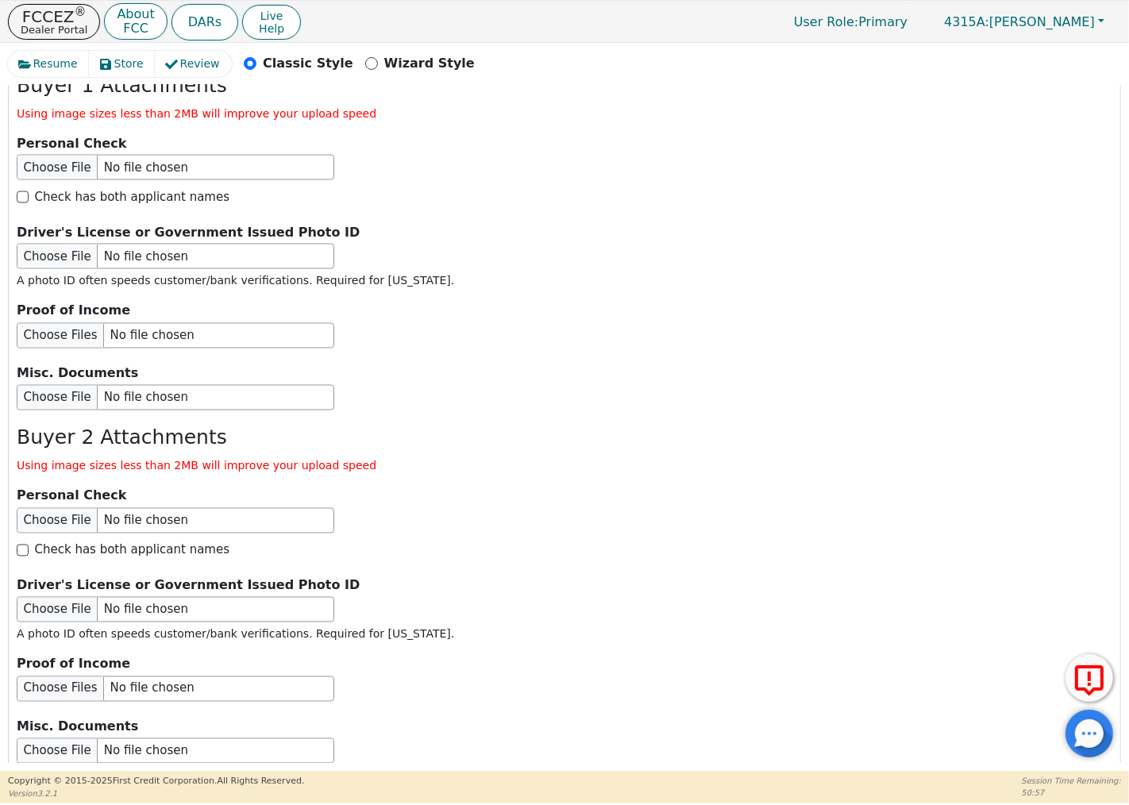
scroll to position [2596, 0]
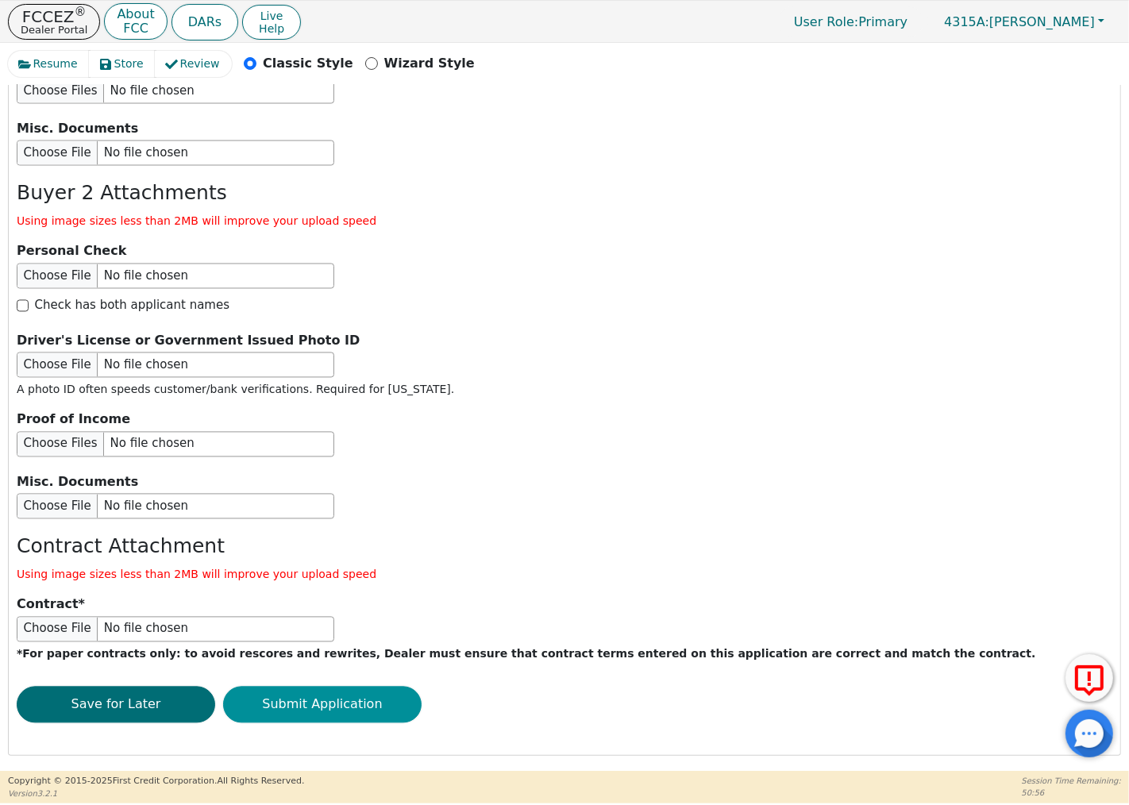
click at [324, 703] on button "Submit Application" at bounding box center [322, 705] width 198 height 37
type input "[PHONE_NUMBER]"
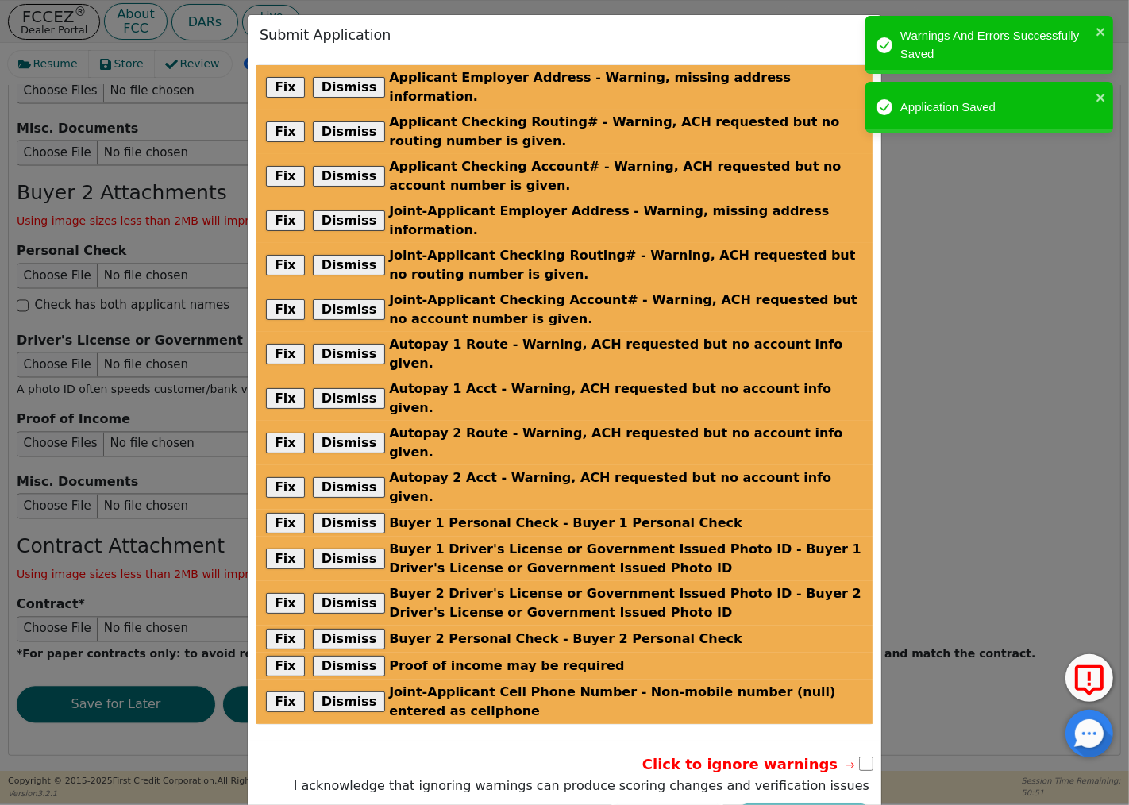
click at [805, 799] on div "Make Corrections Submit Application" at bounding box center [581, 817] width 583 height 36
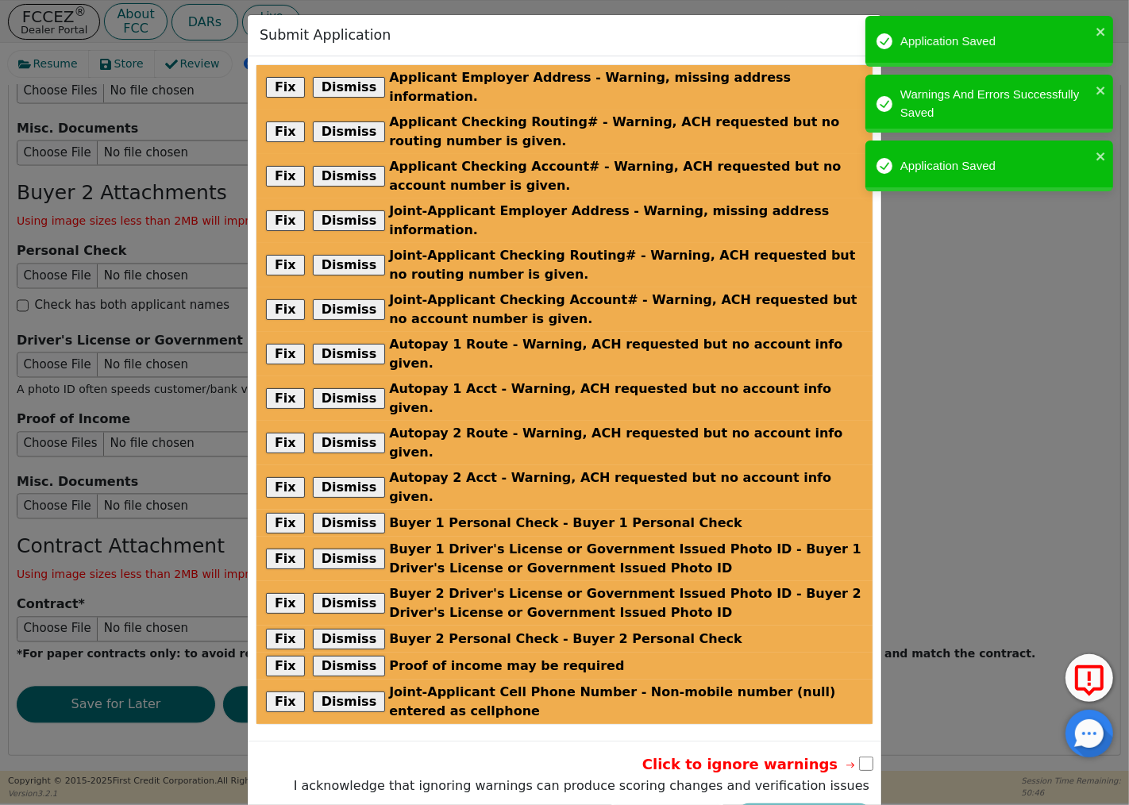
click at [786, 799] on div "Make Corrections Submit Application" at bounding box center [581, 817] width 583 height 36
click at [864, 757] on input "checkbox" at bounding box center [866, 764] width 14 height 14
checkbox input "true"
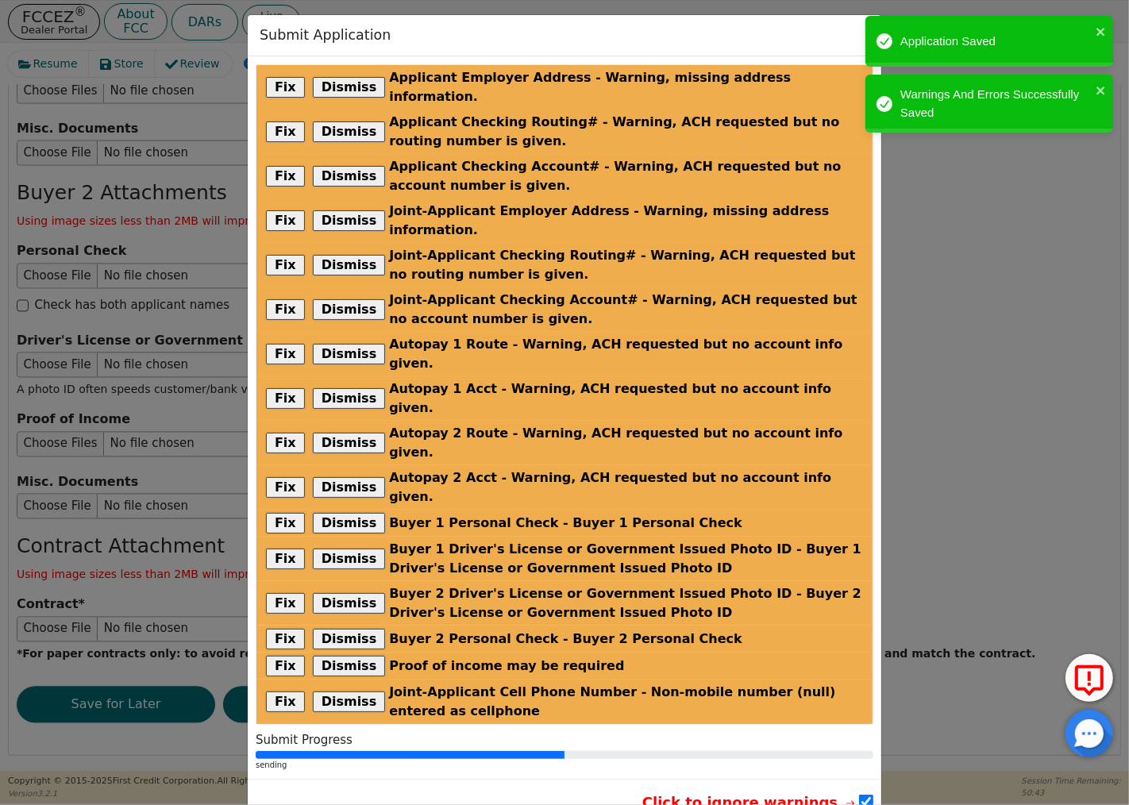
radio input "false"
checkbox input "false"
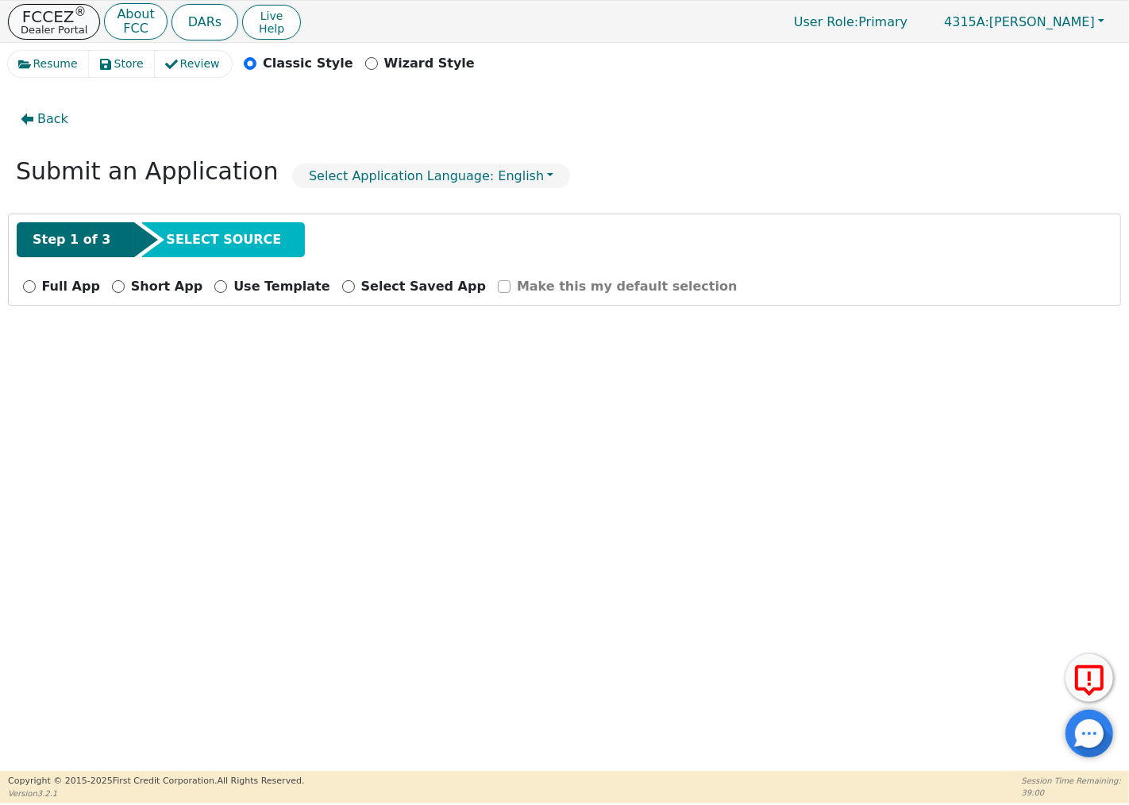
click at [44, 17] on p "FCCEZ ®" at bounding box center [54, 17] width 67 height 16
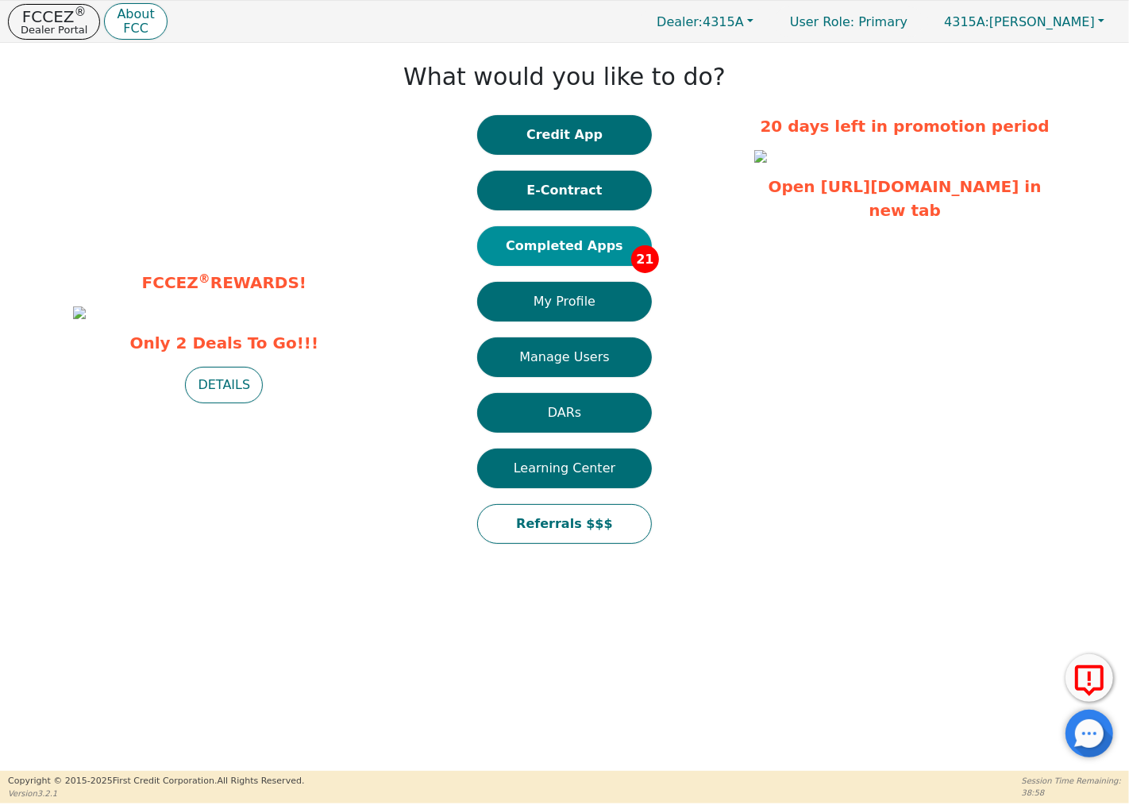
click at [556, 239] on button "Completed Apps 21" at bounding box center [564, 246] width 175 height 40
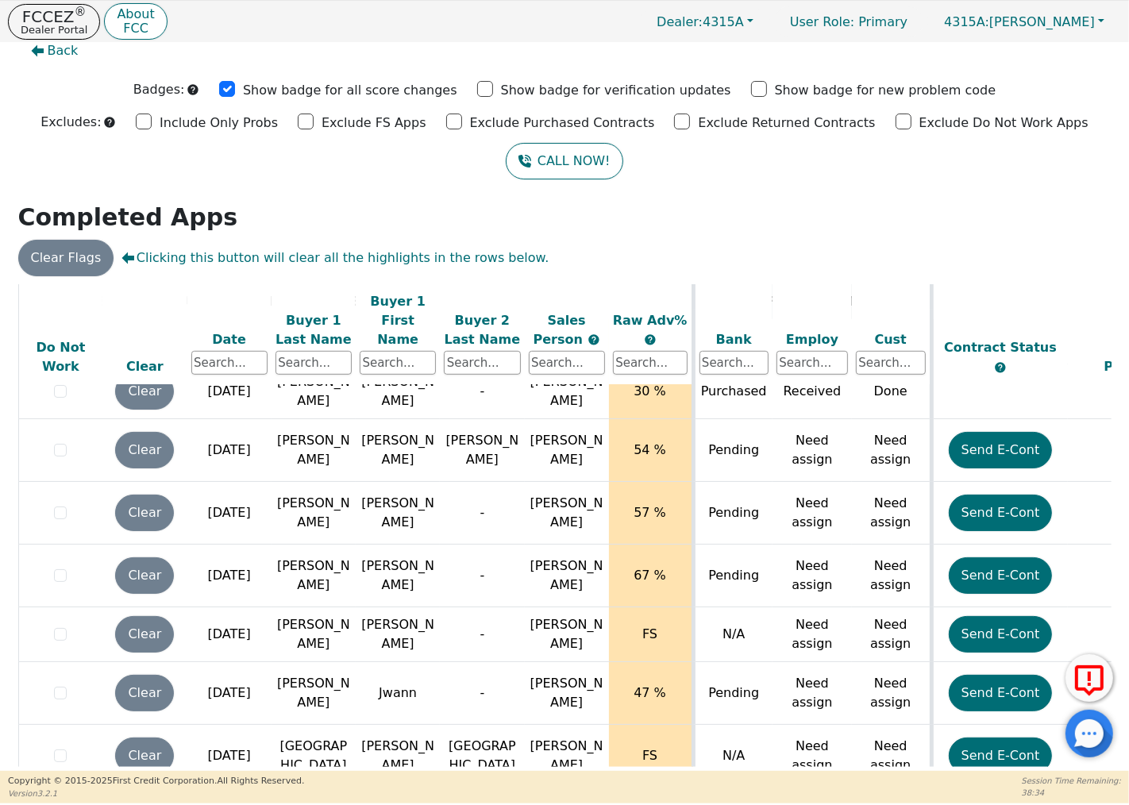
scroll to position [992, 0]
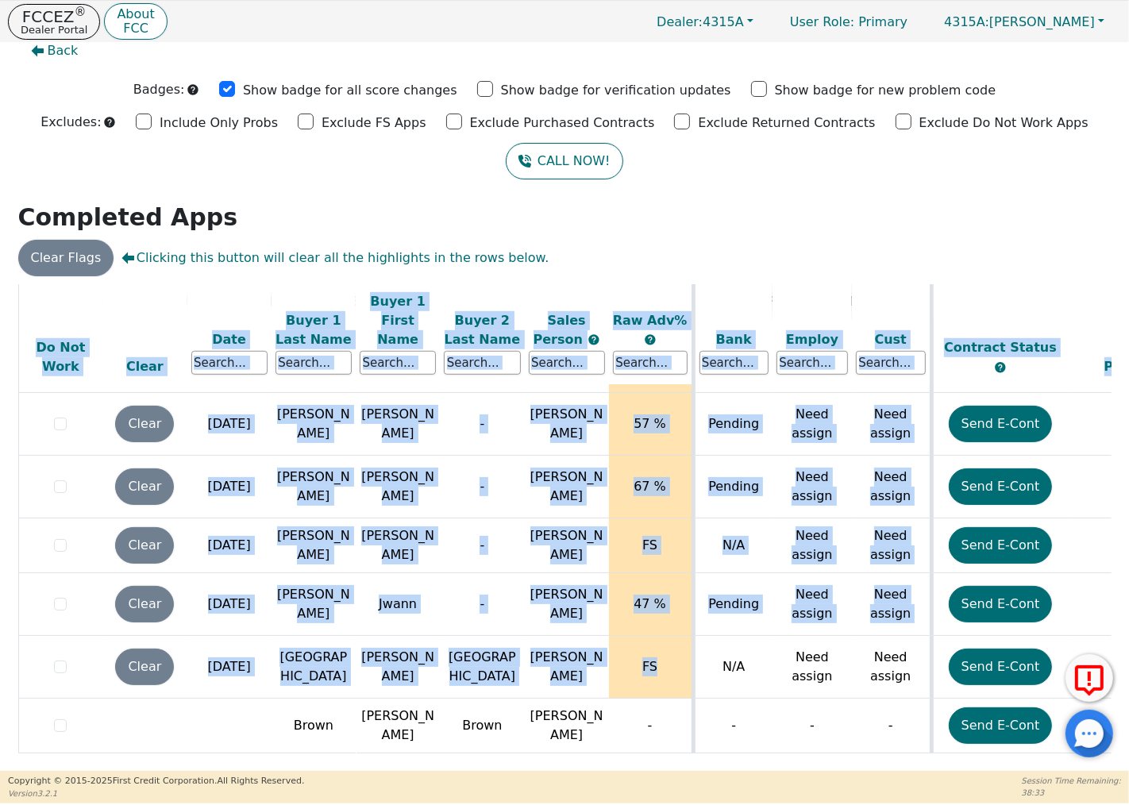
drag, startPoint x: 680, startPoint y: 760, endPoint x: 718, endPoint y: 765, distance: 39.3
click at [724, 764] on div "ALL VALUES ON THIS PAGE ARE UPDATED IN REAL TIME VERIFICATION STATUS Do Not Wor…" at bounding box center [564, 525] width 1093 height 483
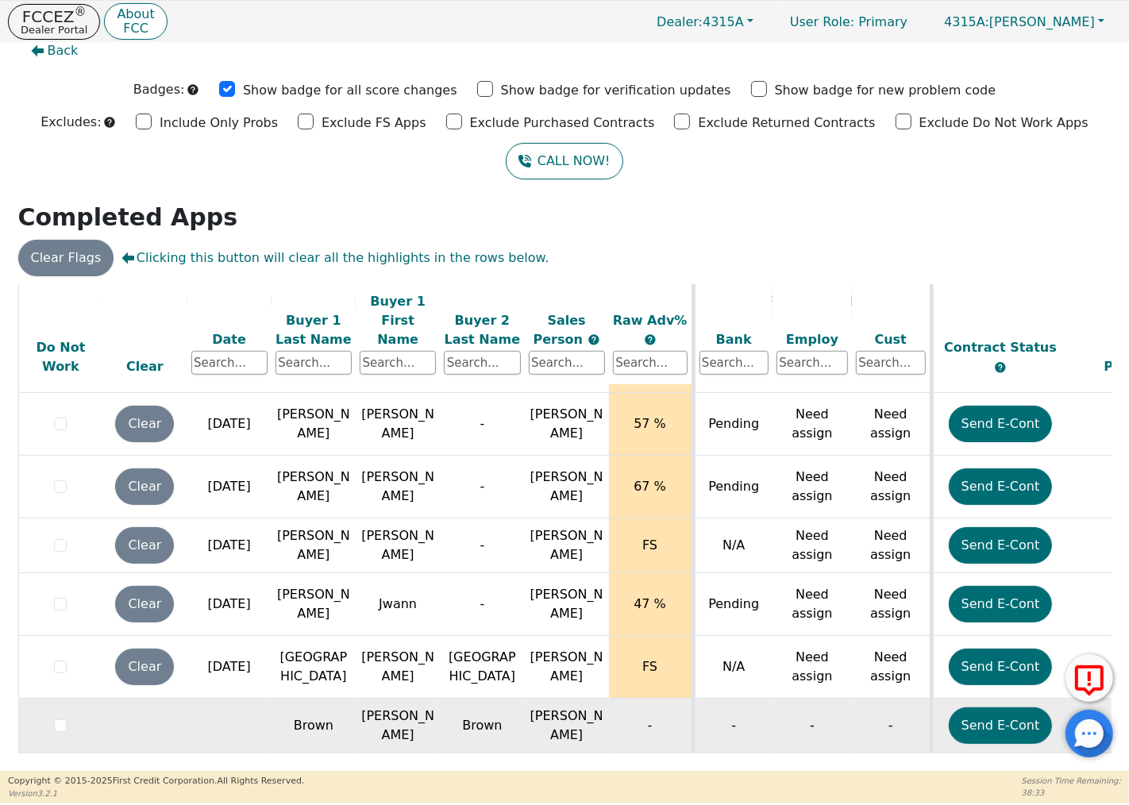
click at [661, 719] on td "-" at bounding box center [651, 726] width 84 height 55
